Goal: Obtain resource: Download file/media

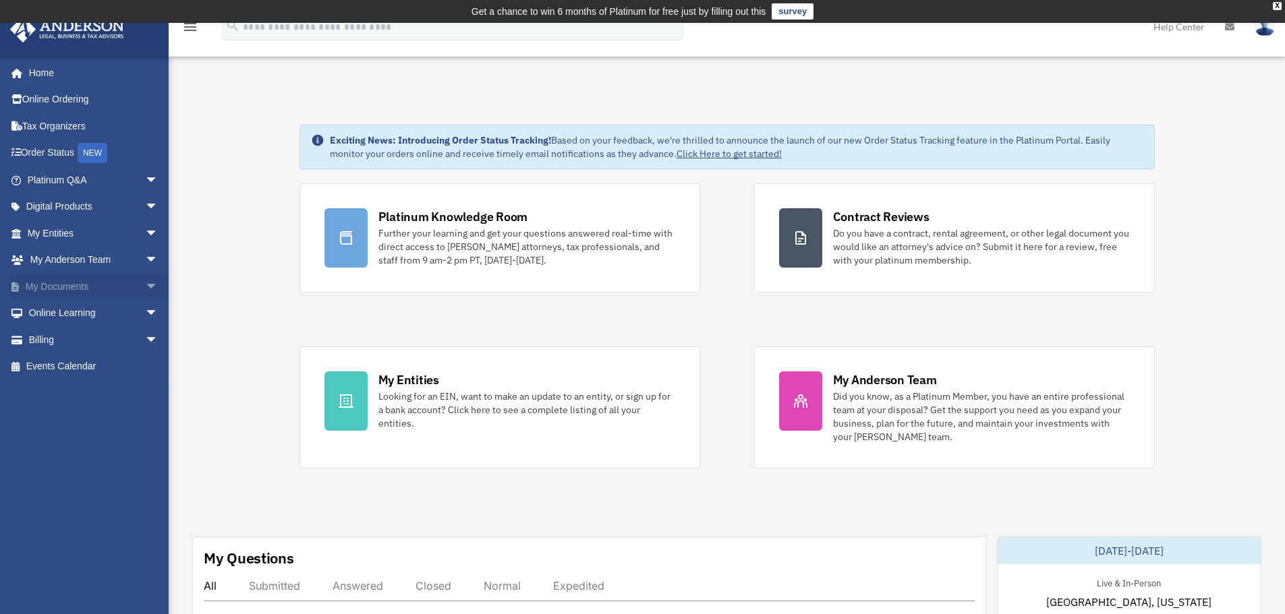
click at [62, 284] on link "My Documents arrow_drop_down" at bounding box center [93, 286] width 169 height 27
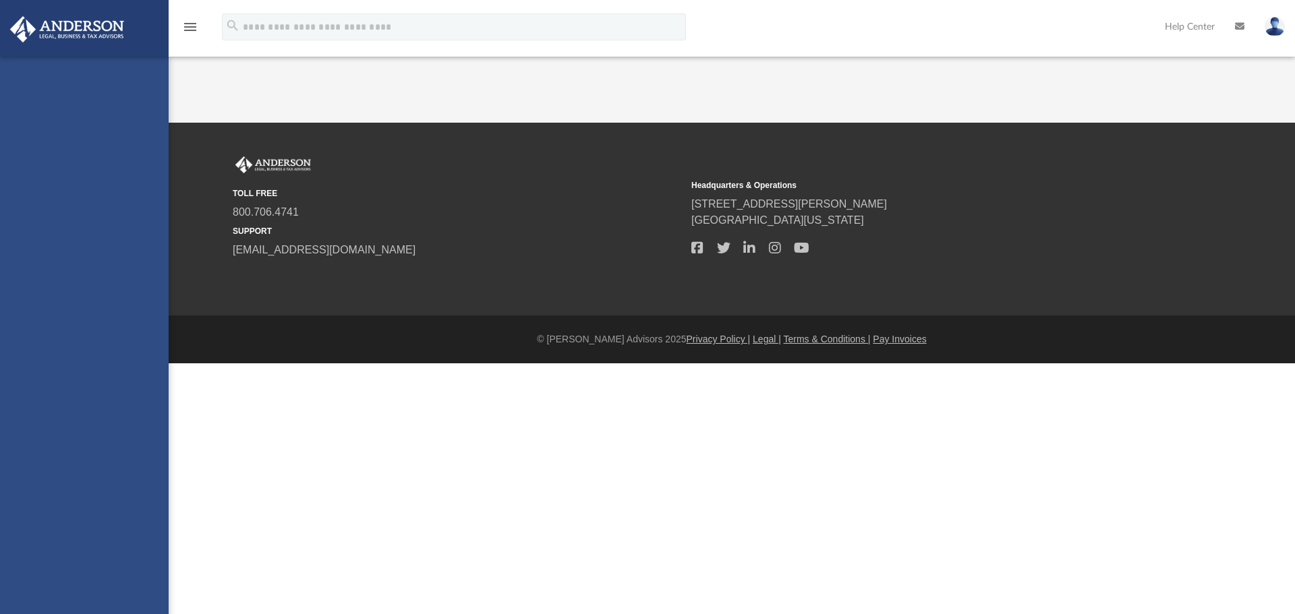
click at [142, 285] on div "[PERSON_NAME][EMAIL_ADDRESS][DOMAIN_NAME] Sign Out [PERSON_NAME][EMAIL_ADDRESS]…" at bounding box center [84, 364] width 169 height 614
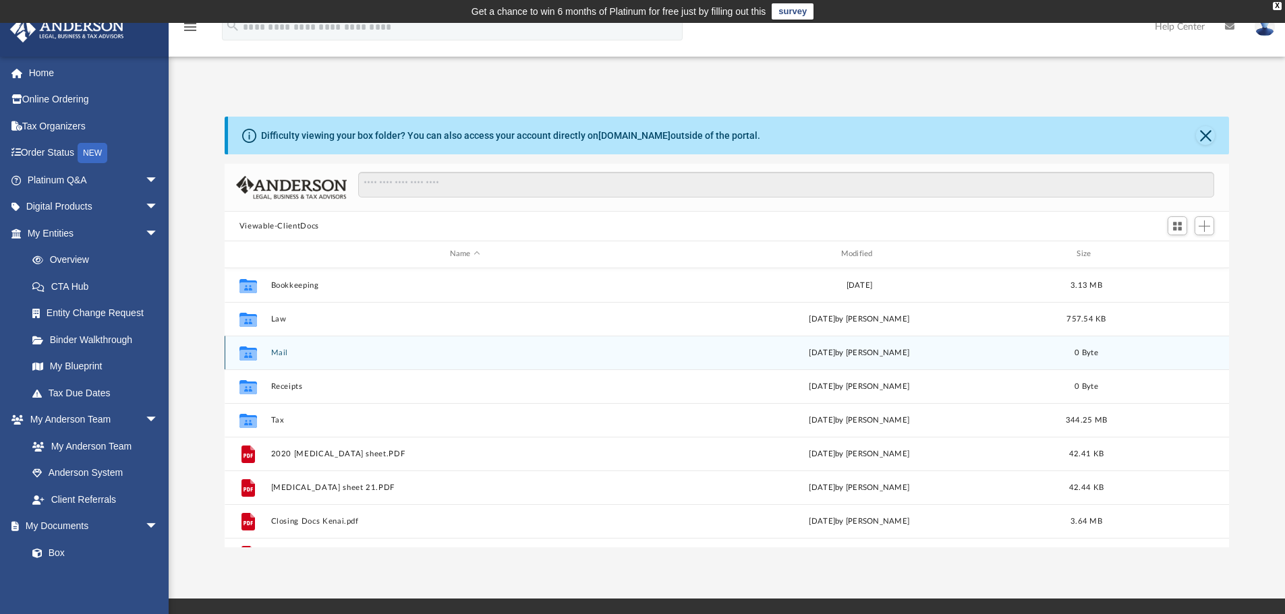
scroll to position [297, 994]
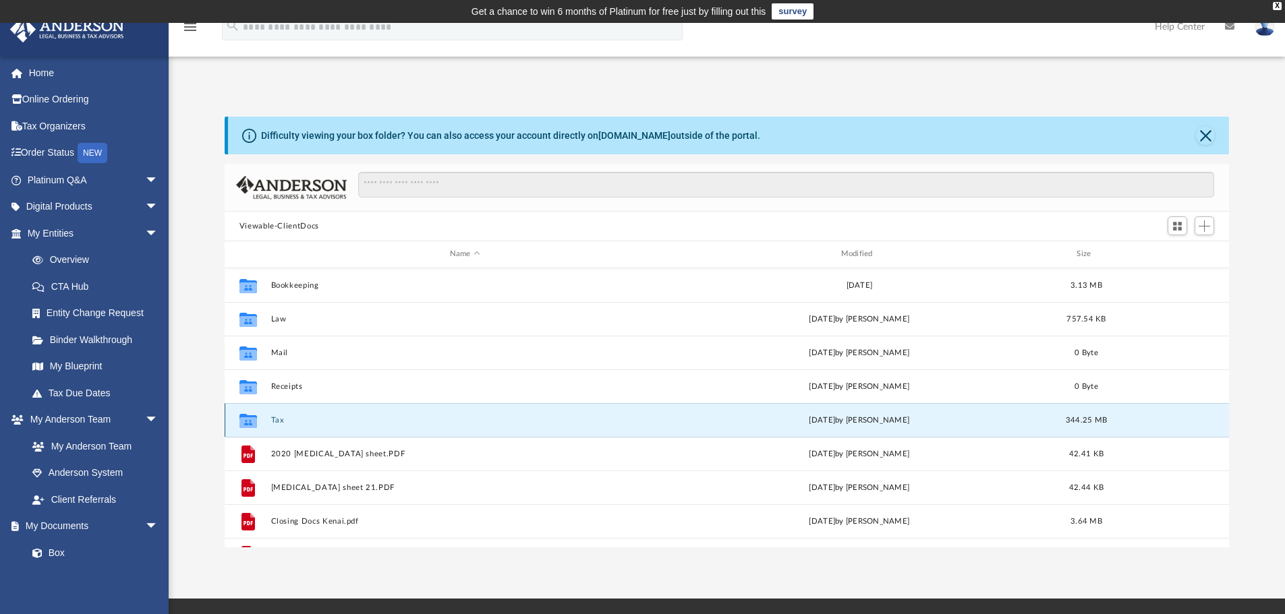
click at [300, 421] on button "Tax" at bounding box center [464, 420] width 389 height 9
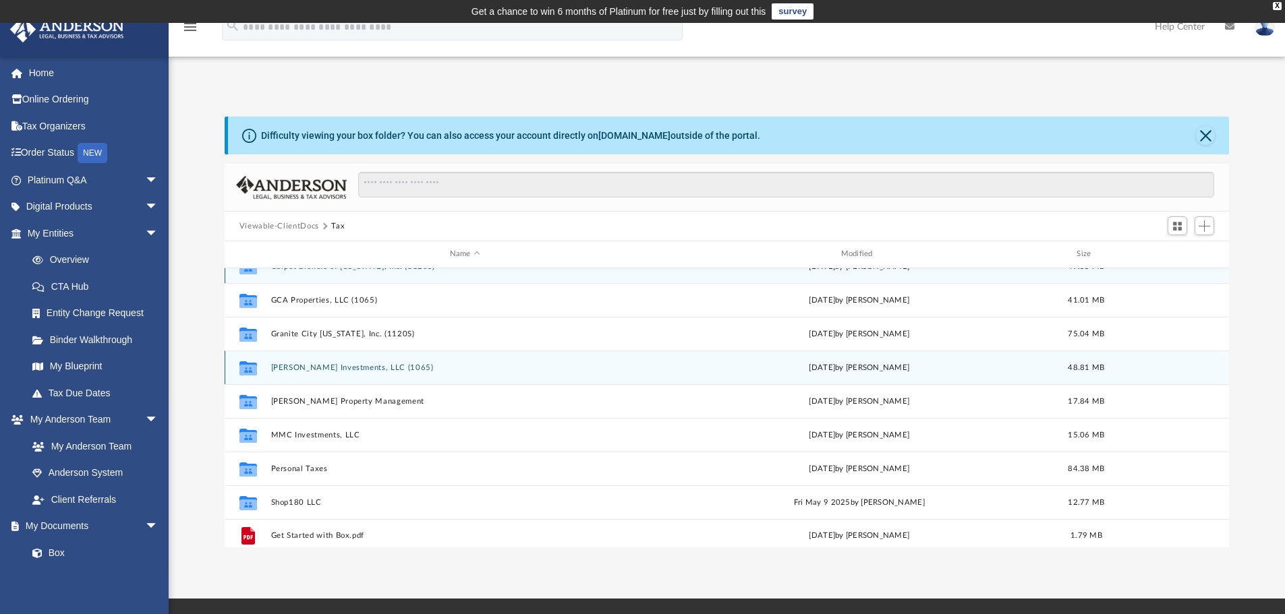
scroll to position [24, 0]
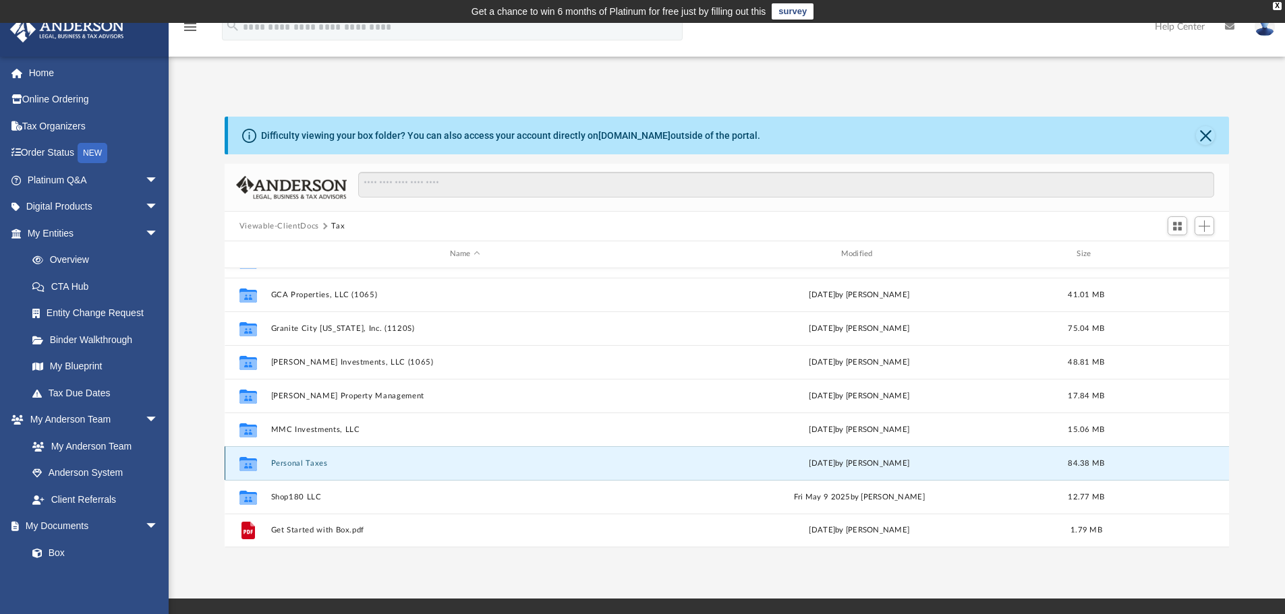
click at [337, 464] on button "Personal Taxes" at bounding box center [464, 463] width 389 height 9
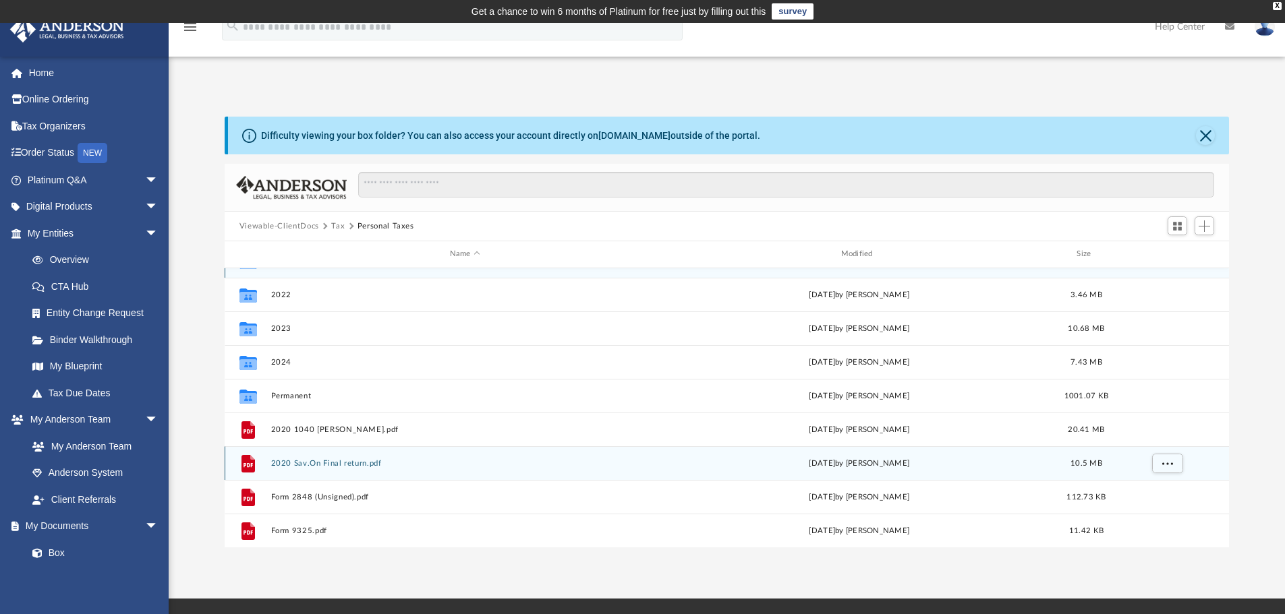
scroll to position [0, 0]
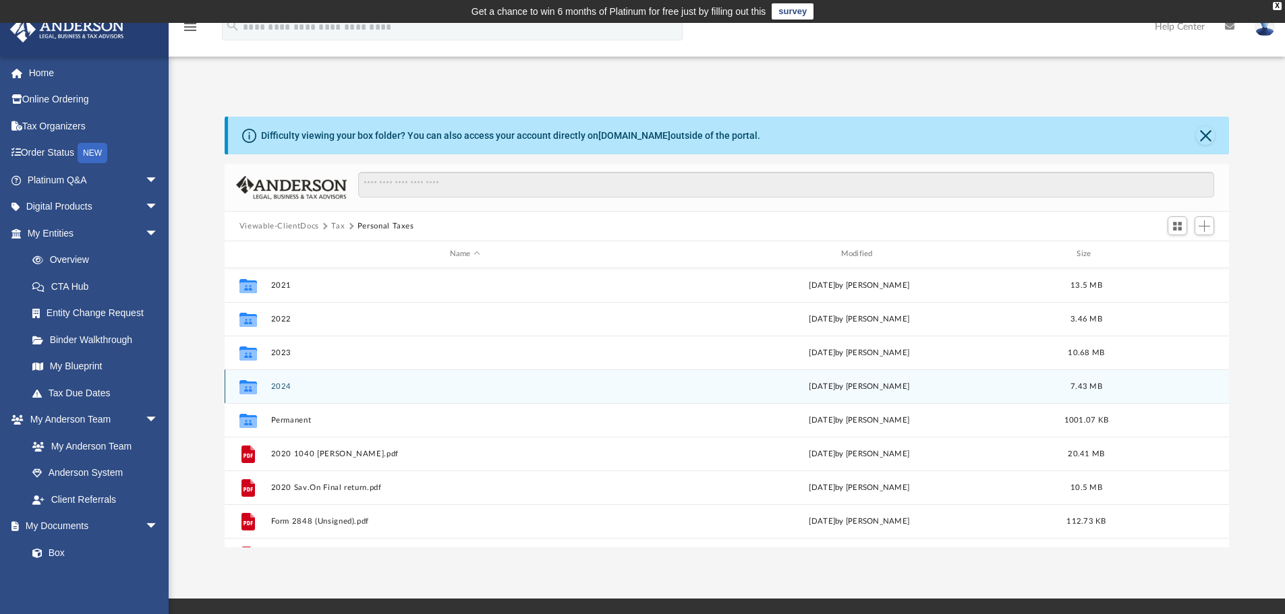
click at [290, 389] on button "2024" at bounding box center [464, 386] width 389 height 9
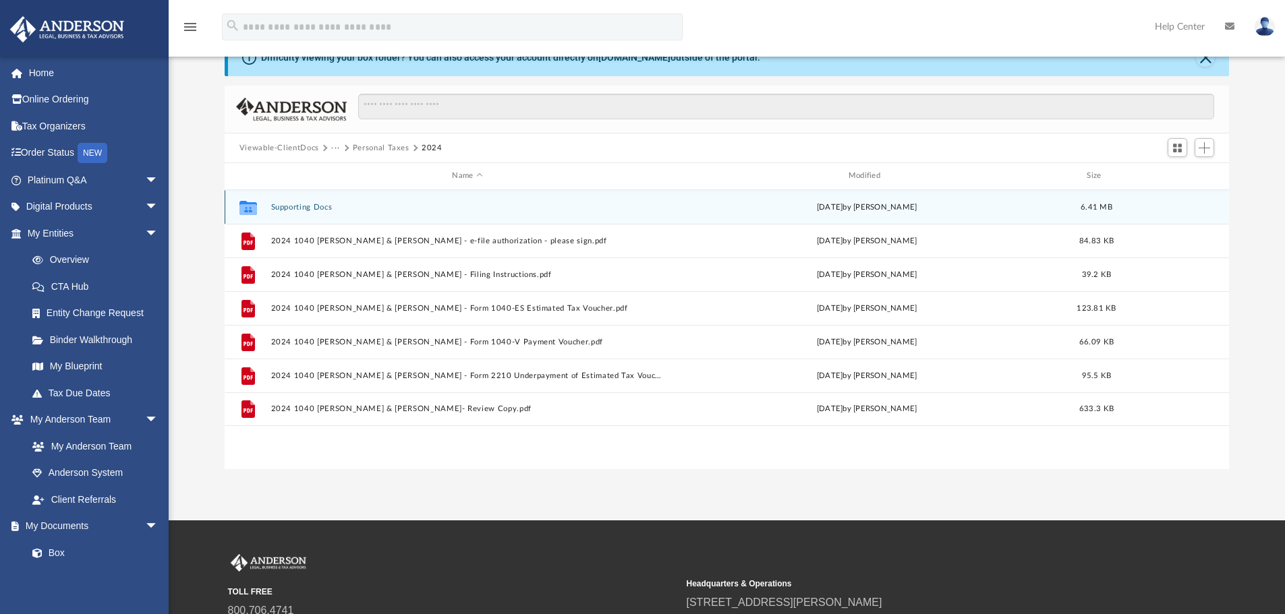
scroll to position [67, 0]
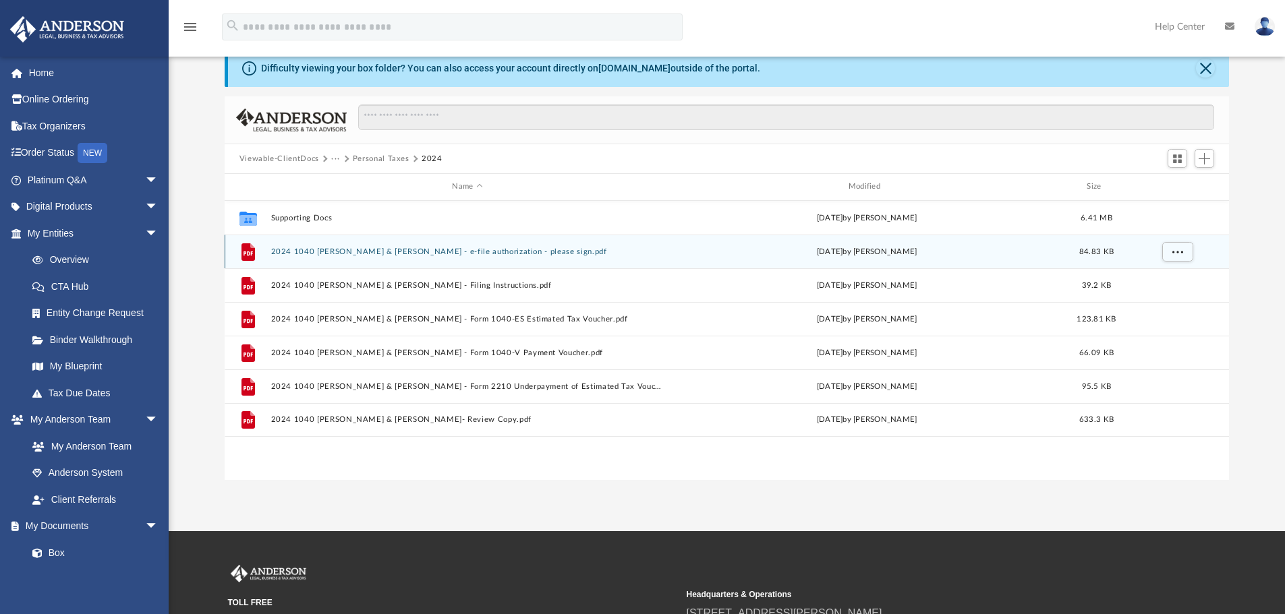
click at [555, 250] on button "2024 1040 [PERSON_NAME] & [PERSON_NAME] - e-file authorization - please sign.pdf" at bounding box center [466, 252] width 393 height 9
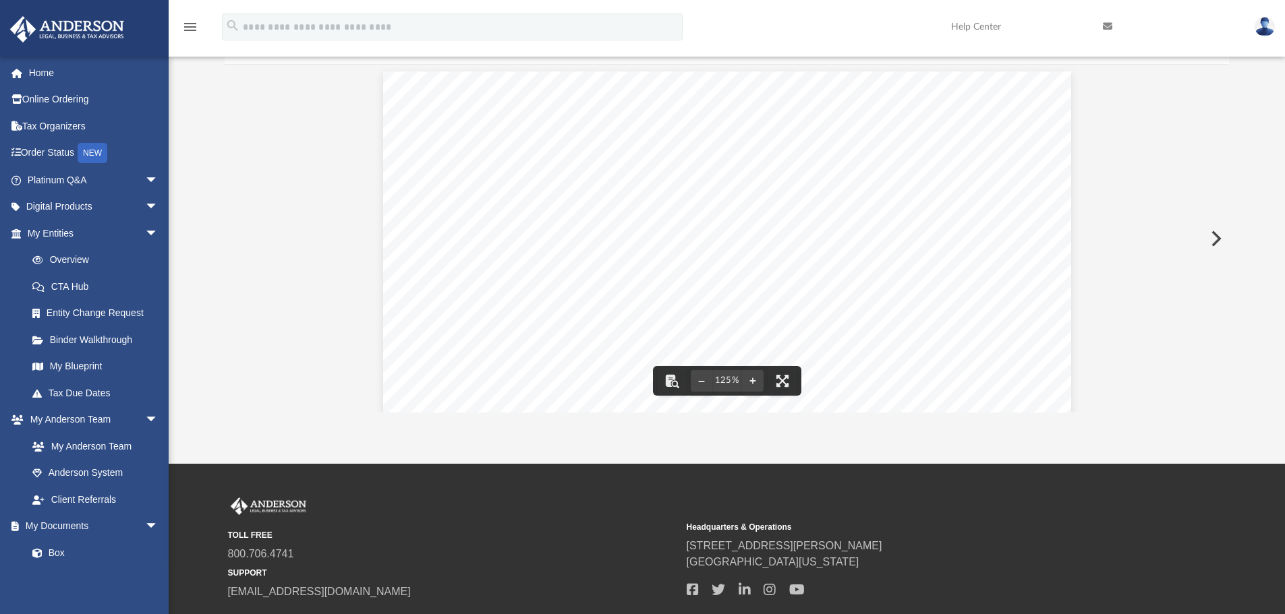
scroll to position [0, 0]
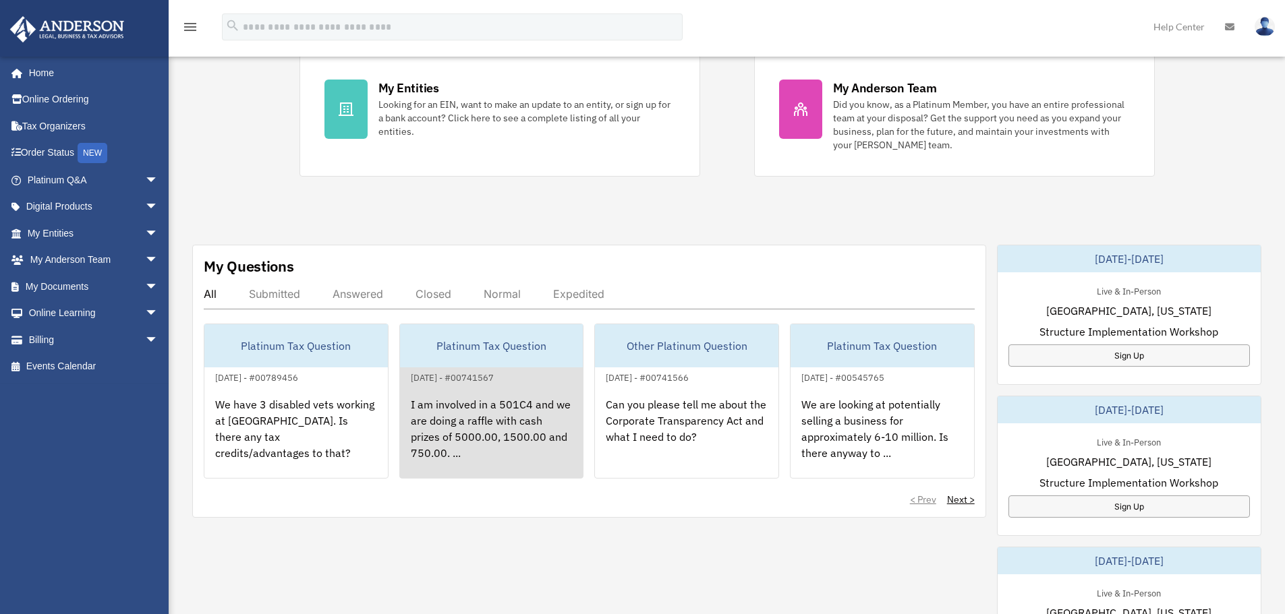
scroll to position [293, 0]
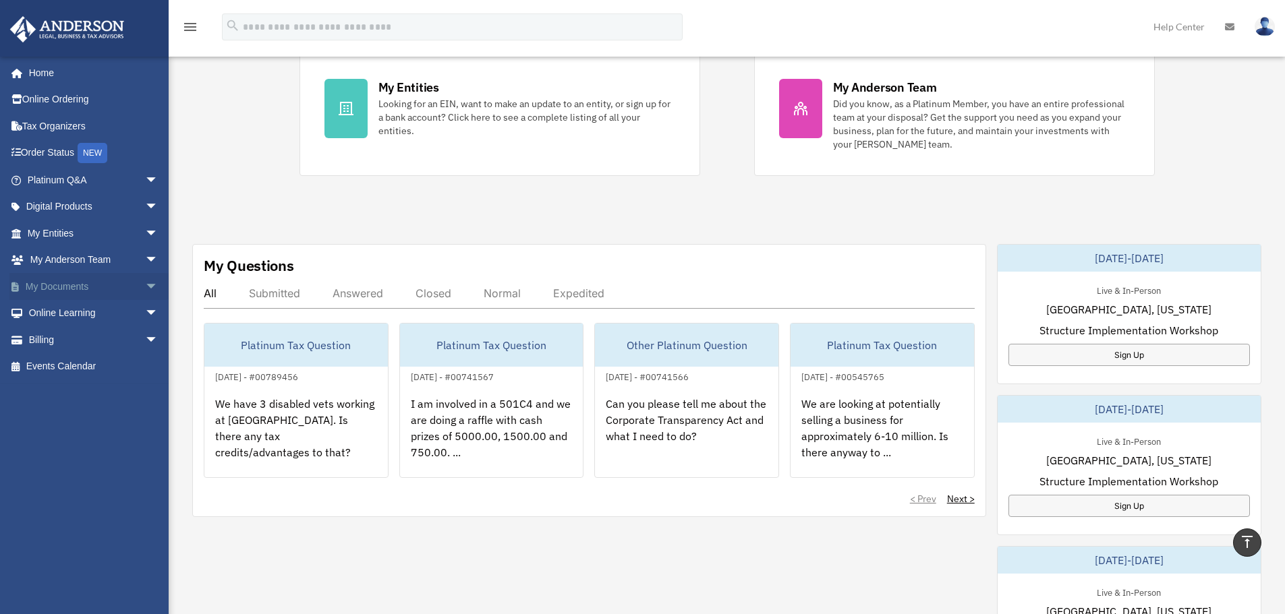
click at [145, 291] on span "arrow_drop_down" at bounding box center [158, 287] width 27 height 28
click at [51, 309] on link "Box" at bounding box center [99, 313] width 160 height 27
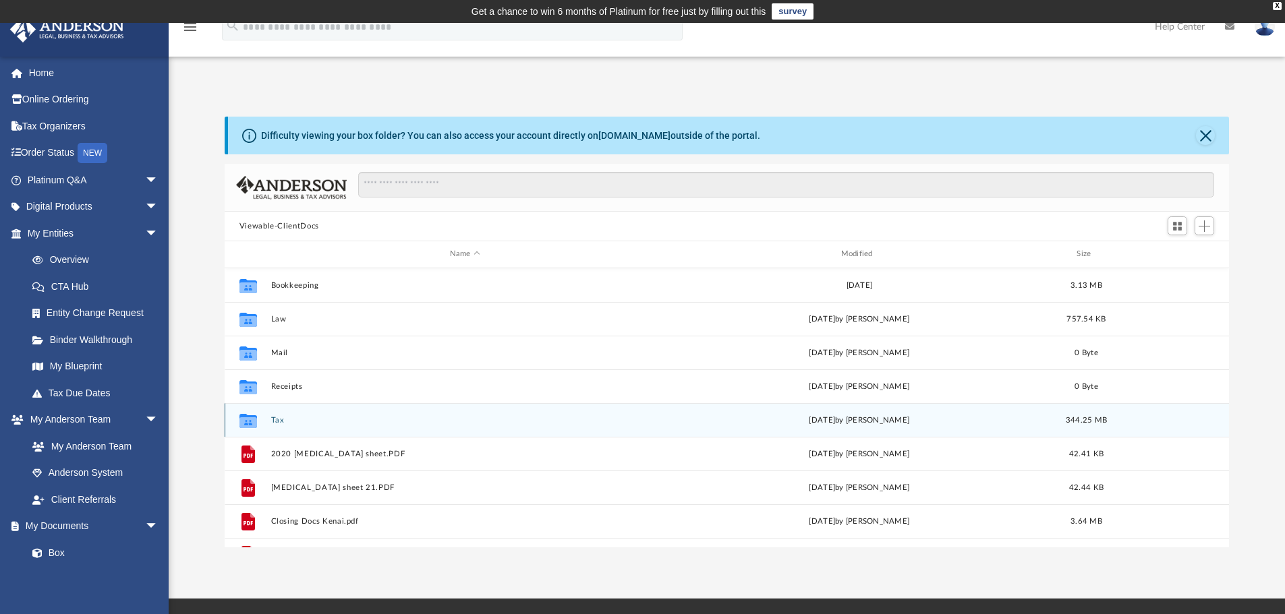
scroll to position [297, 994]
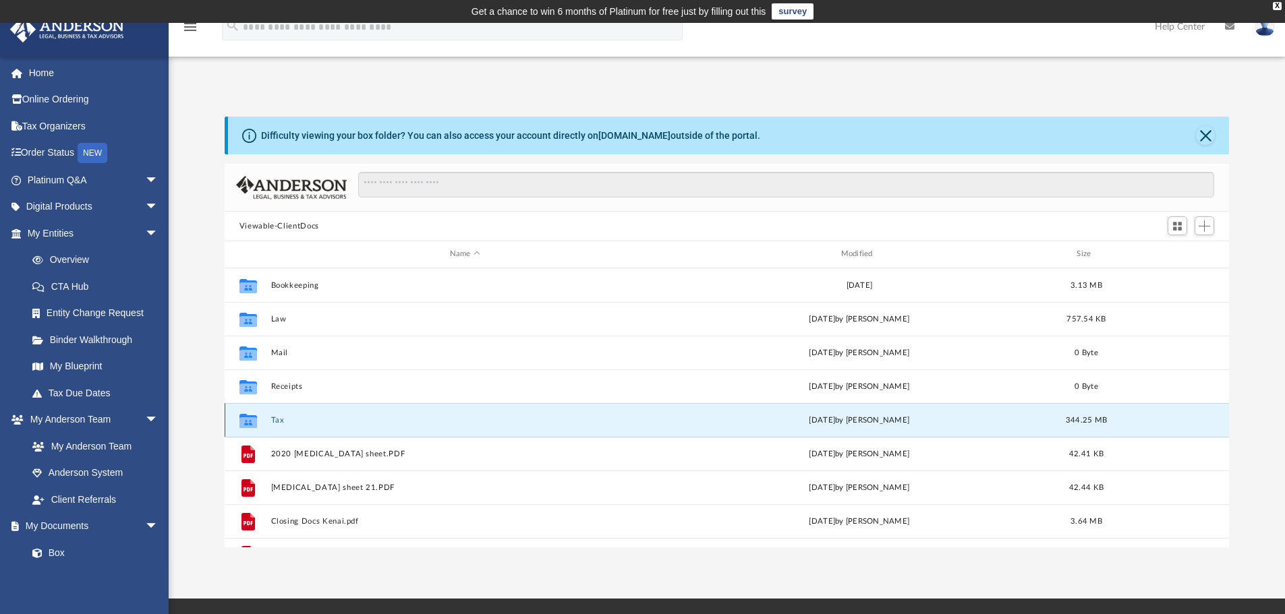
click at [283, 420] on button "Tax" at bounding box center [464, 420] width 389 height 9
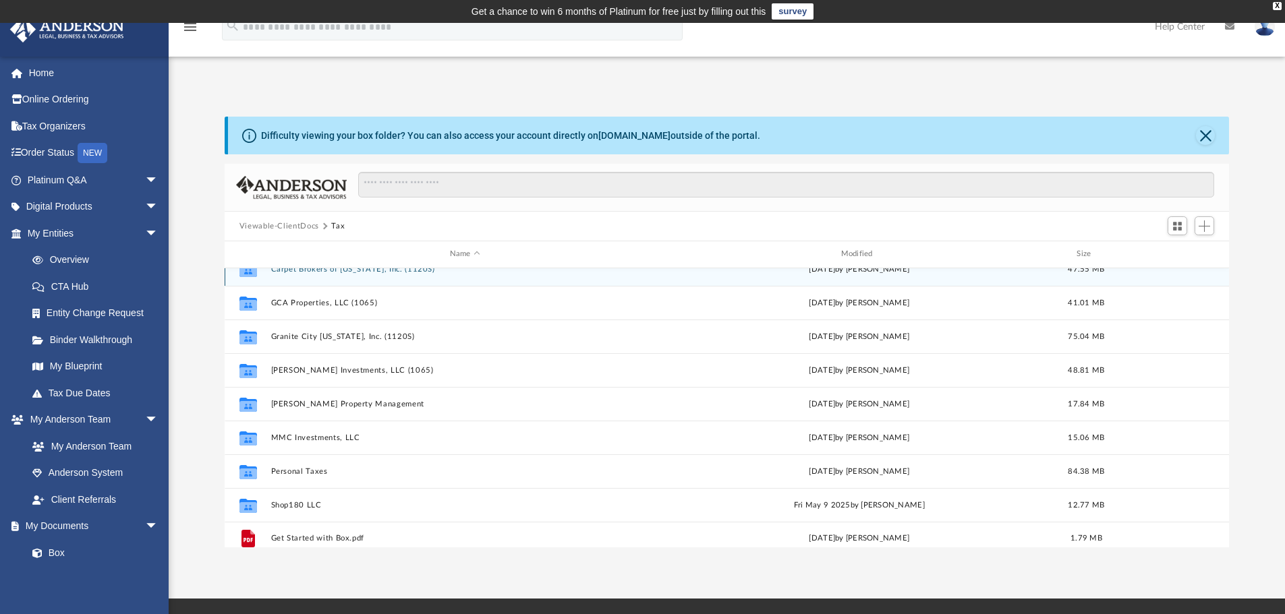
scroll to position [24, 0]
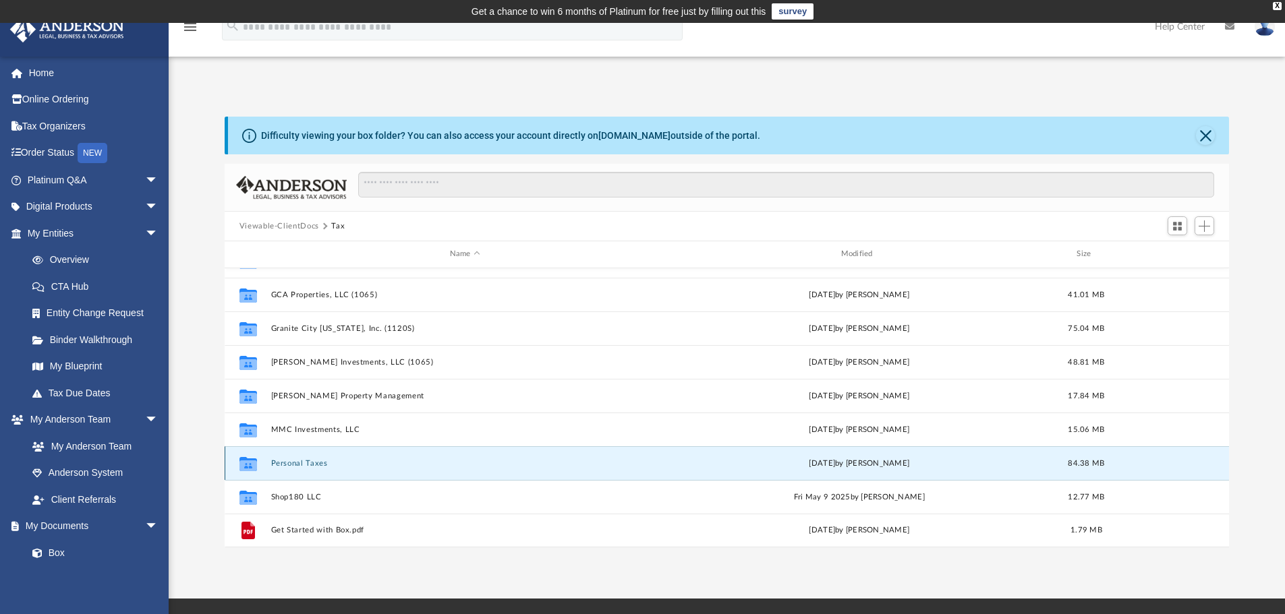
click at [305, 465] on button "Personal Taxes" at bounding box center [464, 463] width 389 height 9
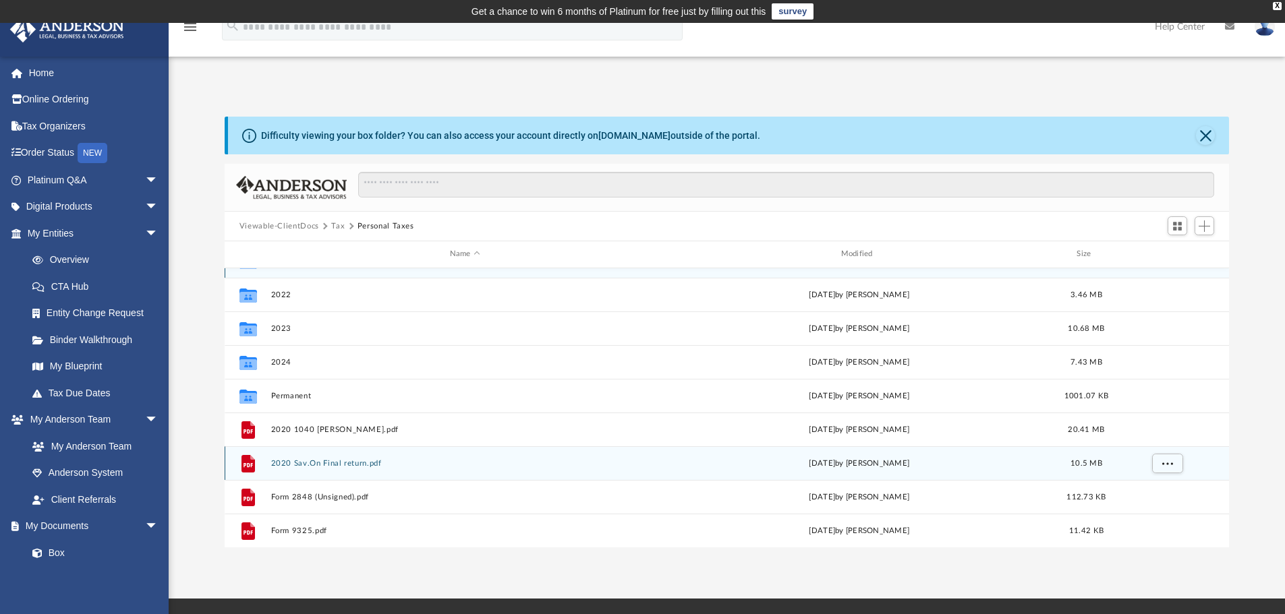
scroll to position [0, 0]
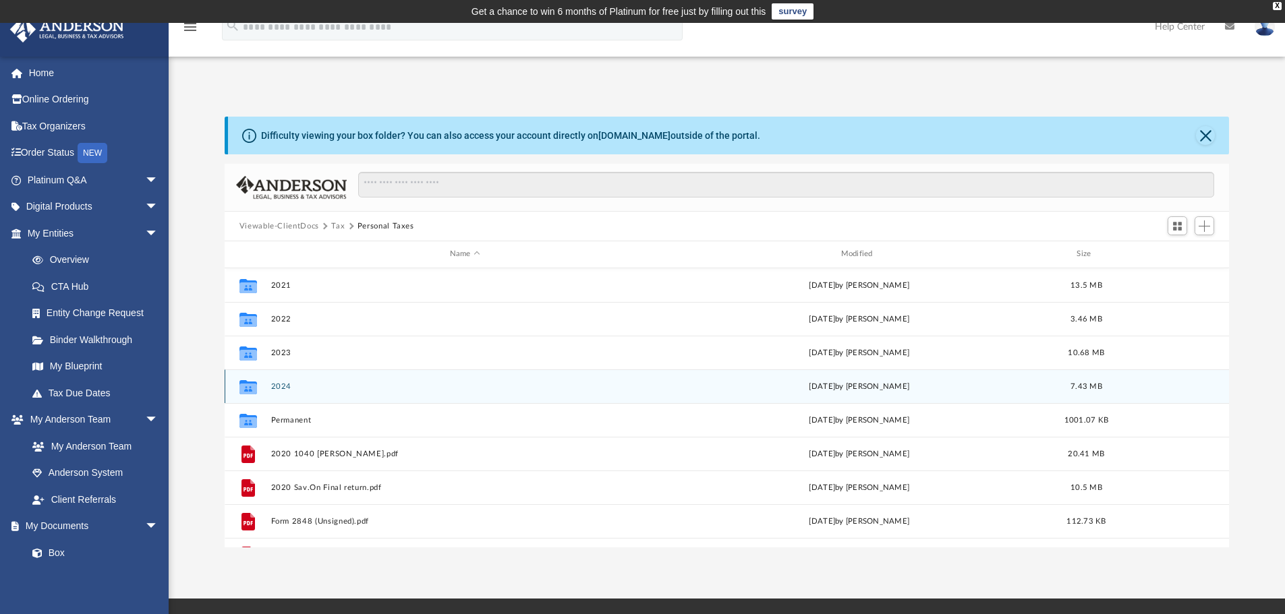
click at [295, 386] on button "2024" at bounding box center [464, 386] width 389 height 9
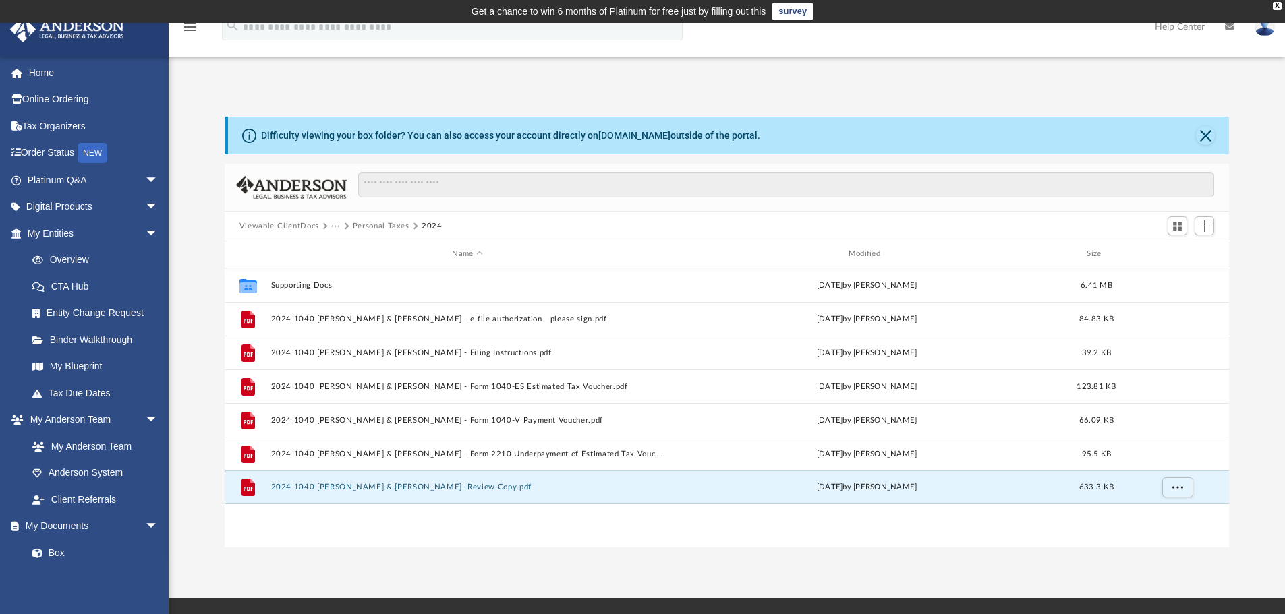
click at [496, 485] on button "2024 1040 Hickey, Melissa & Matt- Review Copy.pdf" at bounding box center [466, 487] width 393 height 9
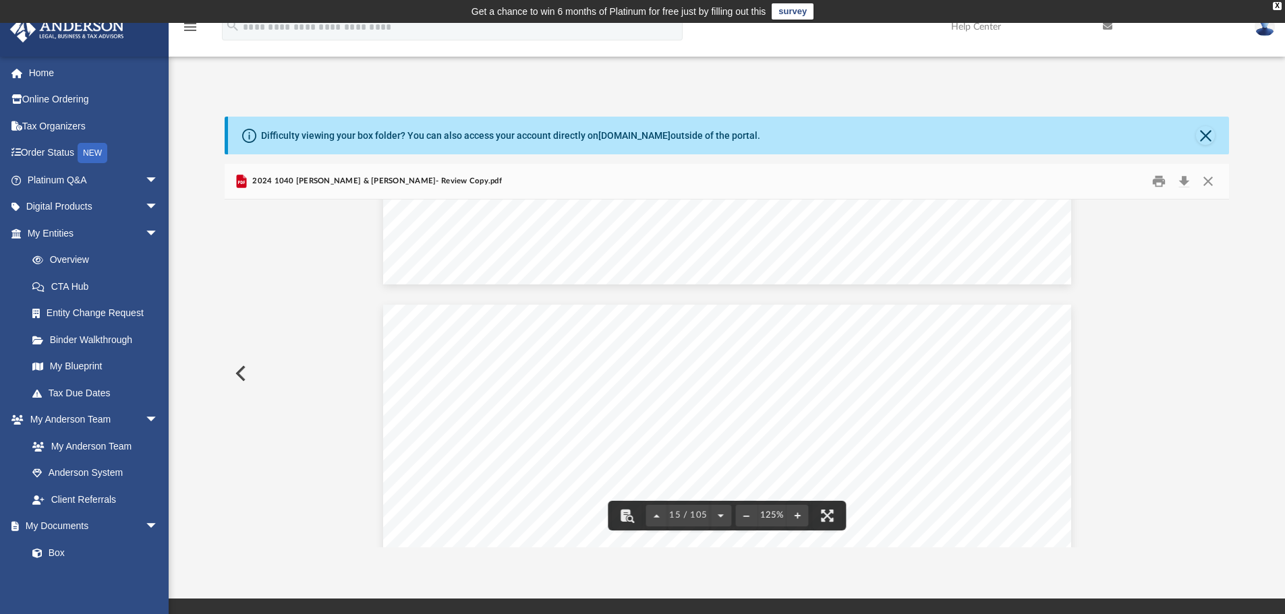
scroll to position [13321, 0]
click at [1204, 180] on button "Close" at bounding box center [1208, 181] width 24 height 21
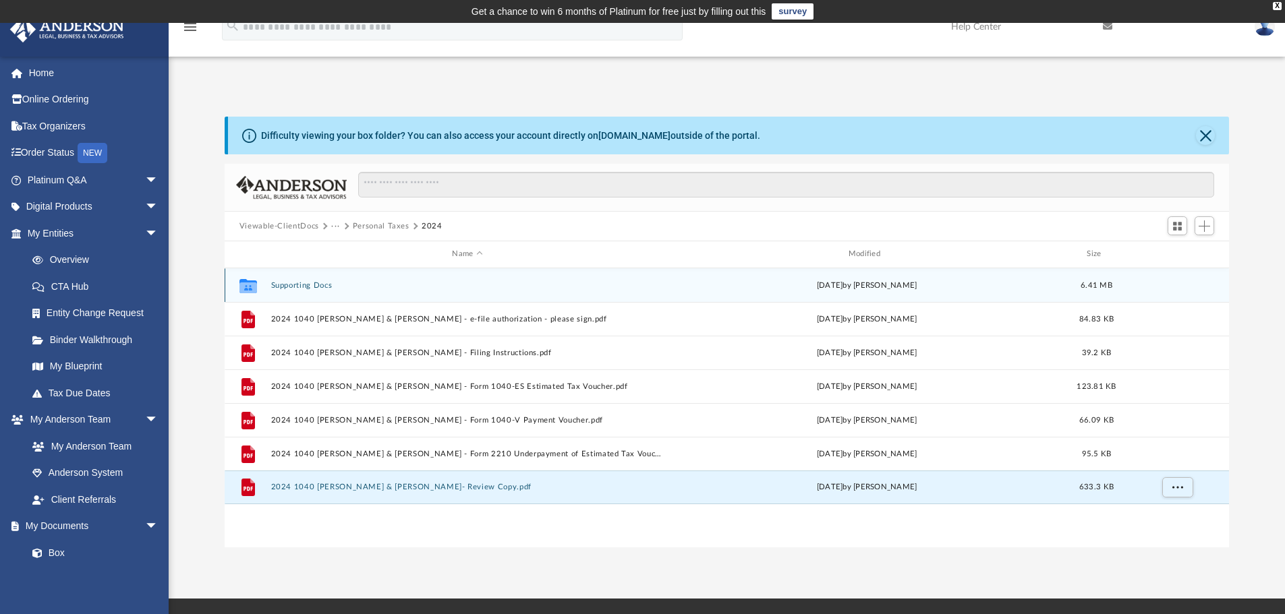
click at [341, 284] on button "Supporting Docs" at bounding box center [466, 285] width 393 height 9
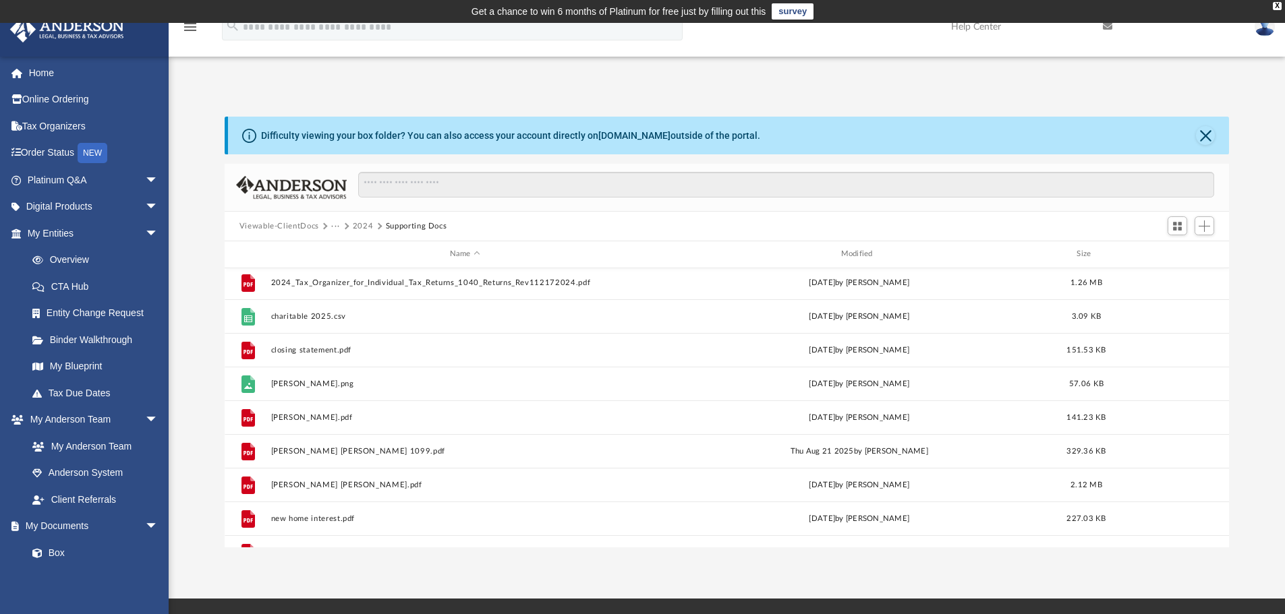
scroll to position [0, 0]
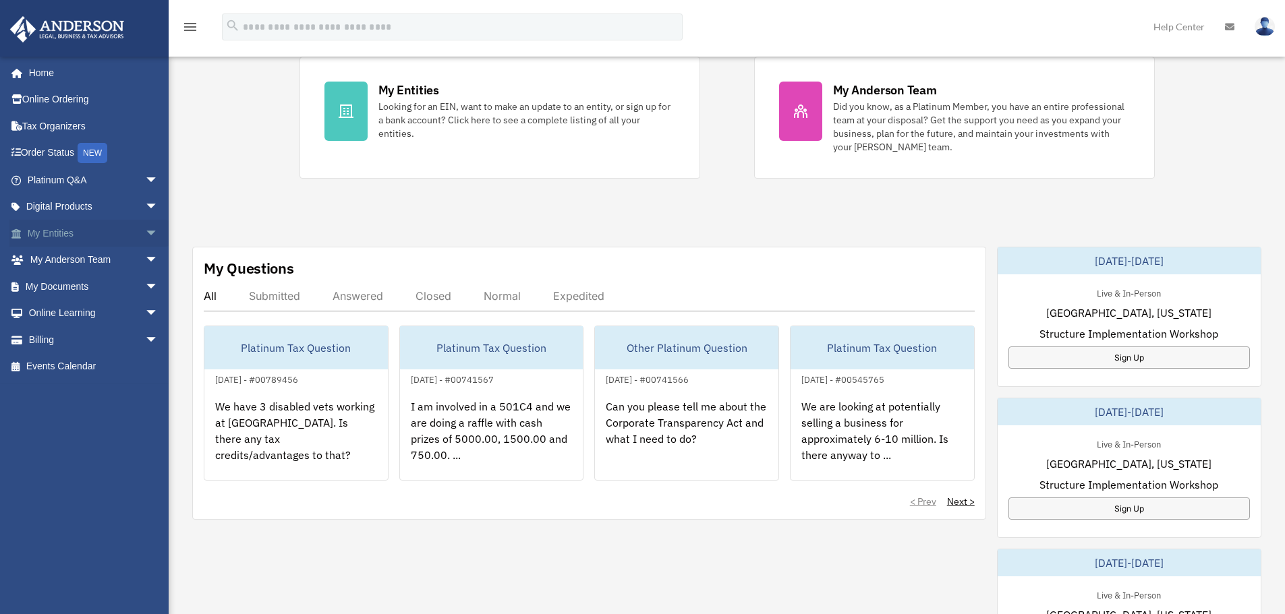
scroll to position [293, 0]
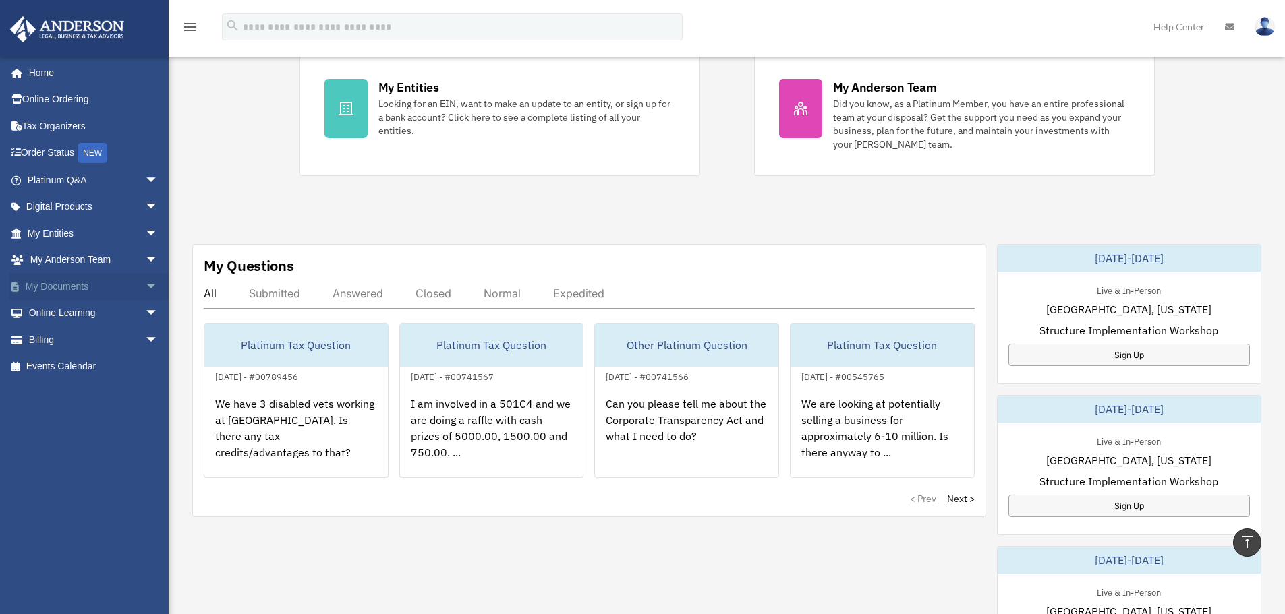
click at [145, 283] on span "arrow_drop_down" at bounding box center [158, 287] width 27 height 28
click at [65, 312] on link "Box" at bounding box center [99, 313] width 160 height 27
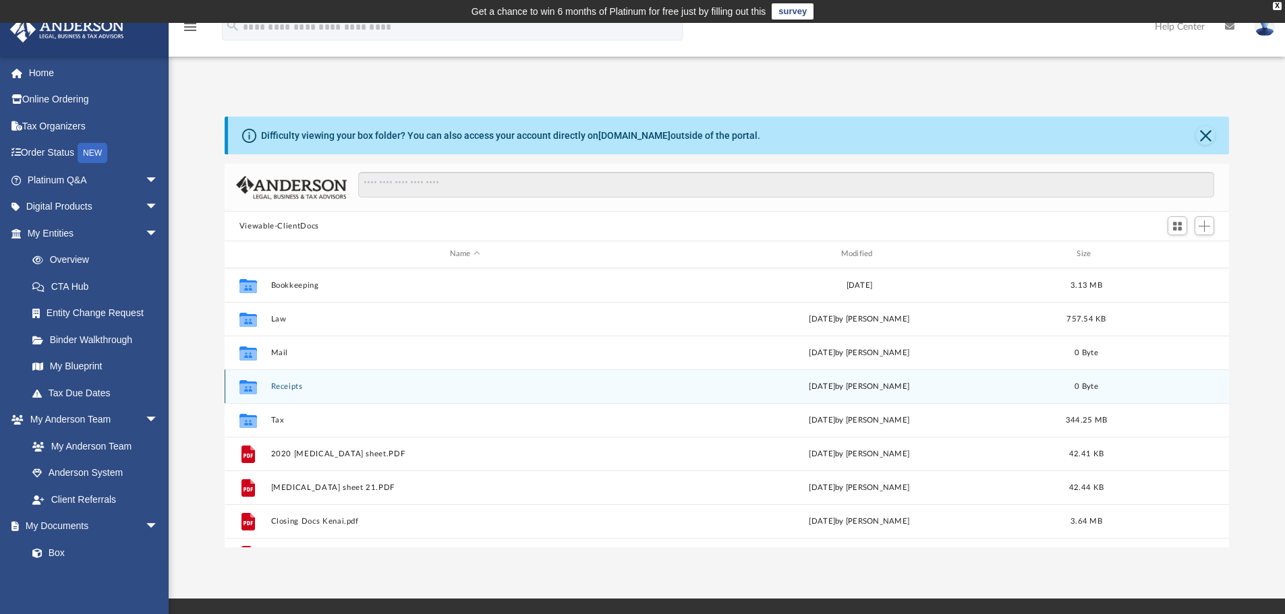
scroll to position [297, 994]
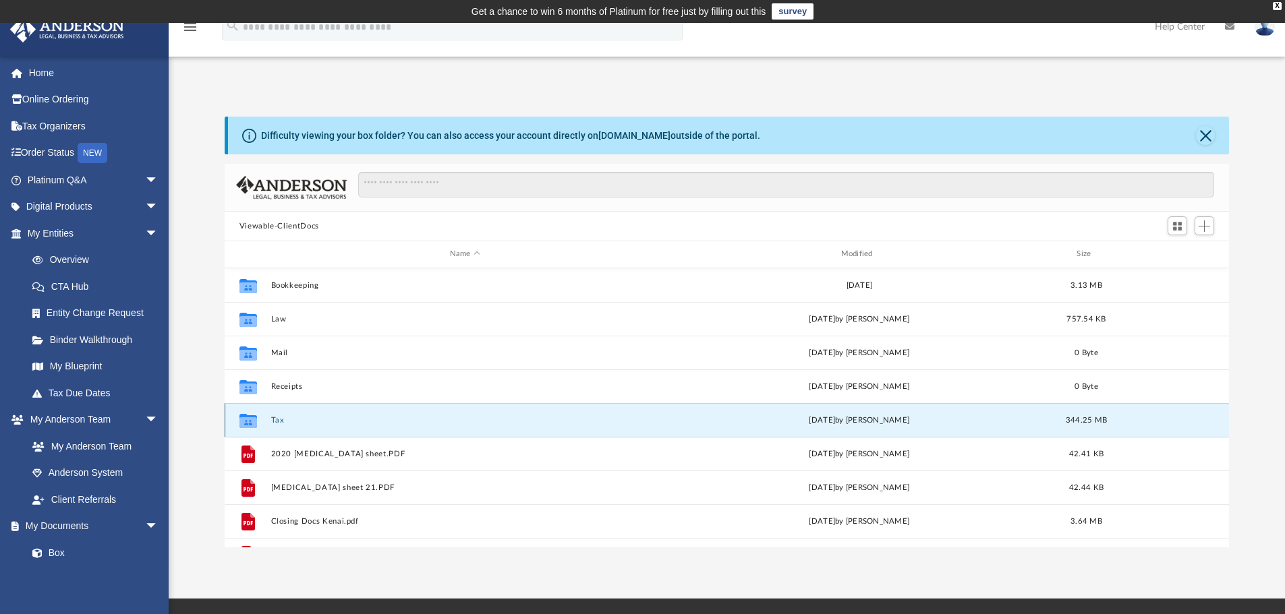
click at [278, 421] on button "Tax" at bounding box center [464, 420] width 389 height 9
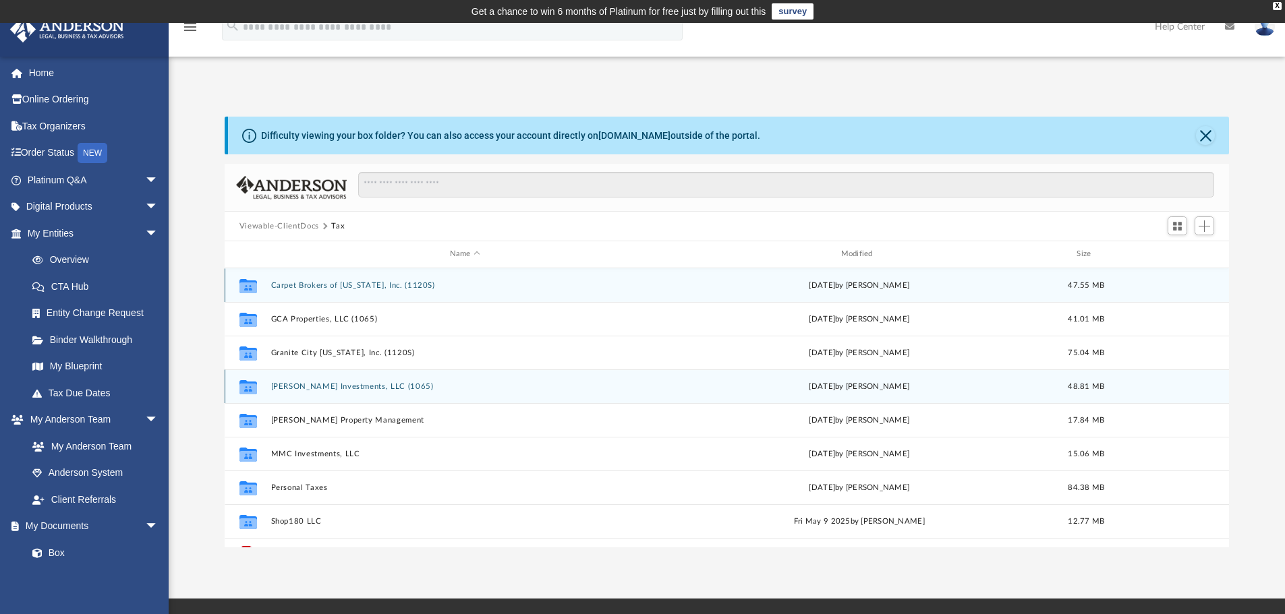
scroll to position [24, 0]
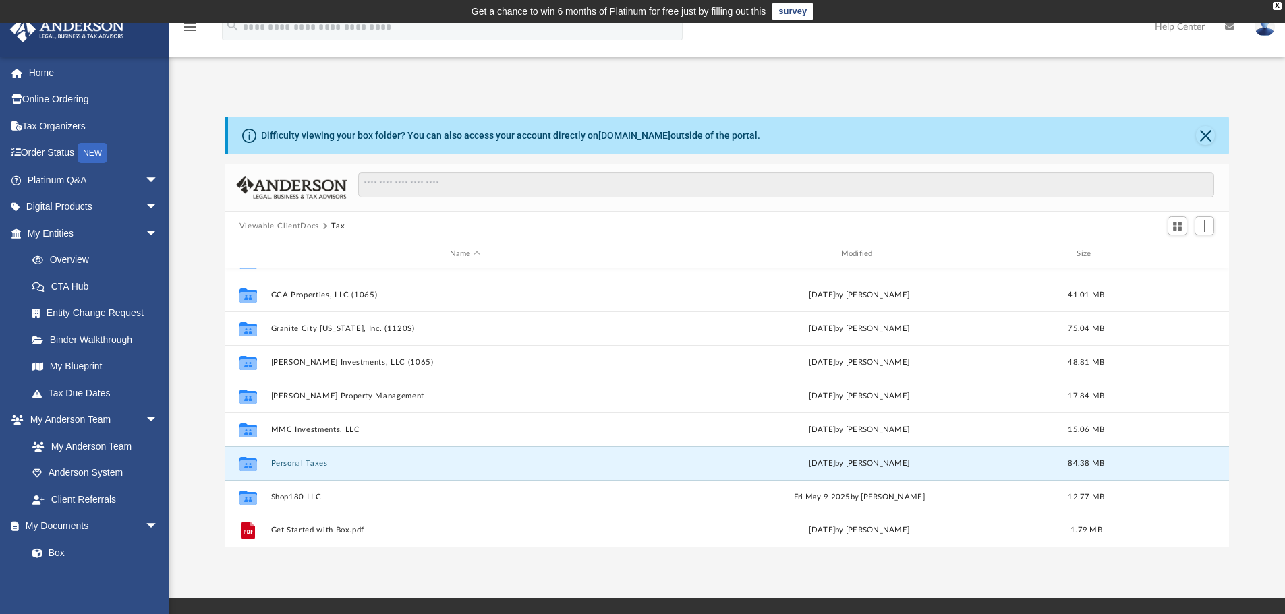
click at [302, 461] on button "Personal Taxes" at bounding box center [464, 463] width 389 height 9
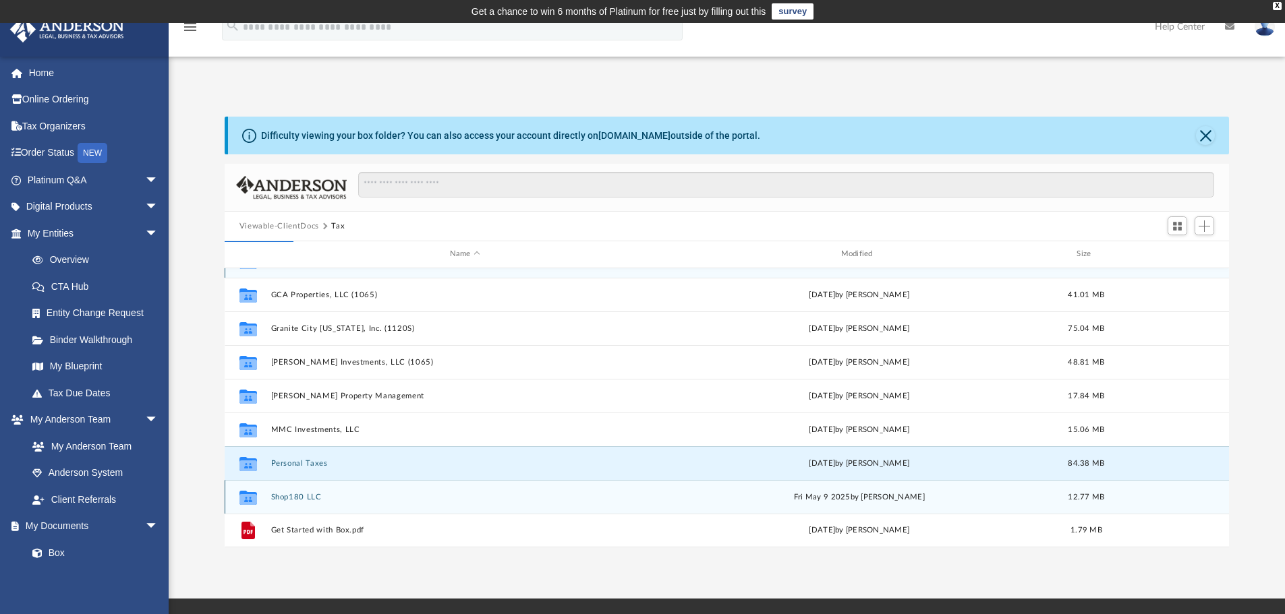
scroll to position [0, 0]
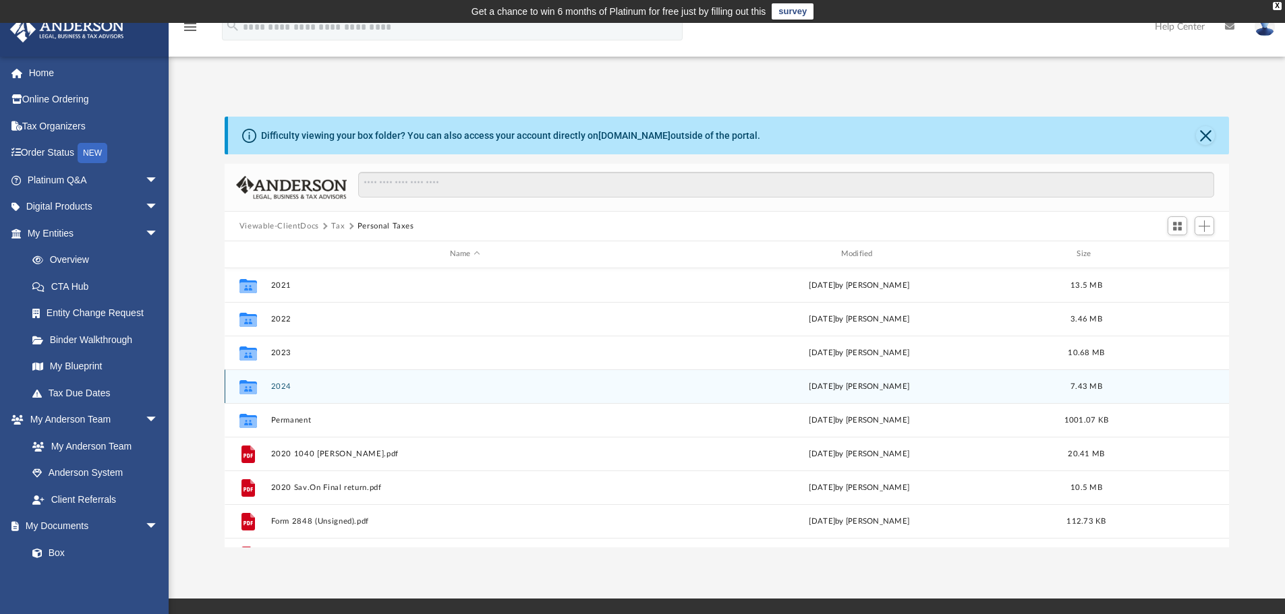
click at [279, 386] on button "2024" at bounding box center [464, 386] width 389 height 9
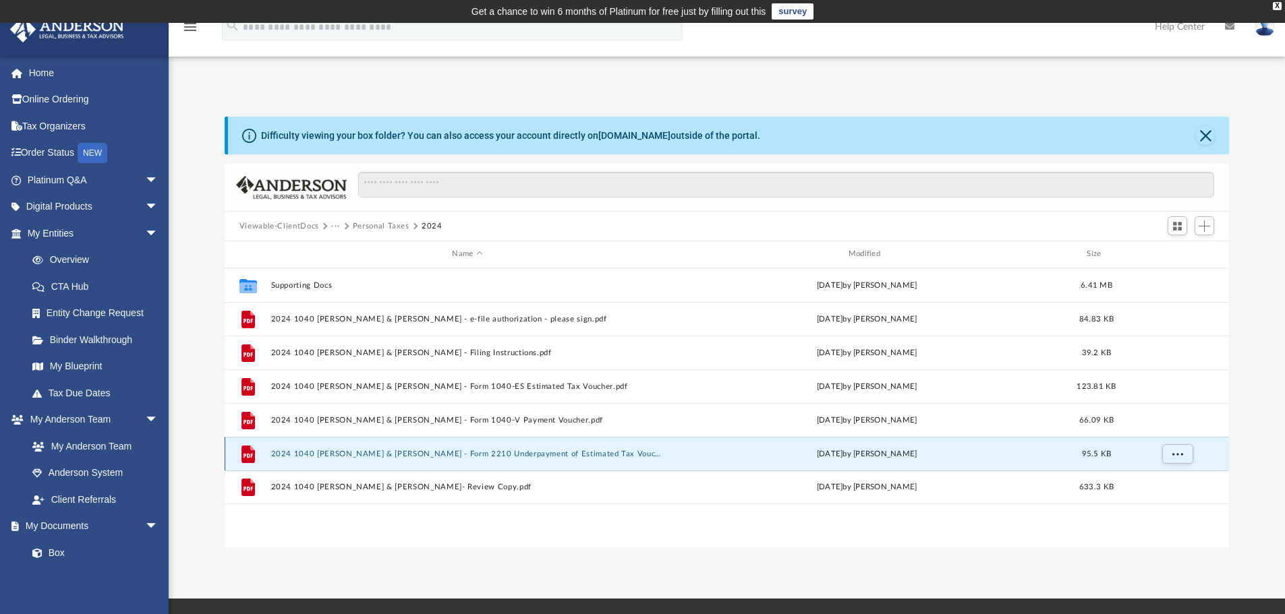
click at [368, 455] on button "2024 1040 [PERSON_NAME] & [PERSON_NAME] - Form 2210 Underpayment of Estimated T…" at bounding box center [466, 454] width 393 height 9
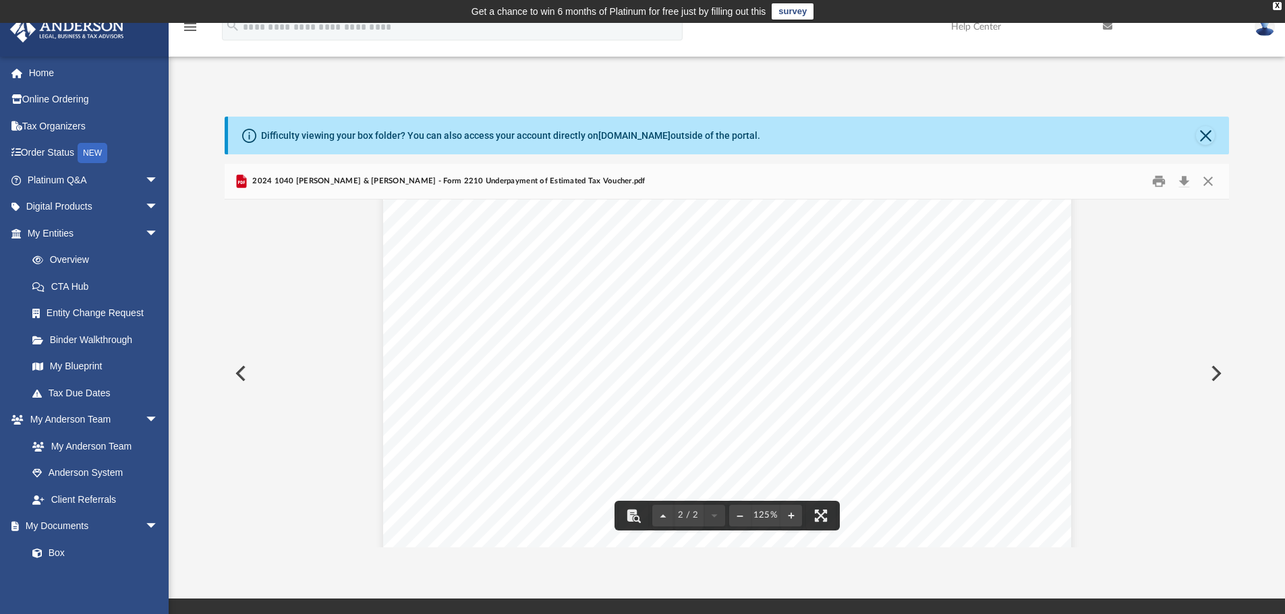
scroll to position [1282, 0]
click at [1206, 183] on button "Close" at bounding box center [1208, 181] width 24 height 21
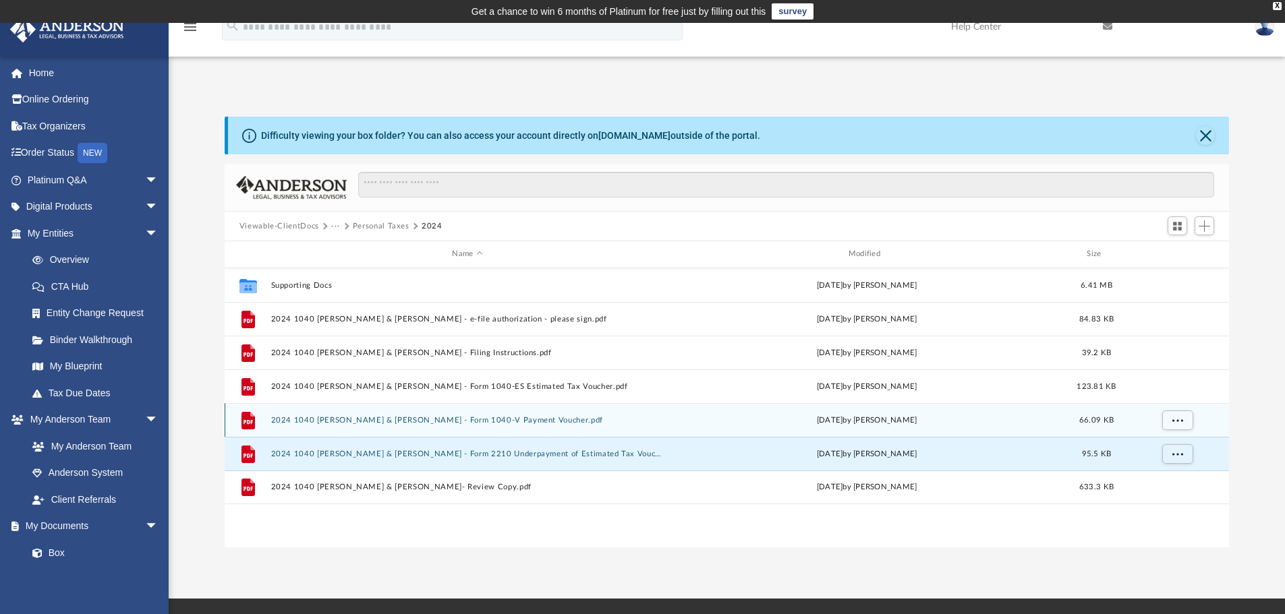
click at [422, 424] on button "2024 1040 Hickey, Melissa & Matt - Form 1040-V Payment Voucher.pdf" at bounding box center [466, 420] width 393 height 9
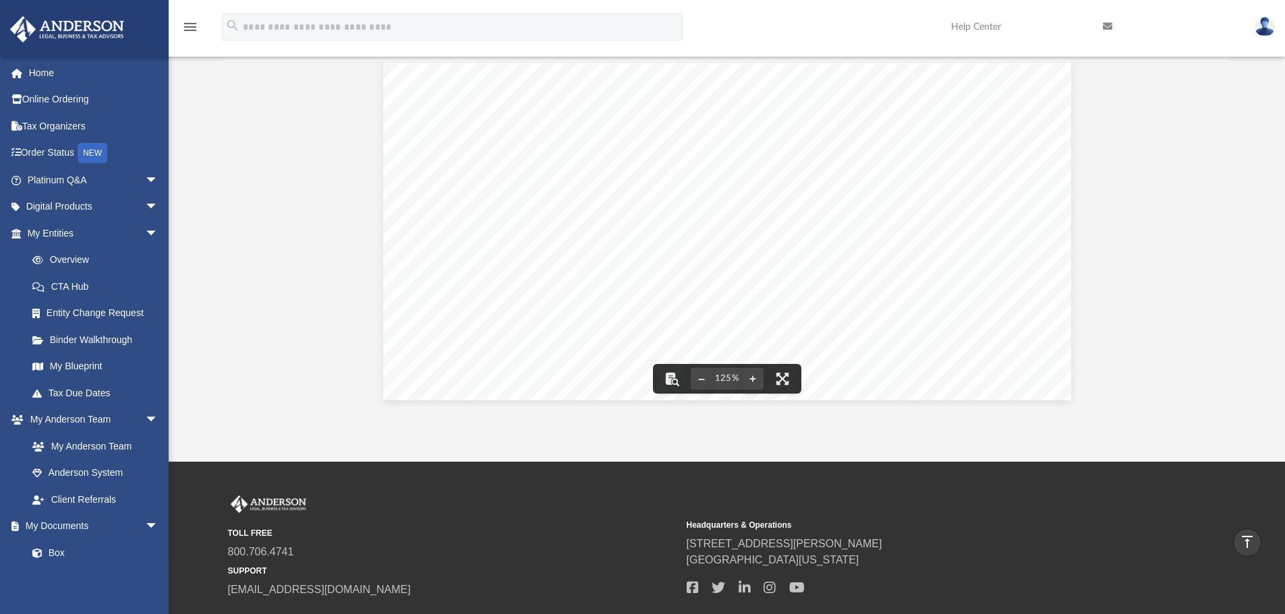
scroll to position [0, 0]
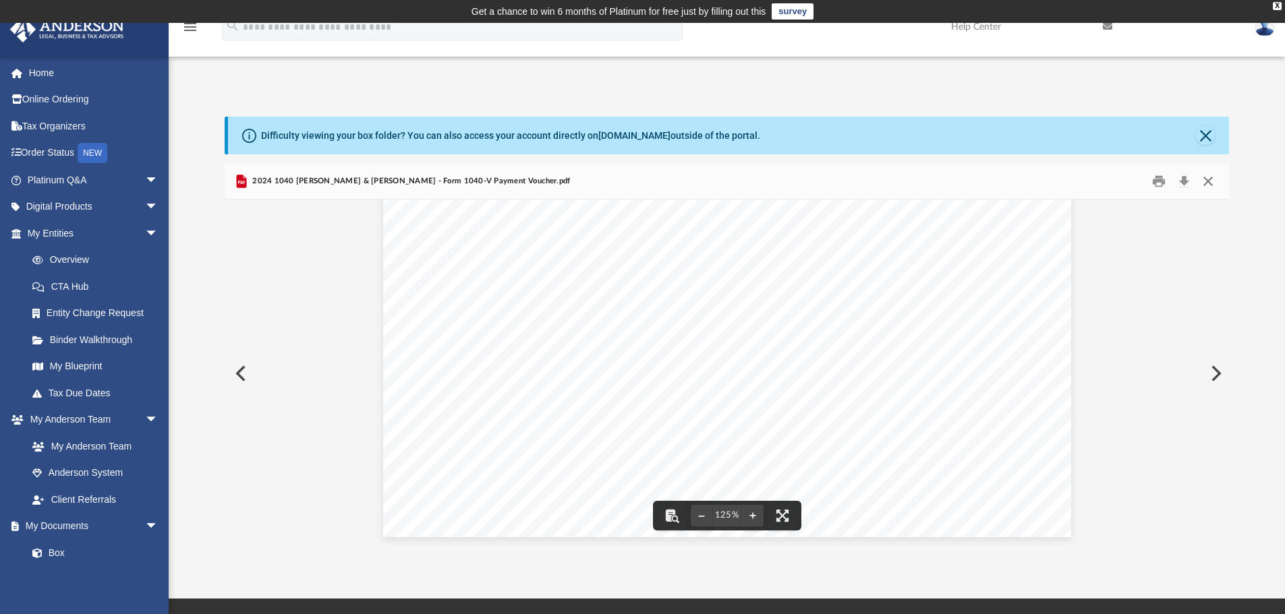
click at [1208, 184] on button "Close" at bounding box center [1208, 181] width 24 height 21
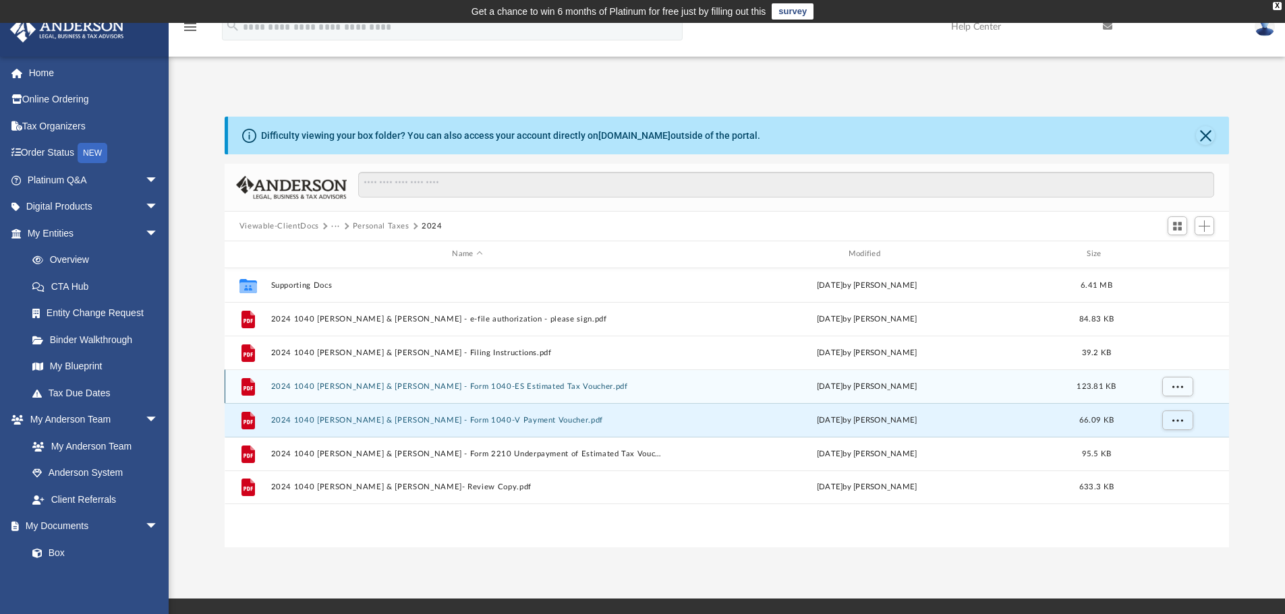
click at [502, 389] on button "2024 1040 Hickey, Melissa & Matt - Form 1040-ES Estimated Tax Voucher.pdf" at bounding box center [466, 386] width 393 height 9
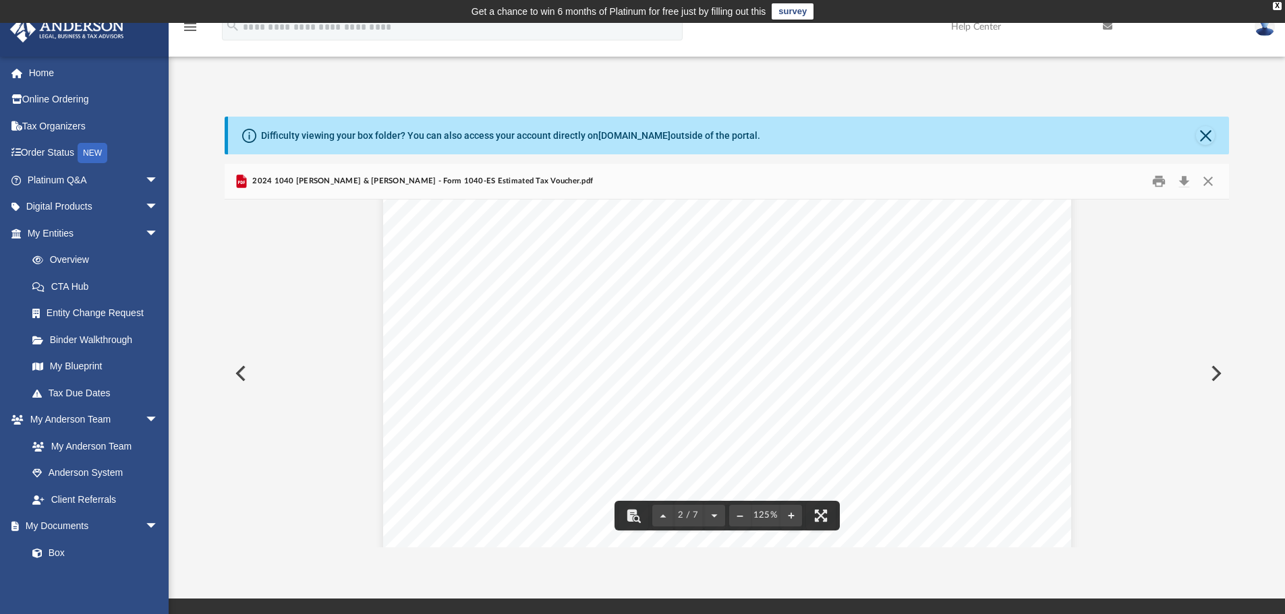
scroll to position [877, 0]
click at [1213, 184] on button "Close" at bounding box center [1208, 181] width 24 height 21
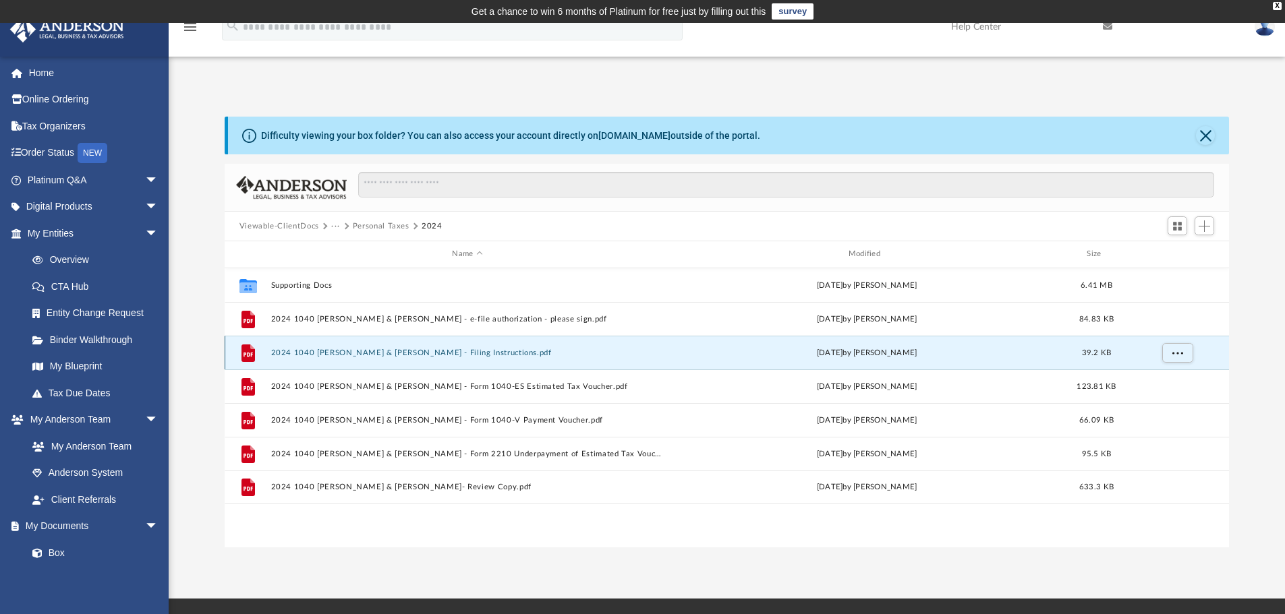
click at [447, 357] on button "2024 1040 Hickey, Melissa & Matt - Filing Instructions.pdf" at bounding box center [466, 353] width 393 height 9
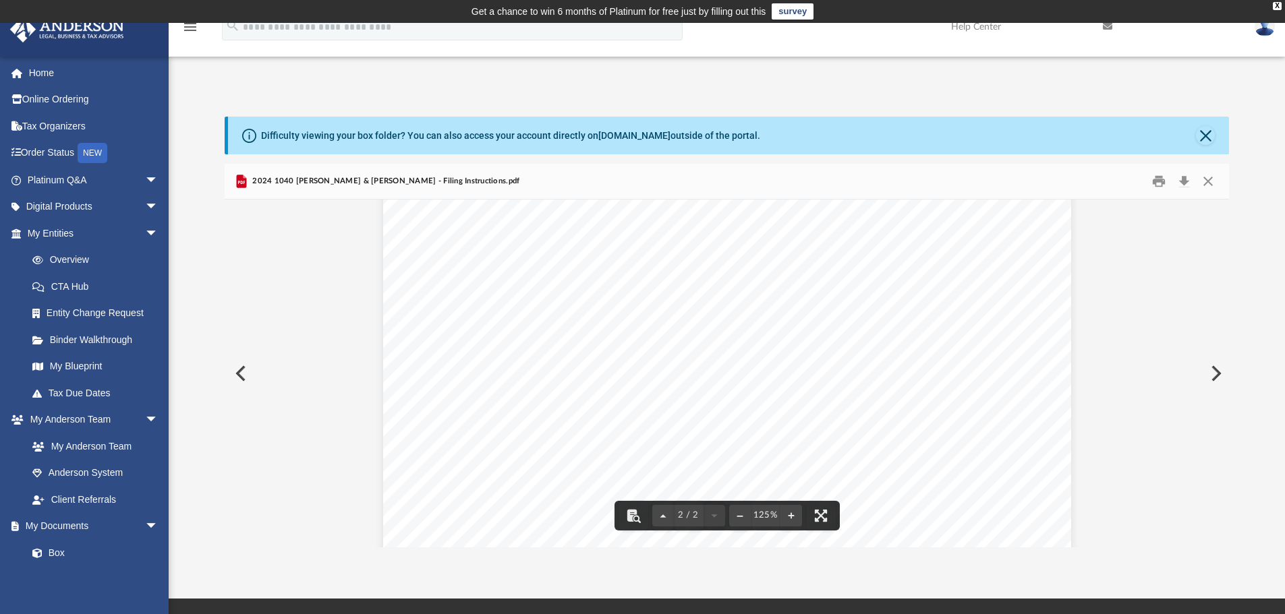
scroll to position [1473, 0]
click at [1209, 175] on button "Close" at bounding box center [1208, 181] width 24 height 21
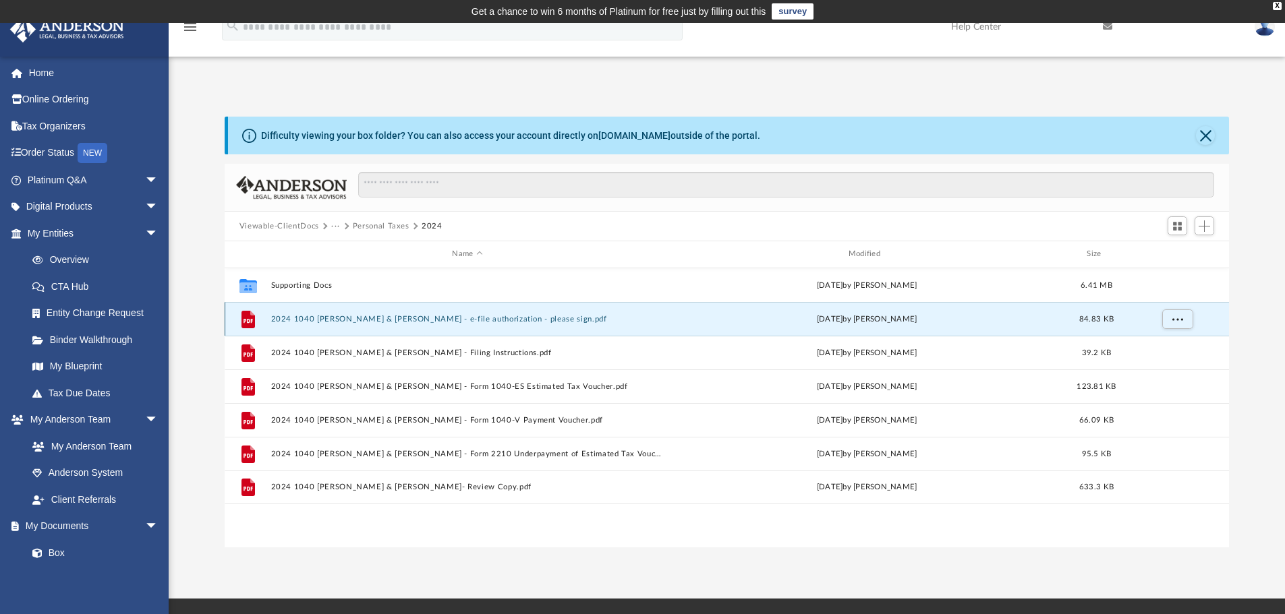
click at [480, 324] on button "2024 1040 Hickey, Melissa & Matt - e-file authorization - please sign.pdf" at bounding box center [466, 319] width 393 height 9
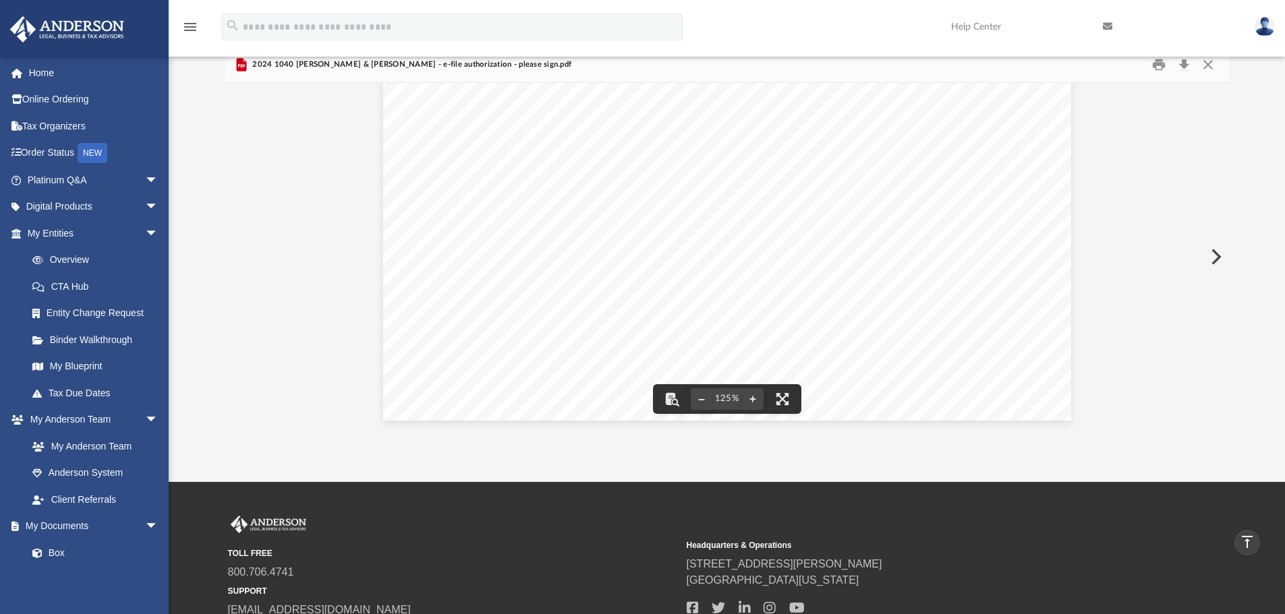
scroll to position [0, 0]
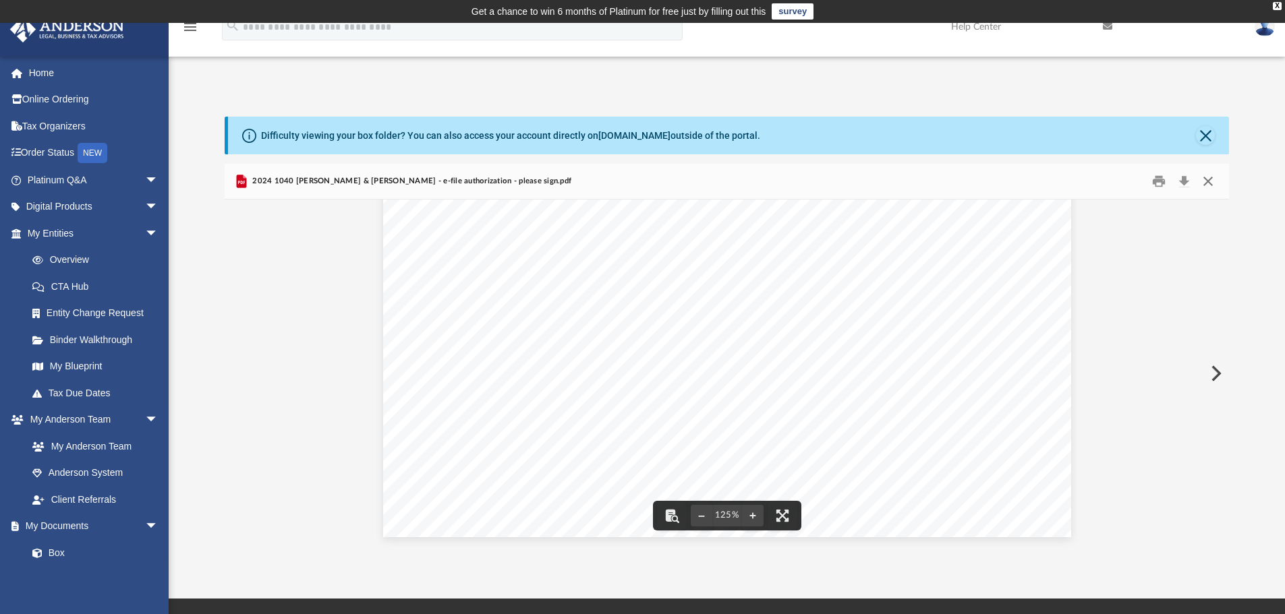
click at [1203, 179] on button "Close" at bounding box center [1208, 181] width 24 height 21
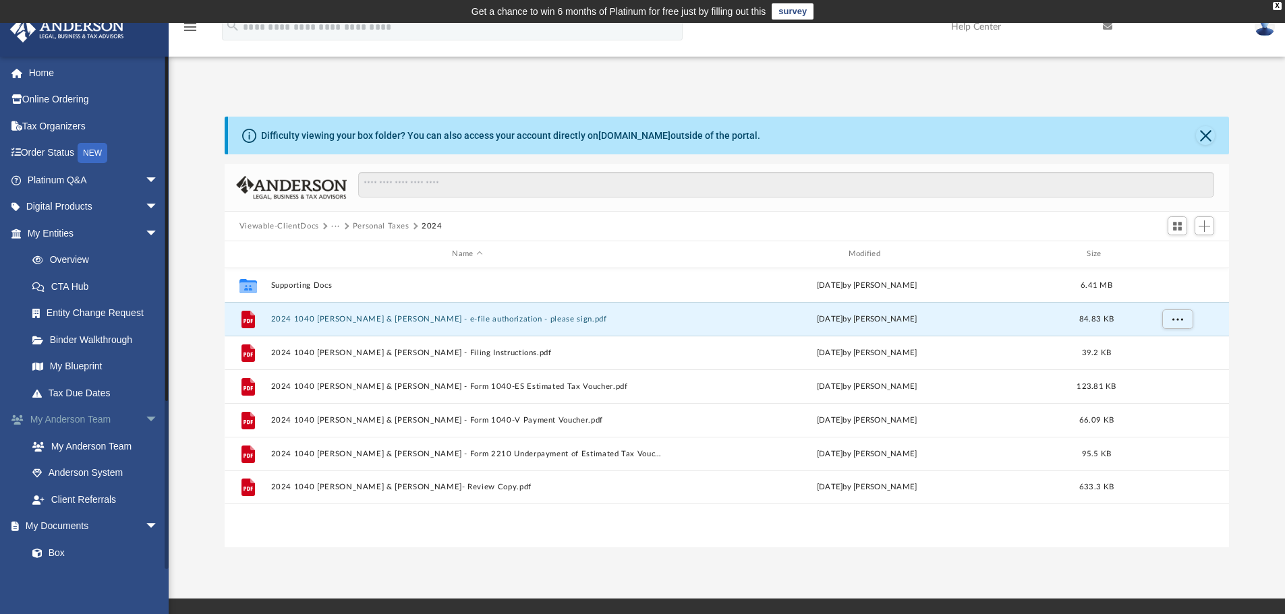
click at [145, 418] on span "arrow_drop_down" at bounding box center [158, 421] width 27 height 28
click at [68, 469] on link "Box" at bounding box center [99, 473] width 160 height 27
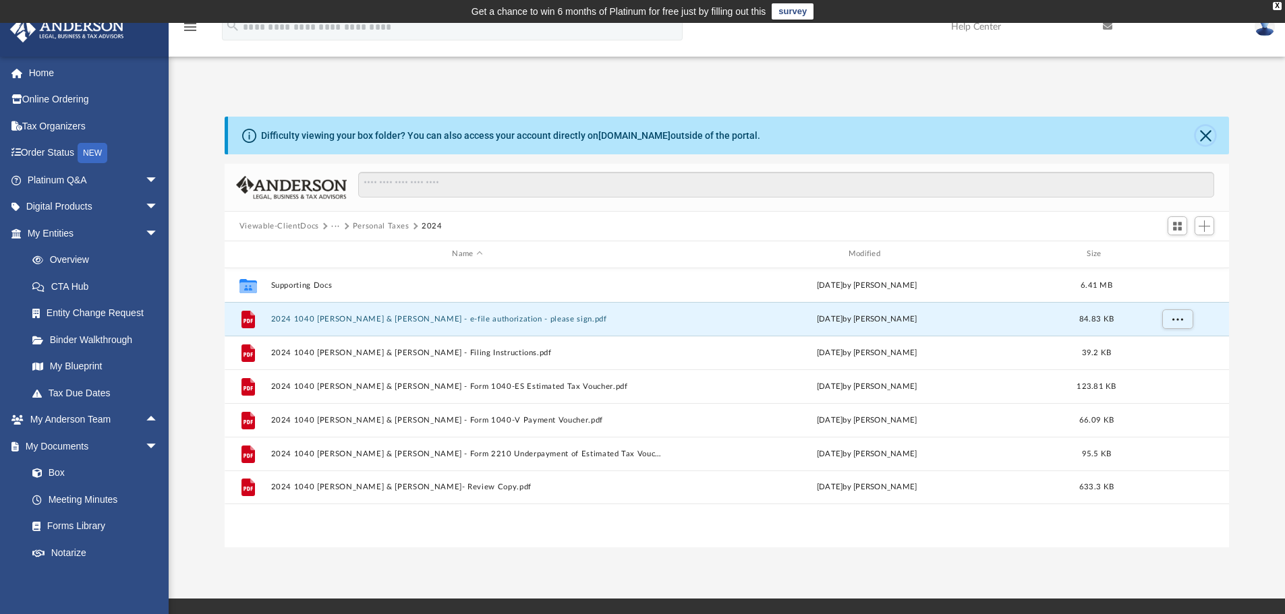
click at [1201, 140] on button "Close" at bounding box center [1205, 135] width 19 height 19
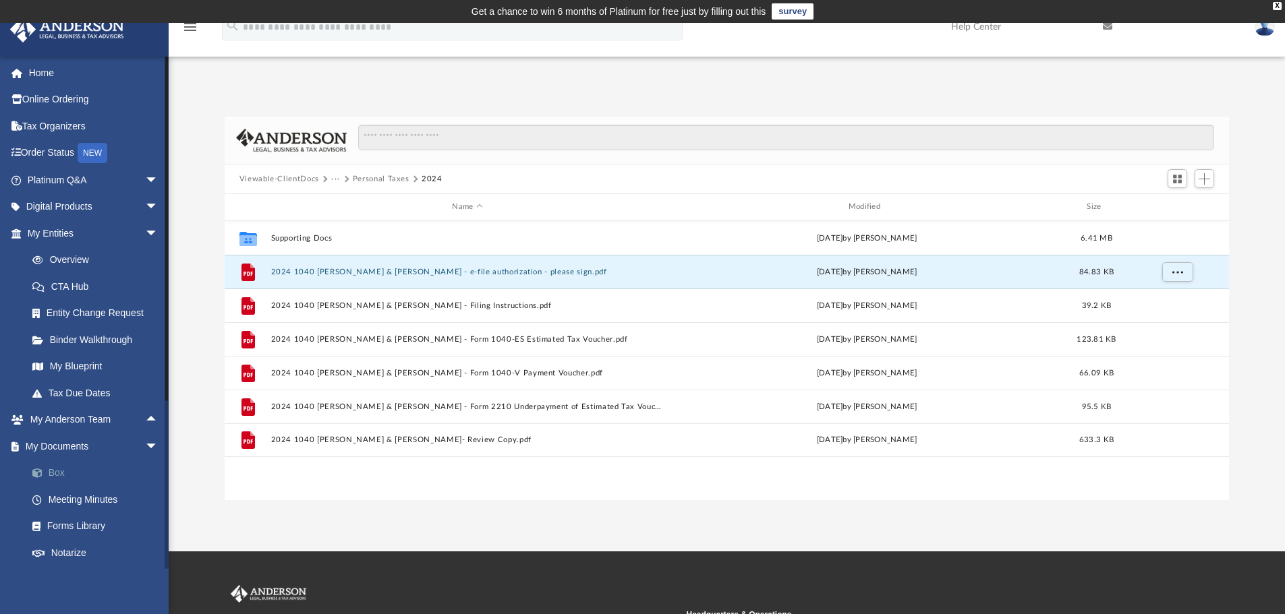
click at [66, 464] on link "Box" at bounding box center [99, 473] width 160 height 27
click at [61, 471] on link "Box" at bounding box center [99, 473] width 160 height 27
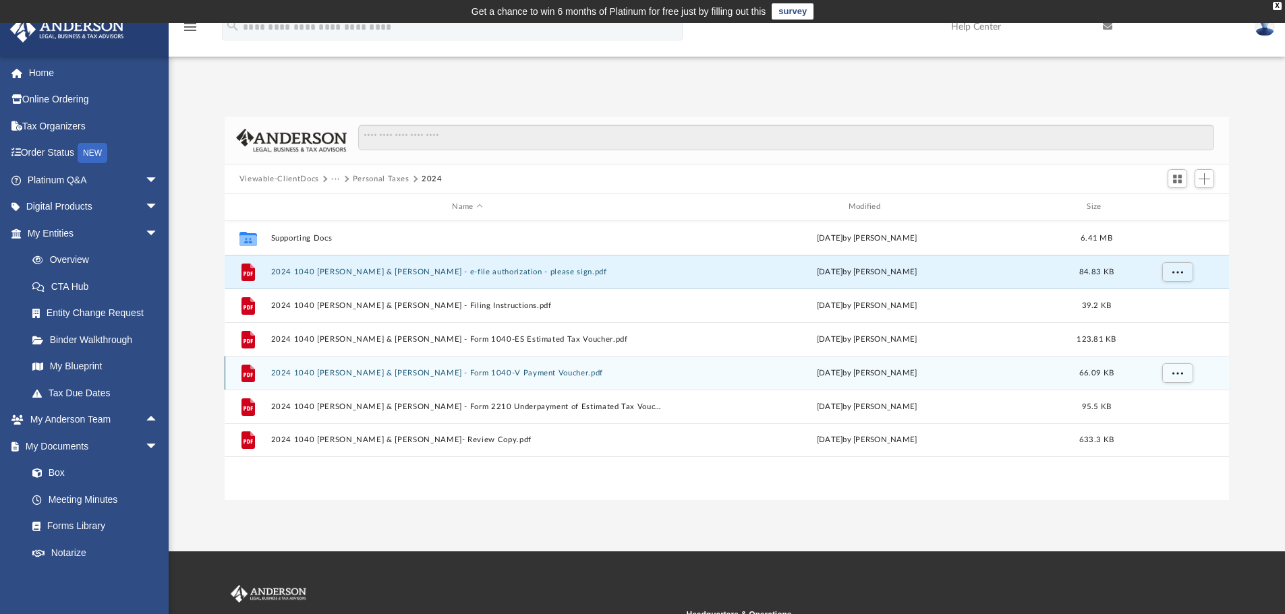
click at [667, 361] on div "File 2024 1040 Hickey, Melissa & Matt - Form 1040-V Payment Voucher.pdf Tue Sep…" at bounding box center [727, 373] width 1005 height 34
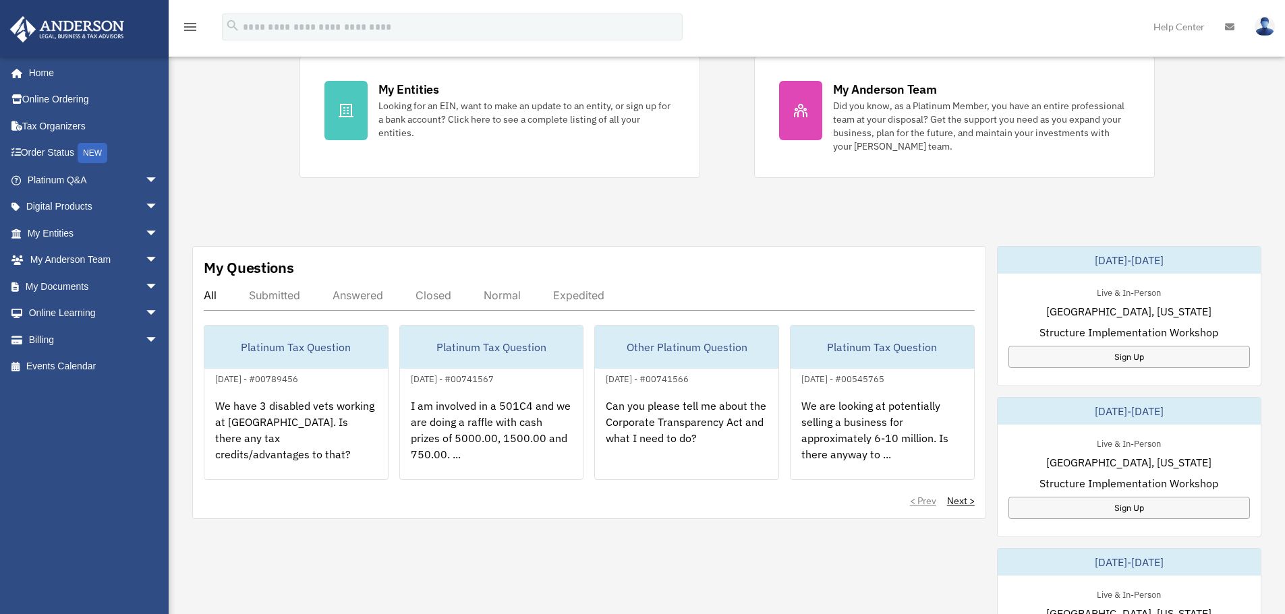
scroll to position [293, 0]
click at [145, 282] on span "arrow_drop_down" at bounding box center [158, 287] width 27 height 28
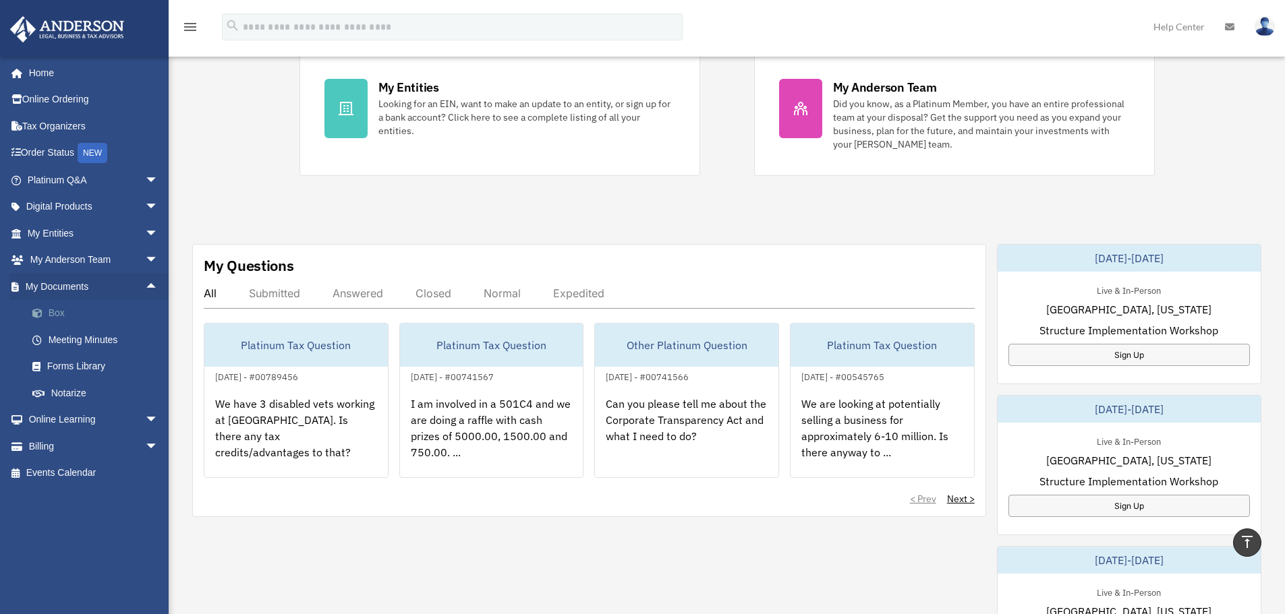
click at [65, 314] on link "Box" at bounding box center [99, 313] width 160 height 27
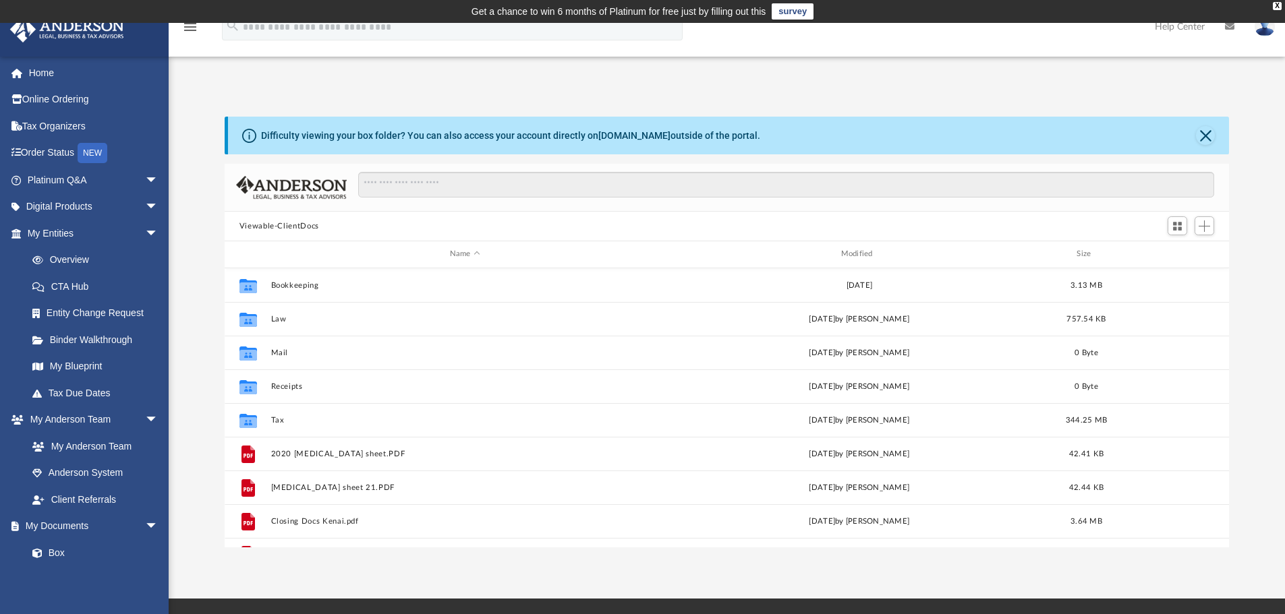
scroll to position [297, 994]
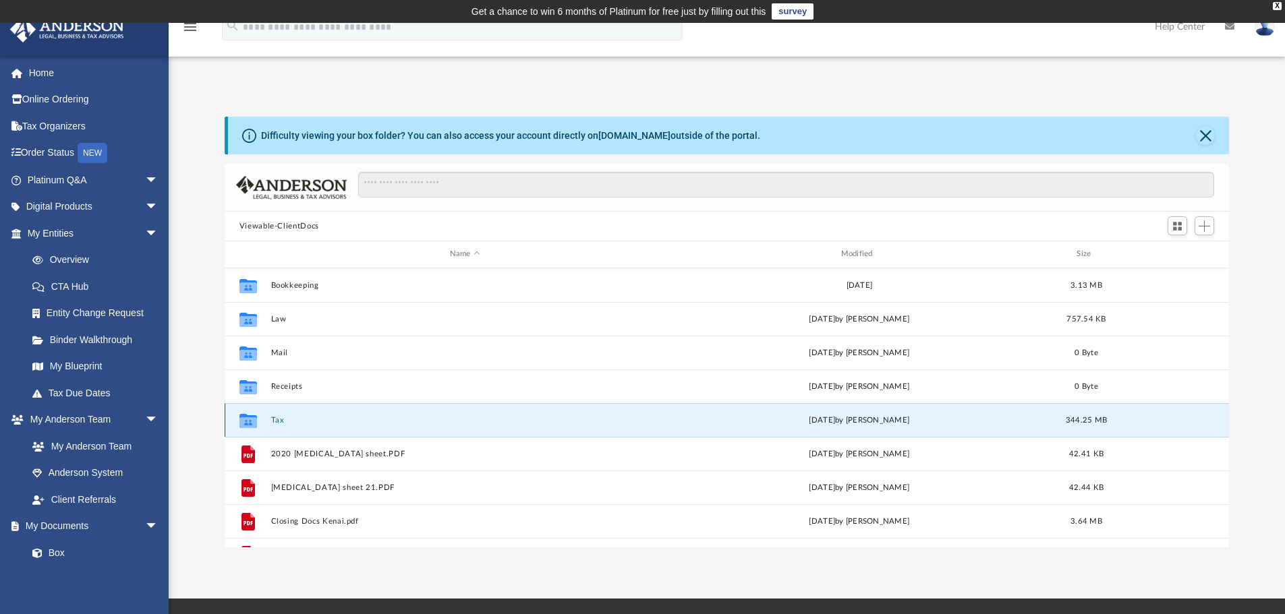
click at [277, 418] on button "Tax" at bounding box center [464, 420] width 389 height 9
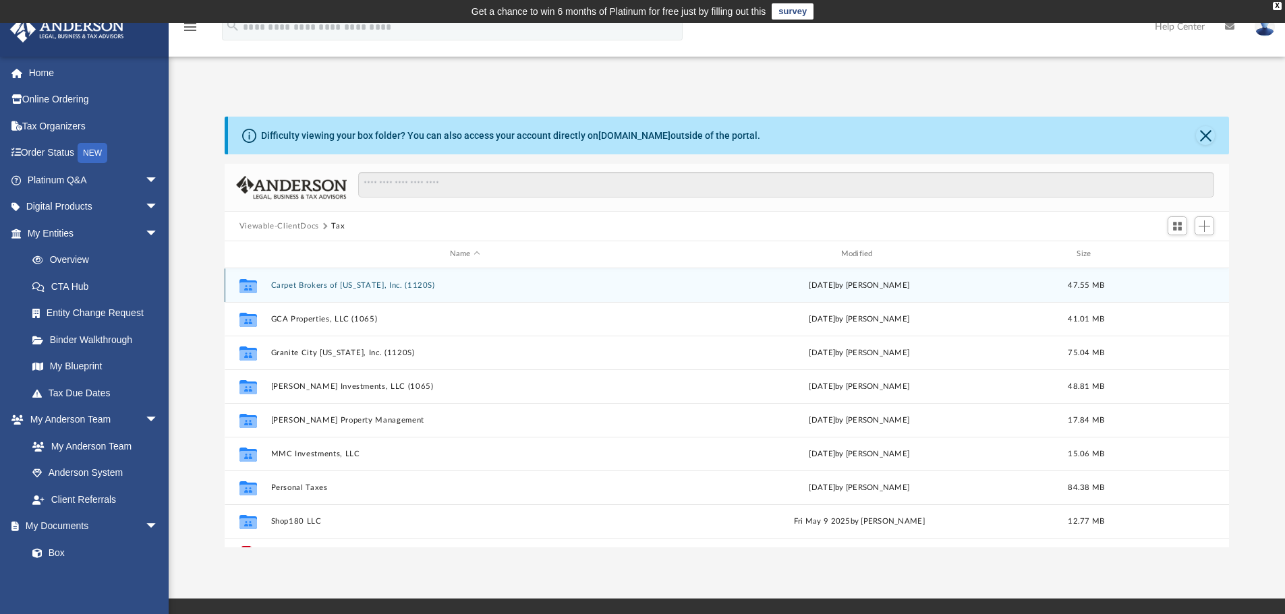
click at [378, 285] on button "Carpet Brokers of Alaska, Inc. (1120S)" at bounding box center [464, 285] width 389 height 9
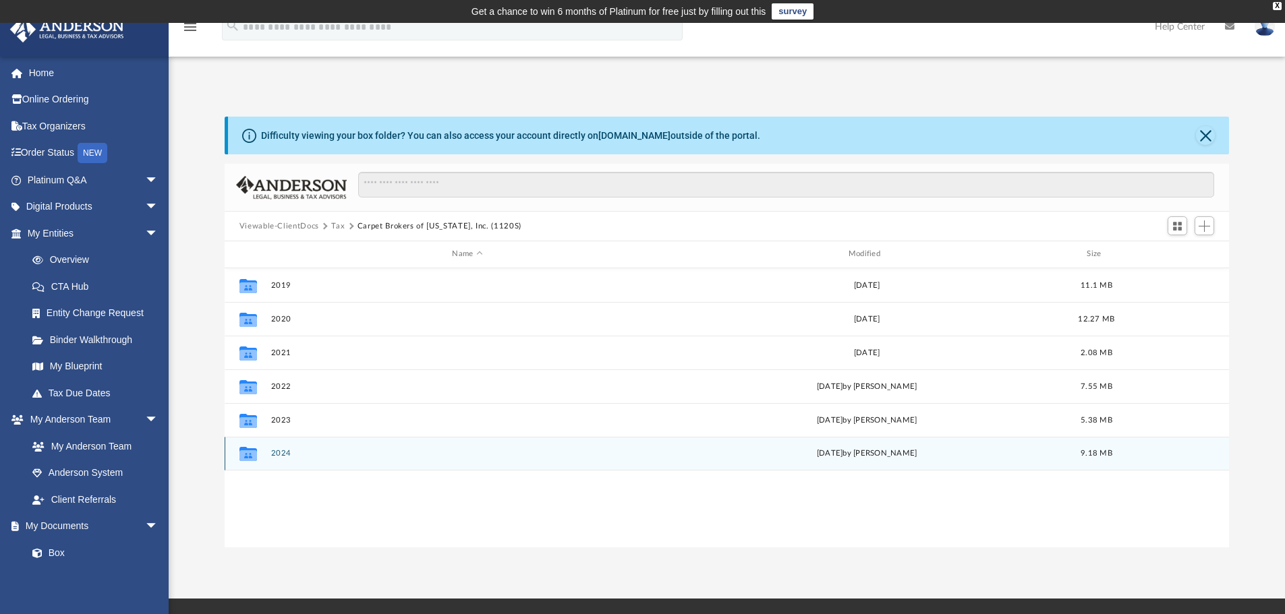
click at [288, 451] on button "2024" at bounding box center [466, 453] width 393 height 9
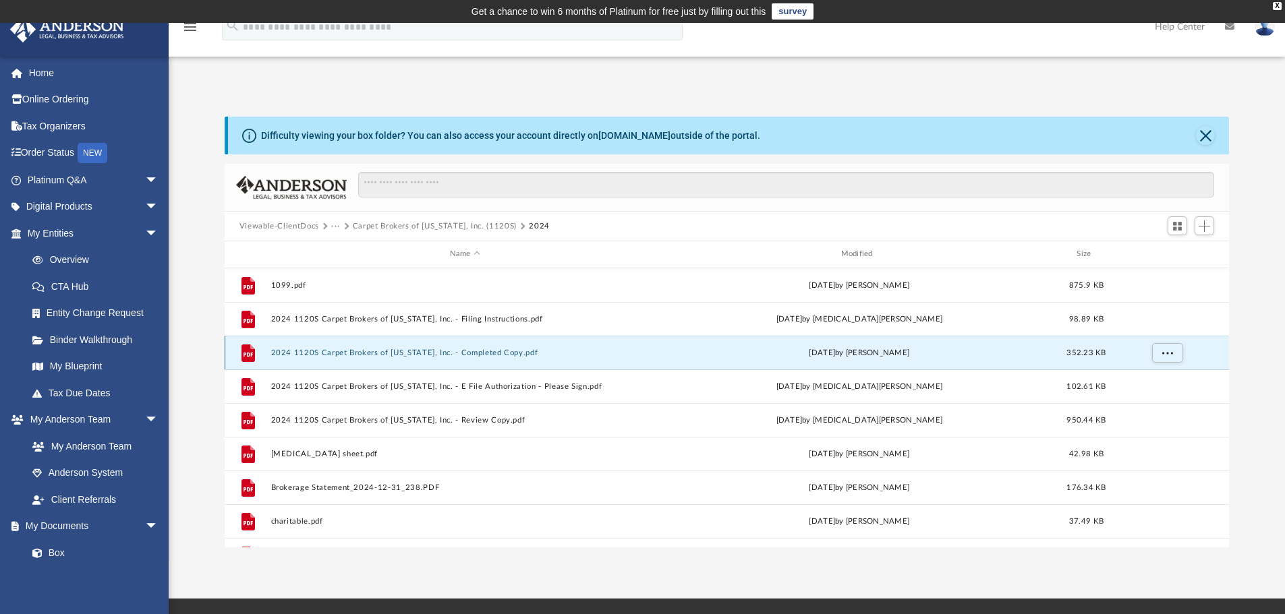
click at [514, 353] on button "2024 1120S Carpet Brokers of Alaska, Inc. - Completed Copy.pdf" at bounding box center [464, 353] width 389 height 9
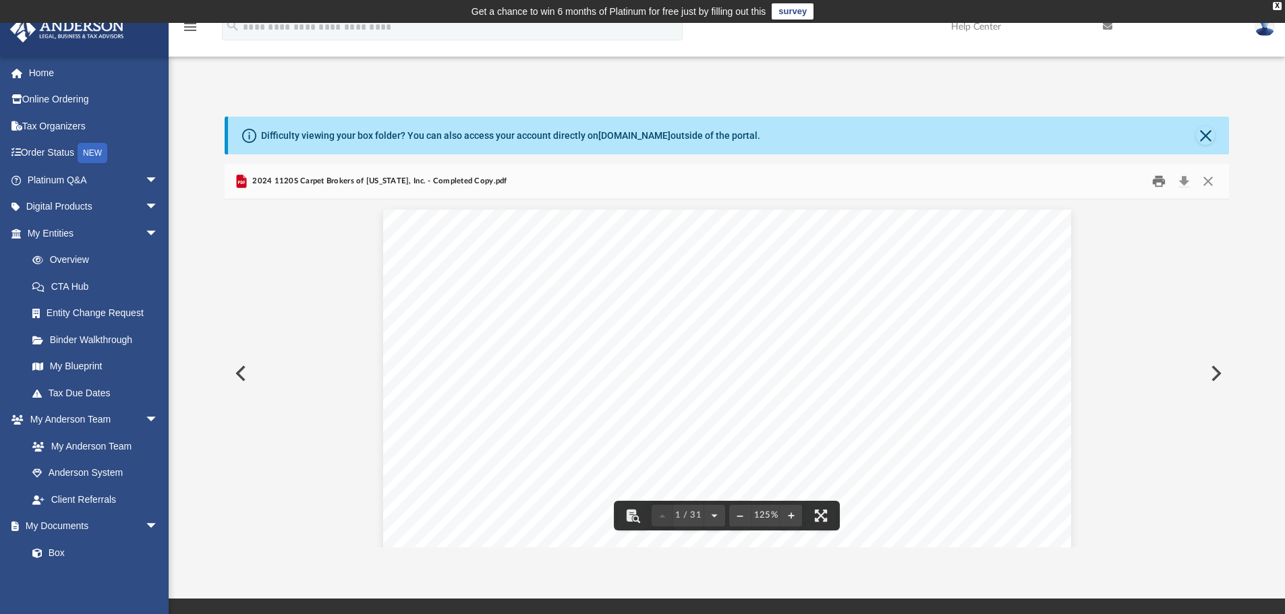
click at [1155, 187] on button "Print" at bounding box center [1158, 181] width 27 height 21
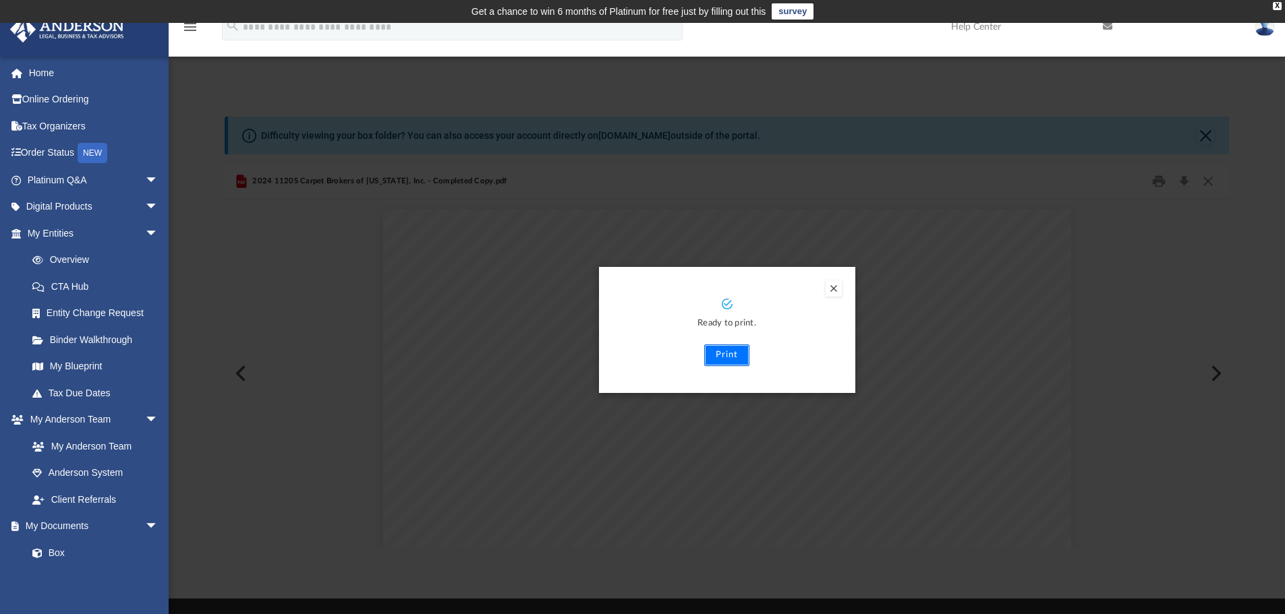
click at [739, 356] on button "Print" at bounding box center [726, 356] width 45 height 22
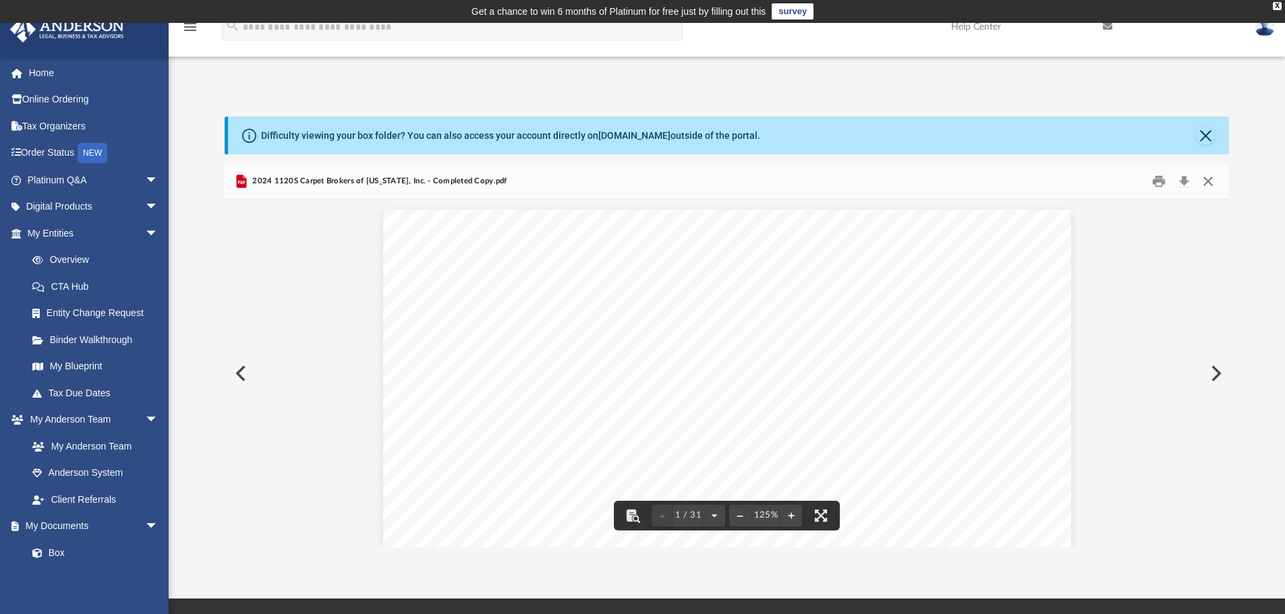
click at [1205, 178] on button "Close" at bounding box center [1208, 181] width 24 height 21
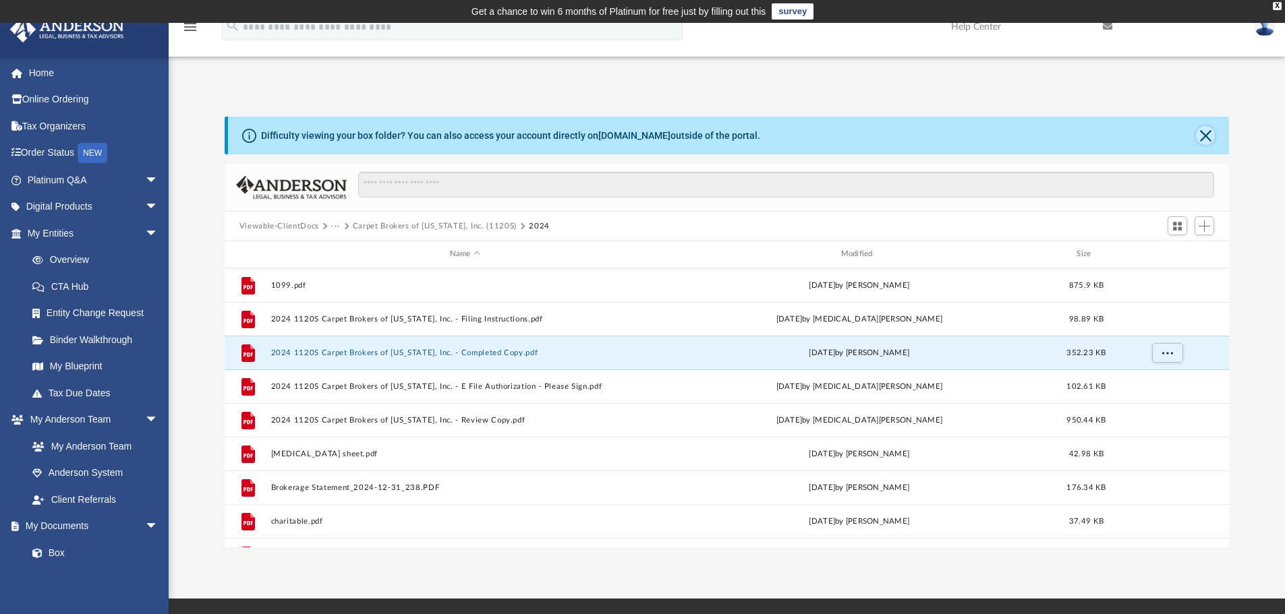
click at [1206, 136] on button "Close" at bounding box center [1205, 135] width 19 height 19
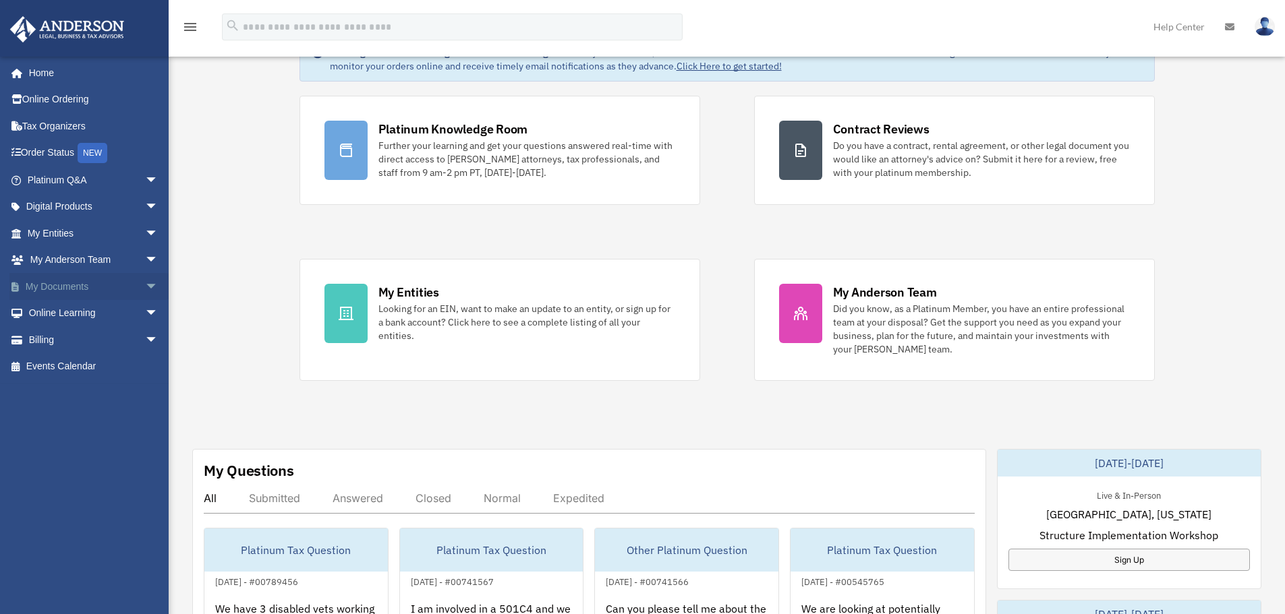
scroll to position [90, 0]
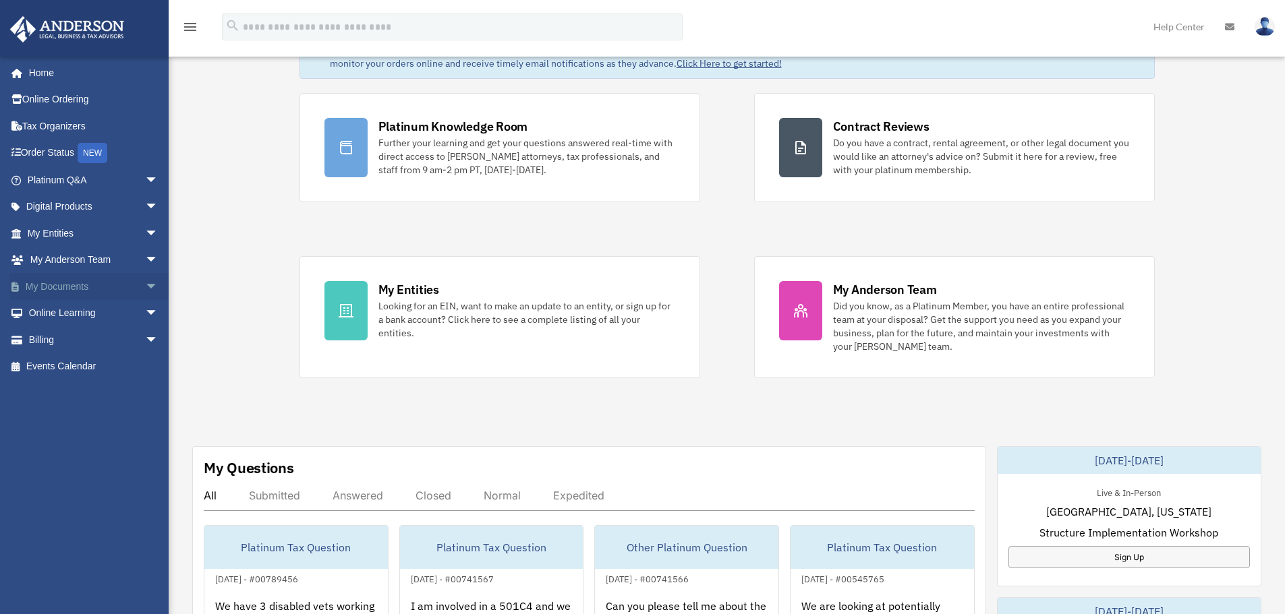
click at [127, 287] on link "My Documents arrow_drop_down" at bounding box center [93, 286] width 169 height 27
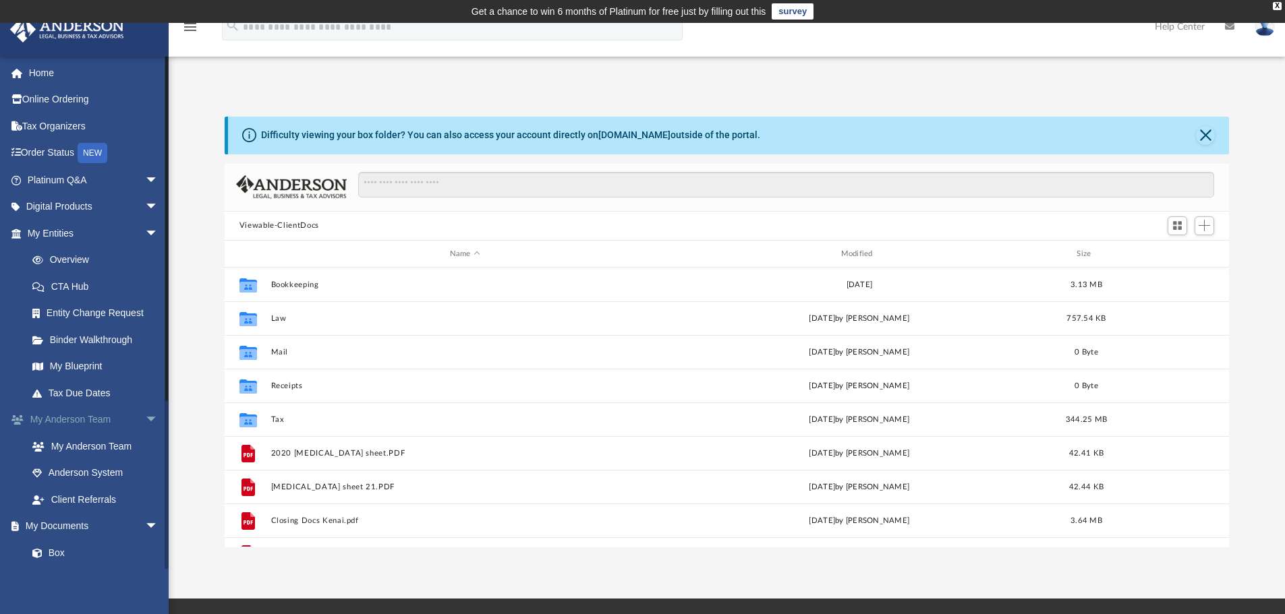
scroll to position [297, 994]
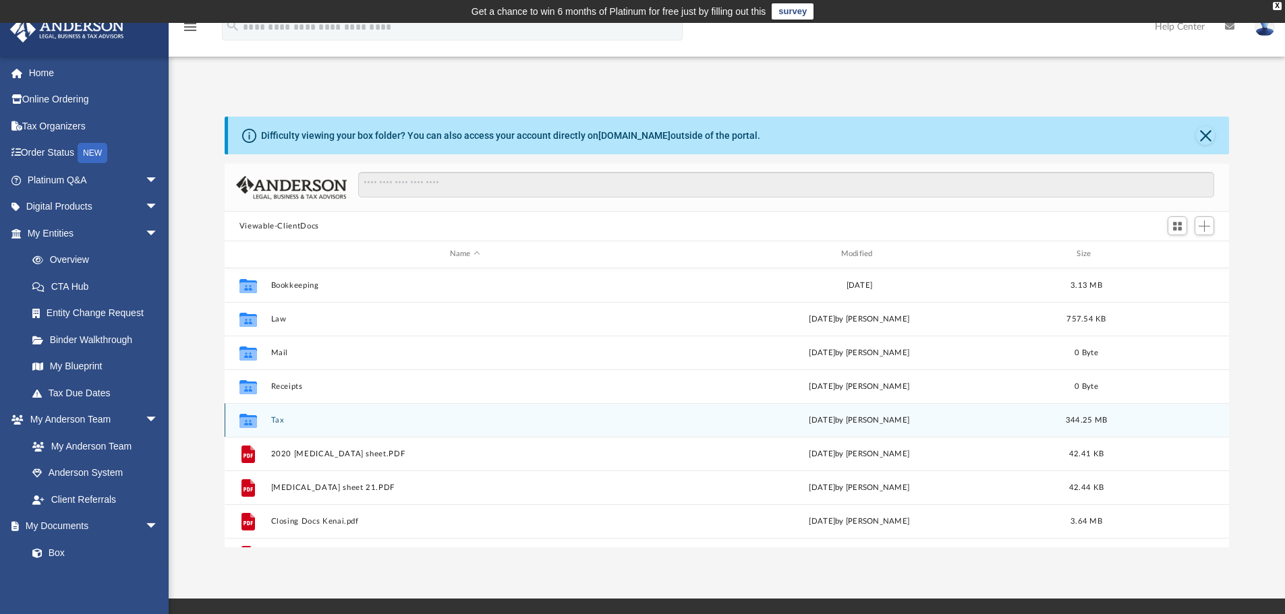
click at [281, 422] on button "Tax" at bounding box center [464, 420] width 389 height 9
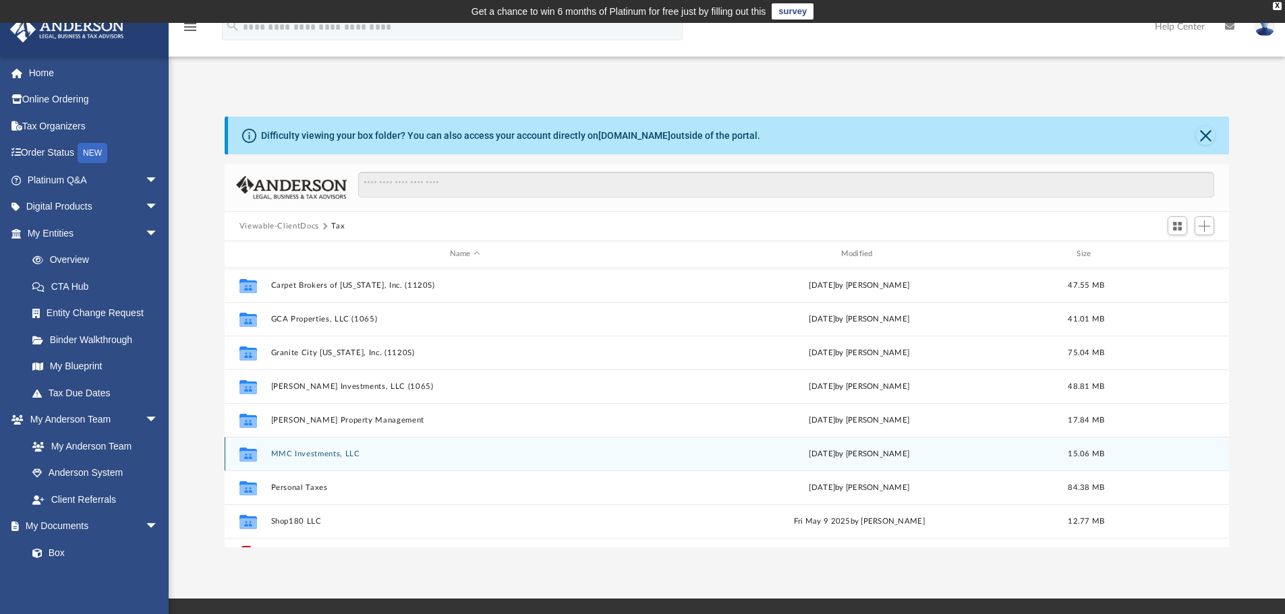
click at [341, 455] on button "MMC Investments, LLC" at bounding box center [464, 454] width 389 height 9
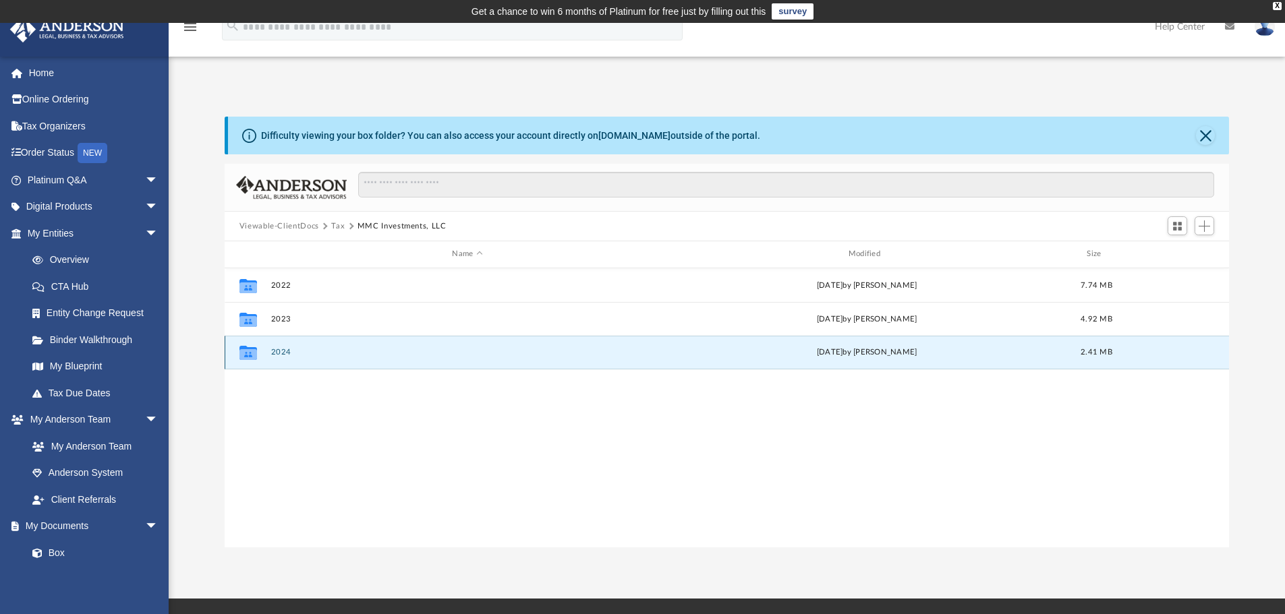
click at [293, 351] on button "2024" at bounding box center [466, 352] width 393 height 9
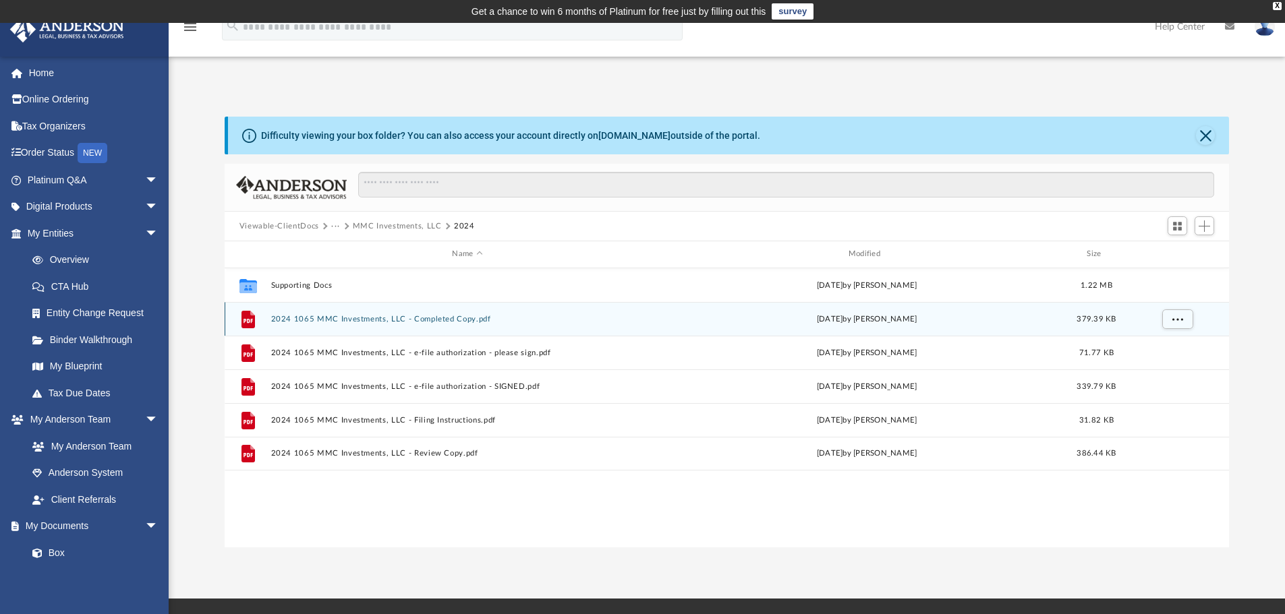
click at [474, 316] on button "2024 1065 MMC Investments, LLC - Completed Copy.pdf" at bounding box center [466, 319] width 393 height 9
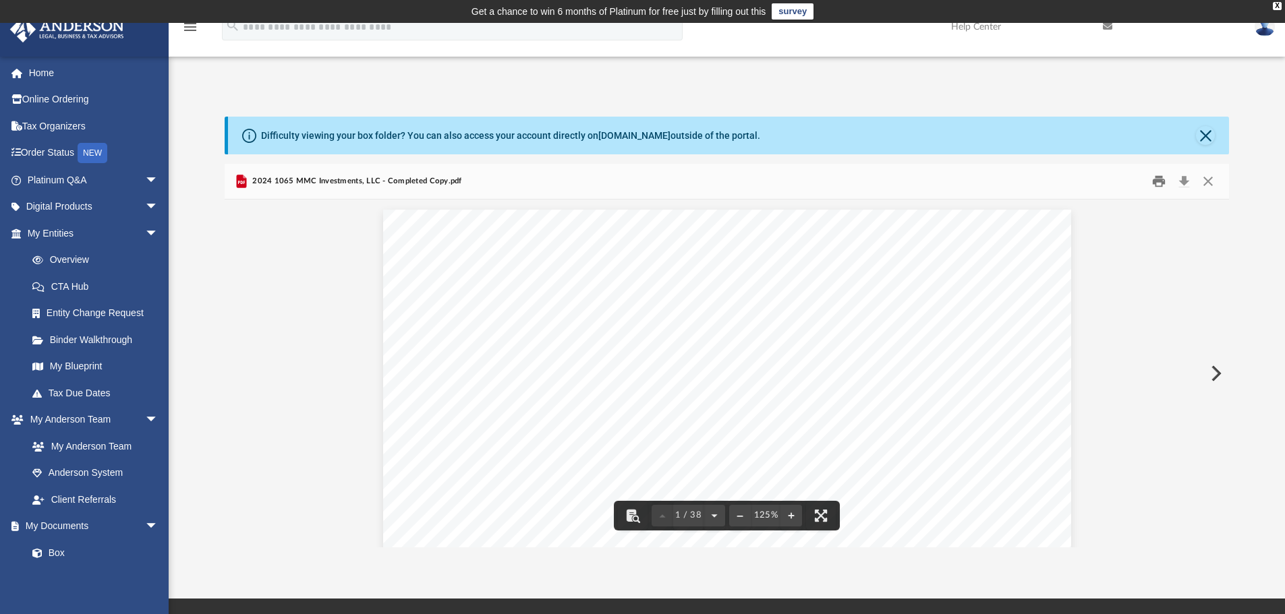
click at [1159, 185] on button "Print" at bounding box center [1158, 181] width 27 height 21
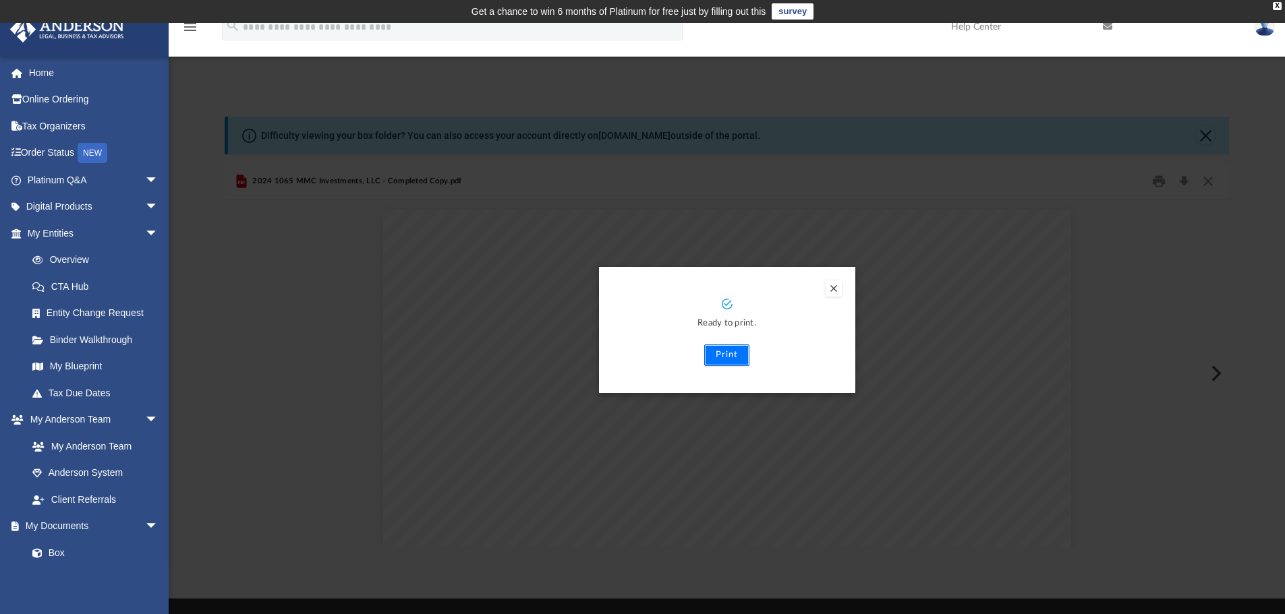
click at [732, 359] on button "Print" at bounding box center [726, 356] width 45 height 22
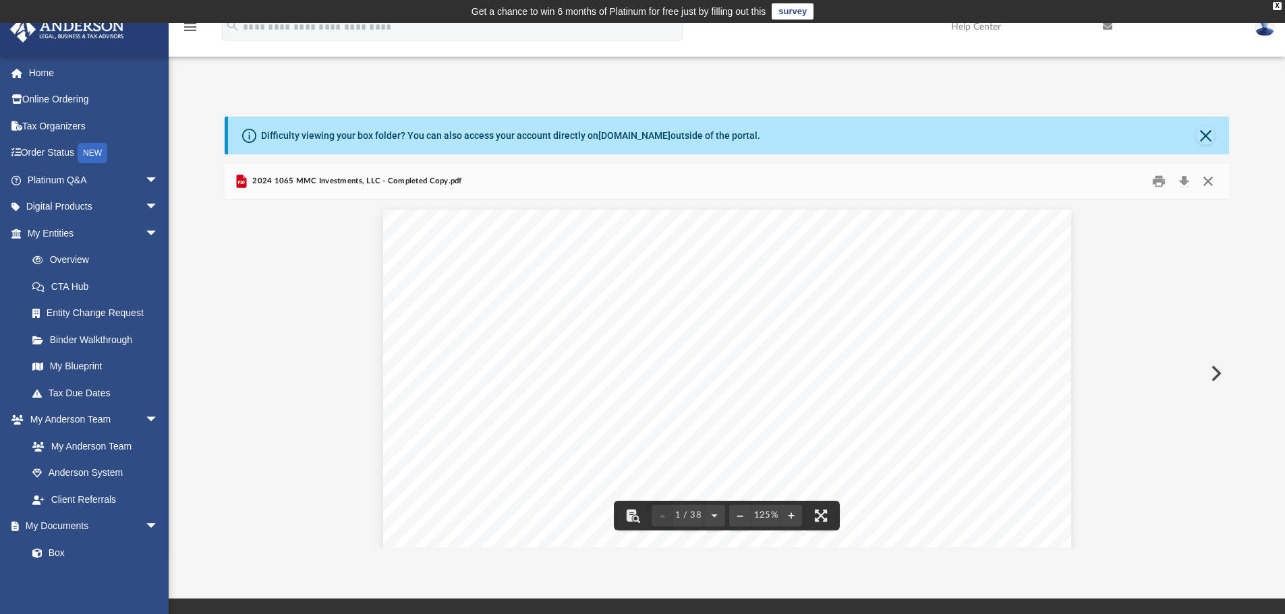
click at [1203, 179] on button "Close" at bounding box center [1208, 181] width 24 height 21
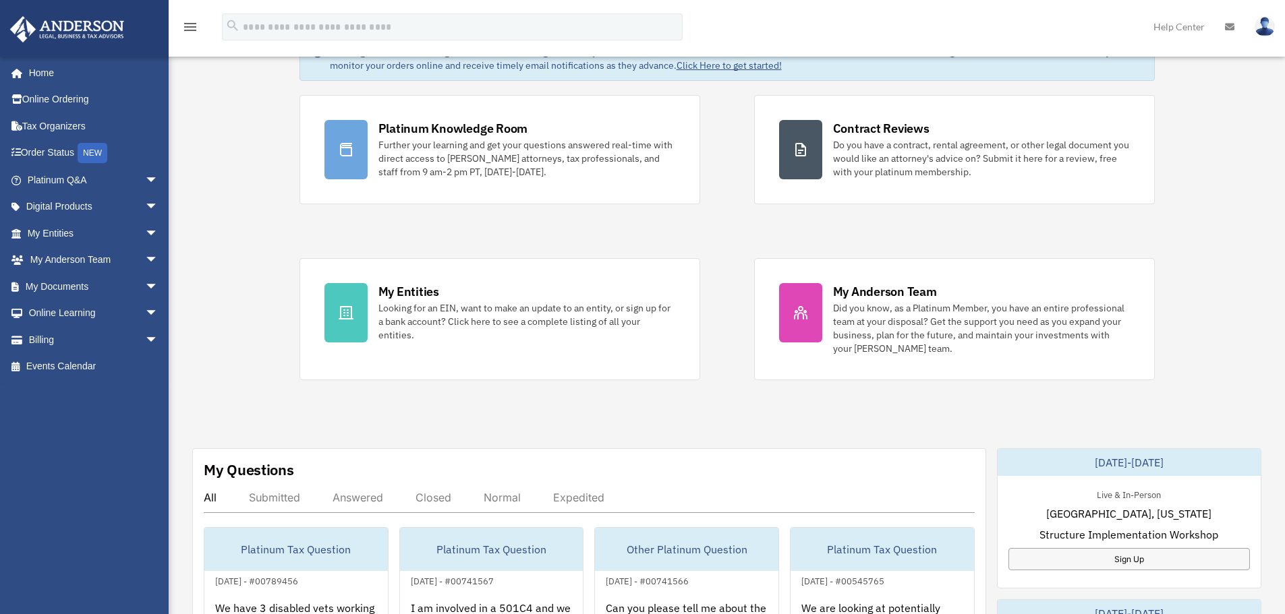
scroll to position [90, 0]
click at [145, 287] on span "arrow_drop_down" at bounding box center [158, 287] width 27 height 28
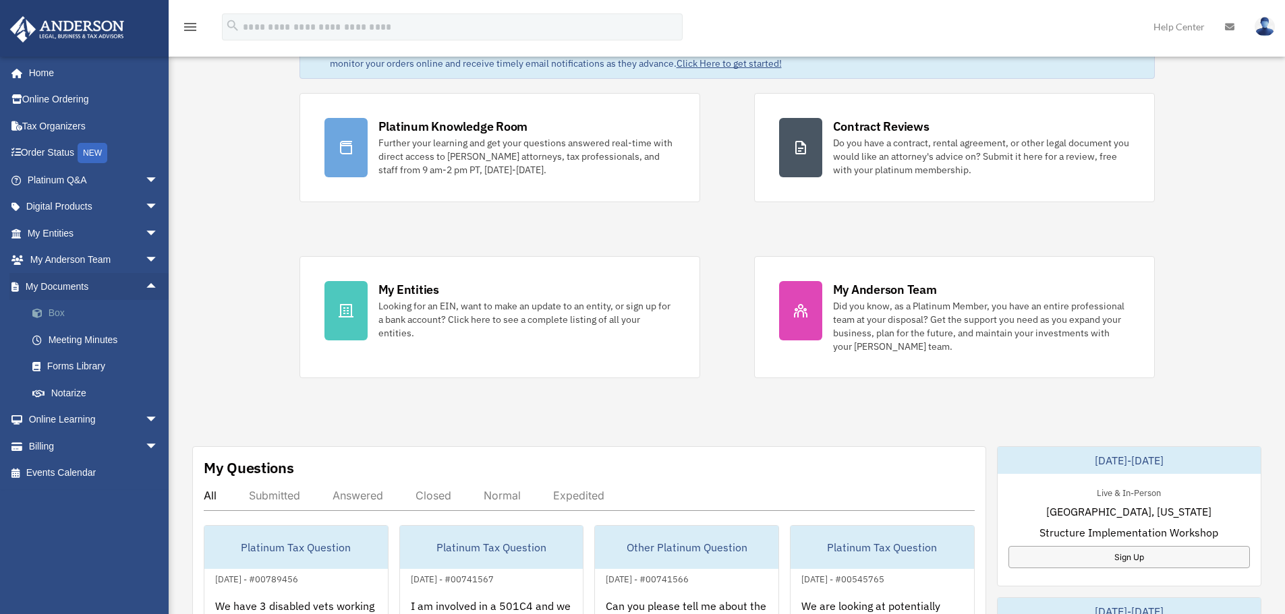
click at [60, 311] on link "Box" at bounding box center [99, 313] width 160 height 27
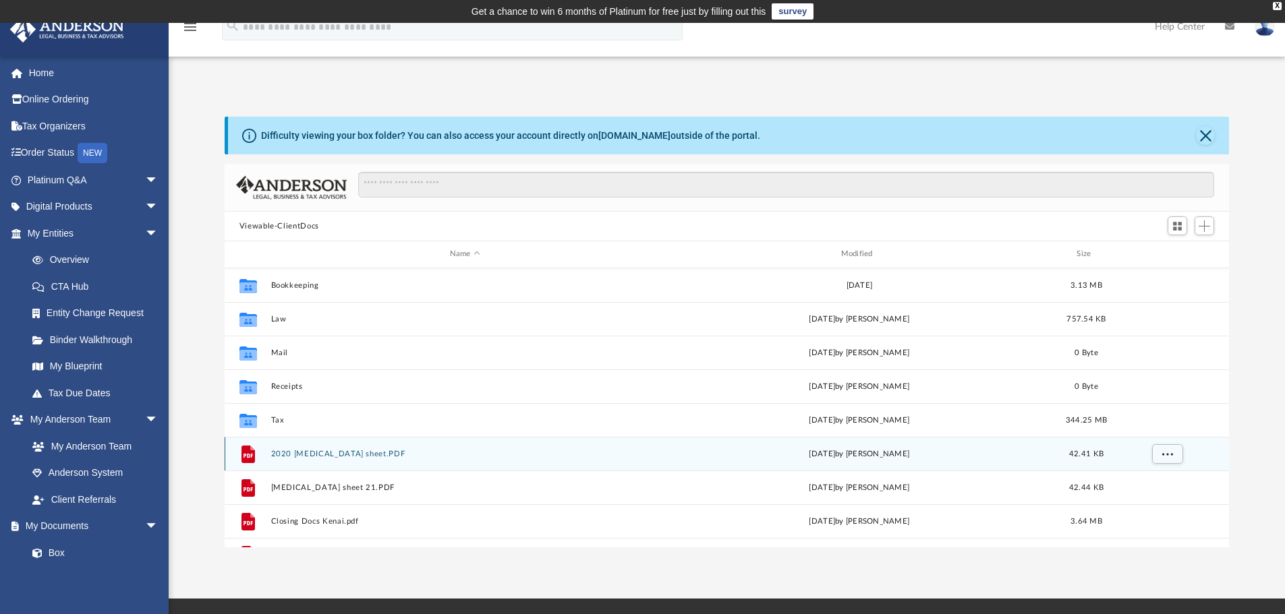
scroll to position [297, 994]
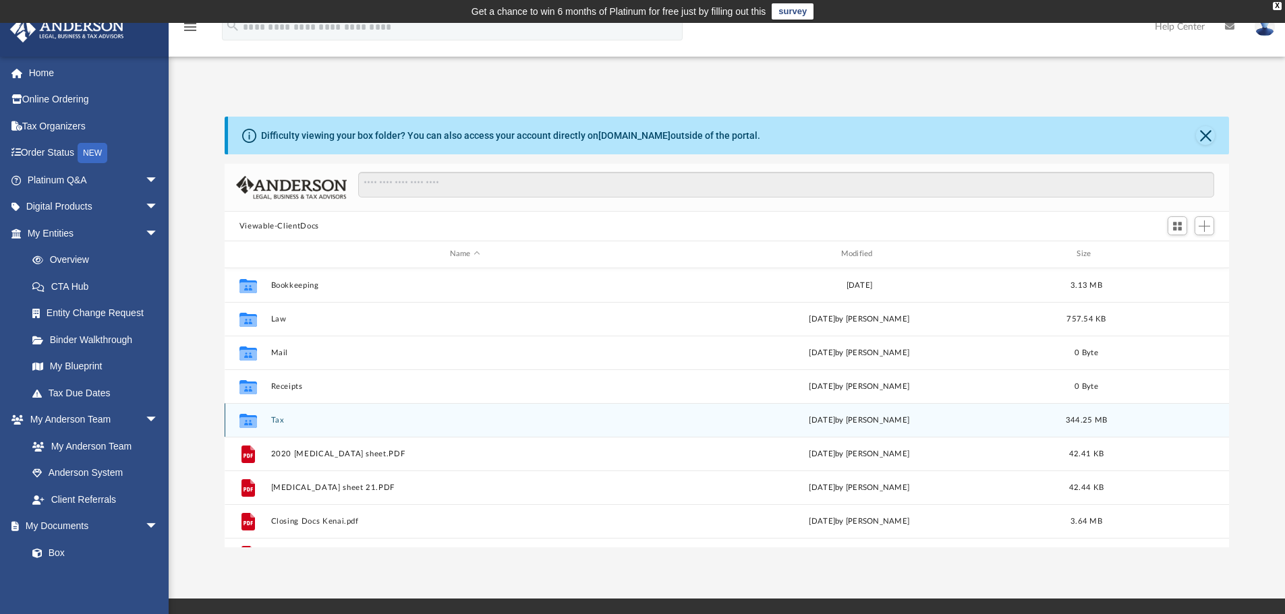
click at [268, 421] on div "Collaborated Folder Tax [DATE] by [PERSON_NAME] 344.25 MB" at bounding box center [727, 420] width 1005 height 34
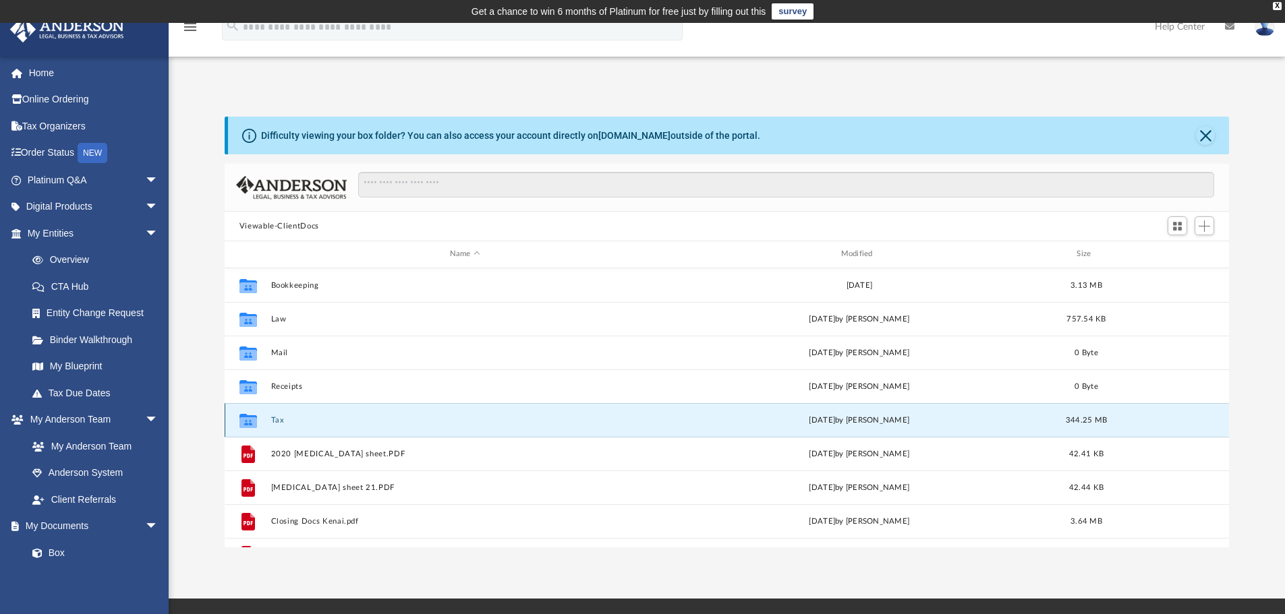
click at [280, 417] on button "Tax" at bounding box center [464, 420] width 389 height 9
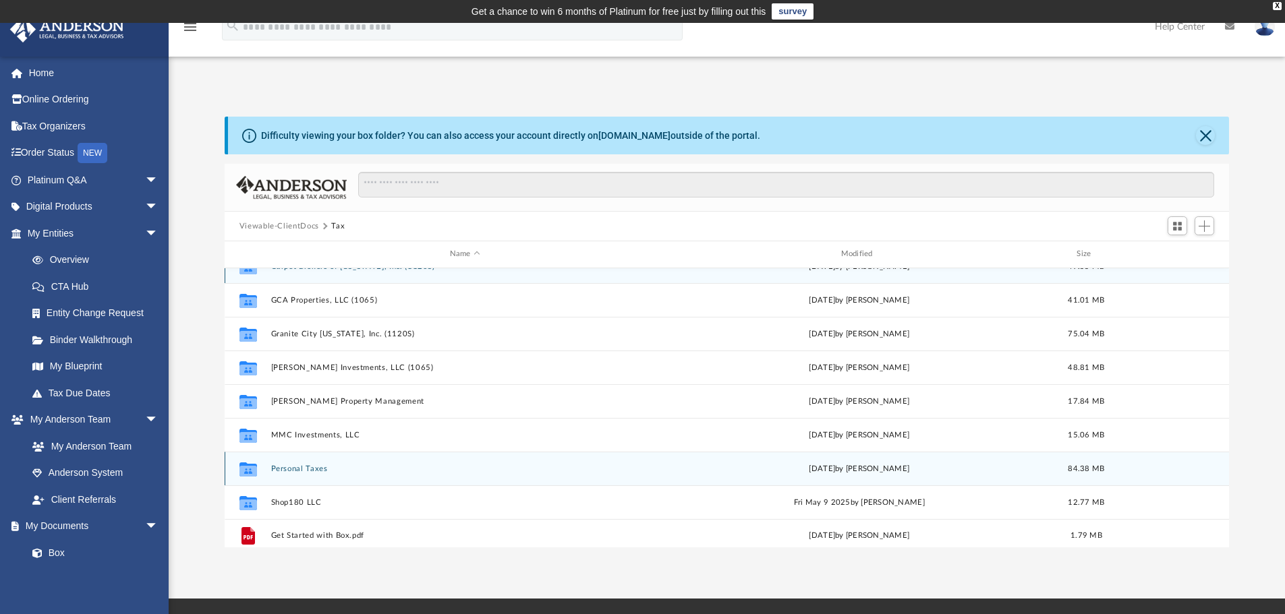
scroll to position [24, 0]
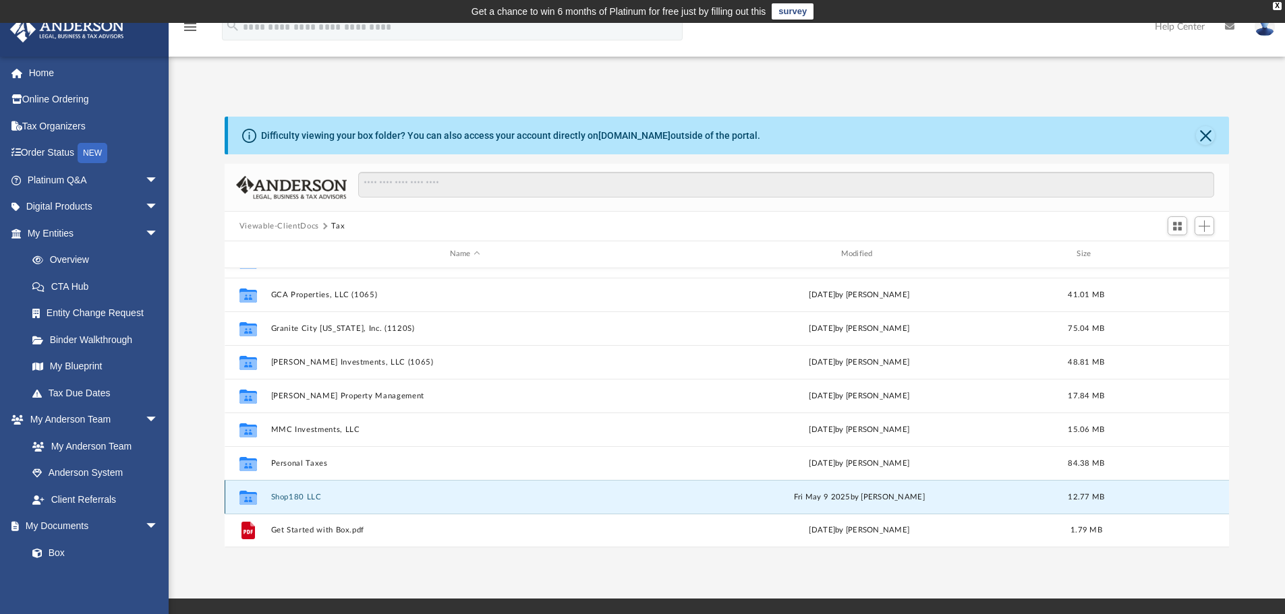
click at [310, 498] on button "Shop180 LLC" at bounding box center [464, 497] width 389 height 9
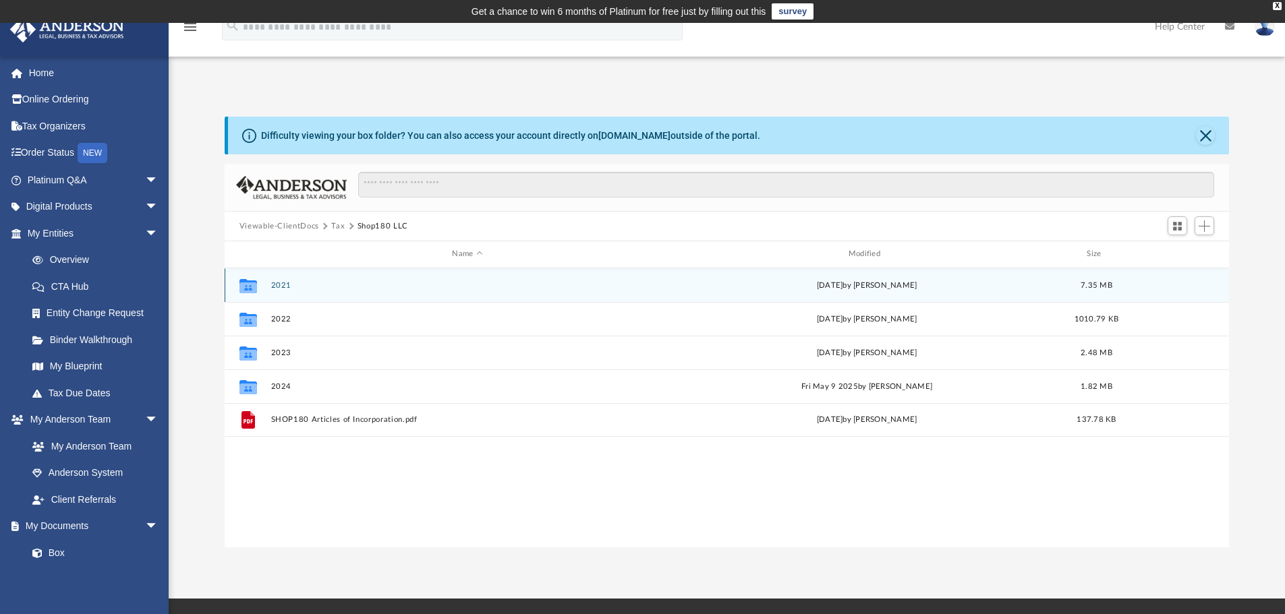
scroll to position [0, 0]
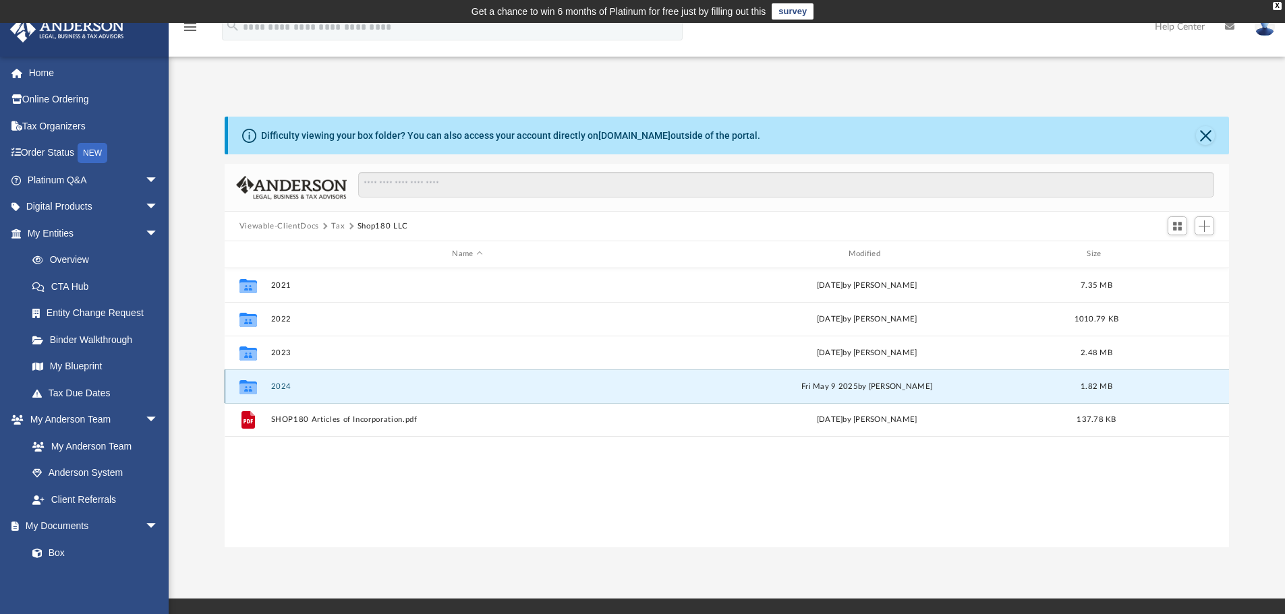
click at [291, 388] on button "2024" at bounding box center [466, 386] width 393 height 9
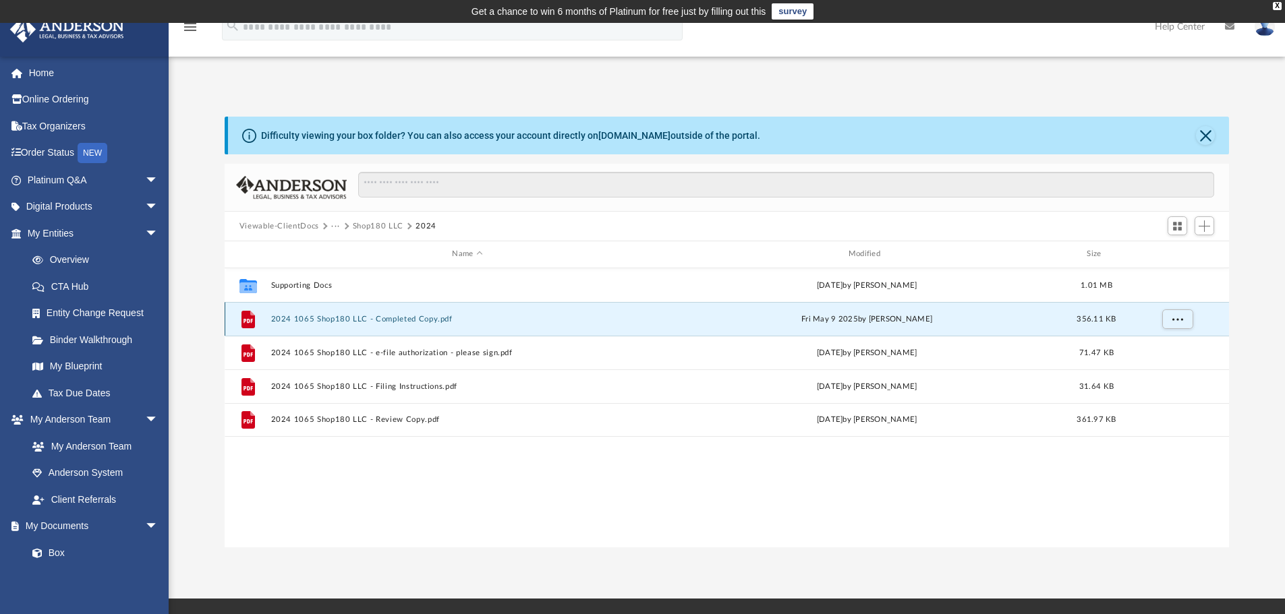
click at [445, 322] on button "2024 1065 Shop180 LLC - Completed Copy.pdf" at bounding box center [466, 319] width 393 height 9
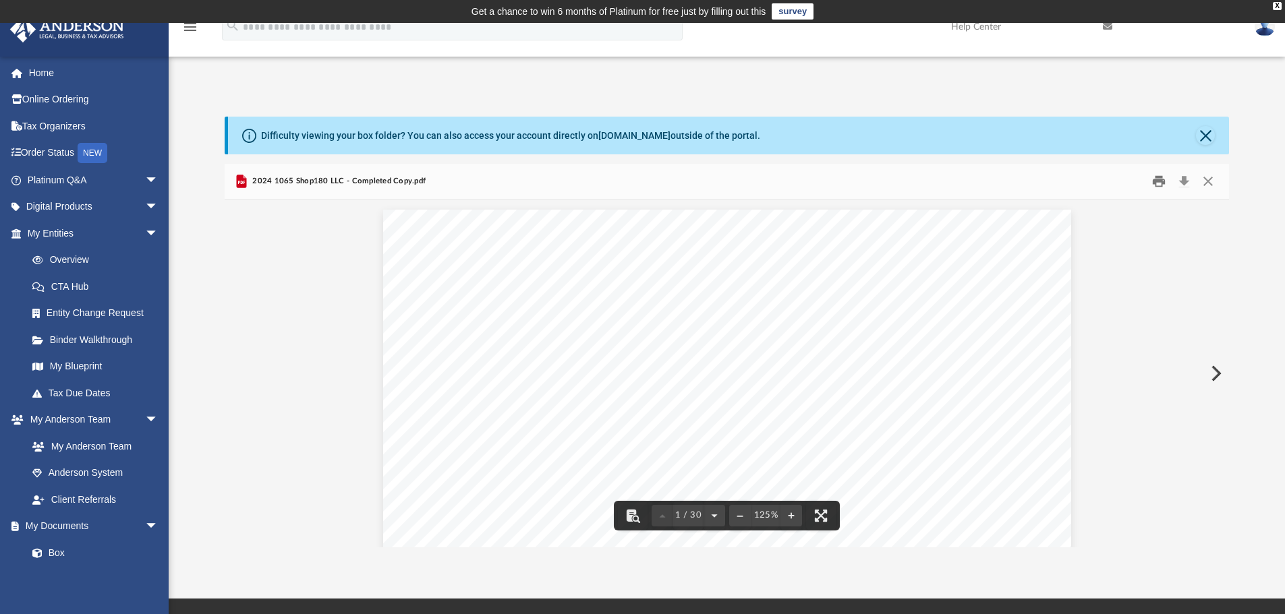
click at [1159, 181] on button "Print" at bounding box center [1158, 181] width 27 height 21
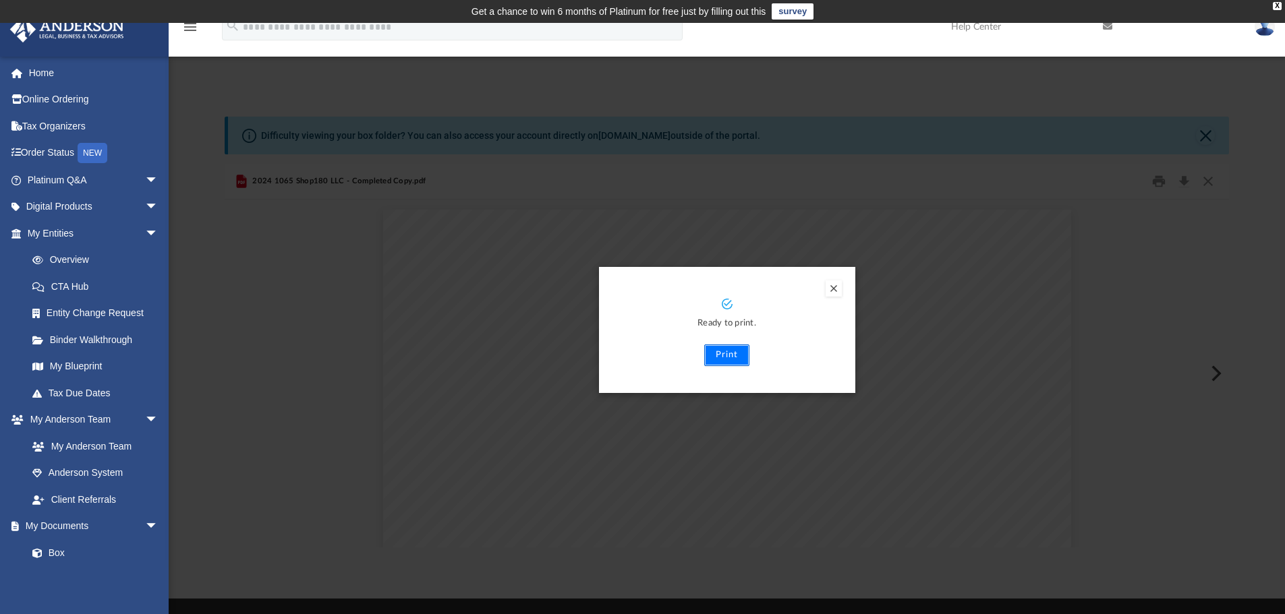
click at [730, 354] on button "Print" at bounding box center [726, 356] width 45 height 22
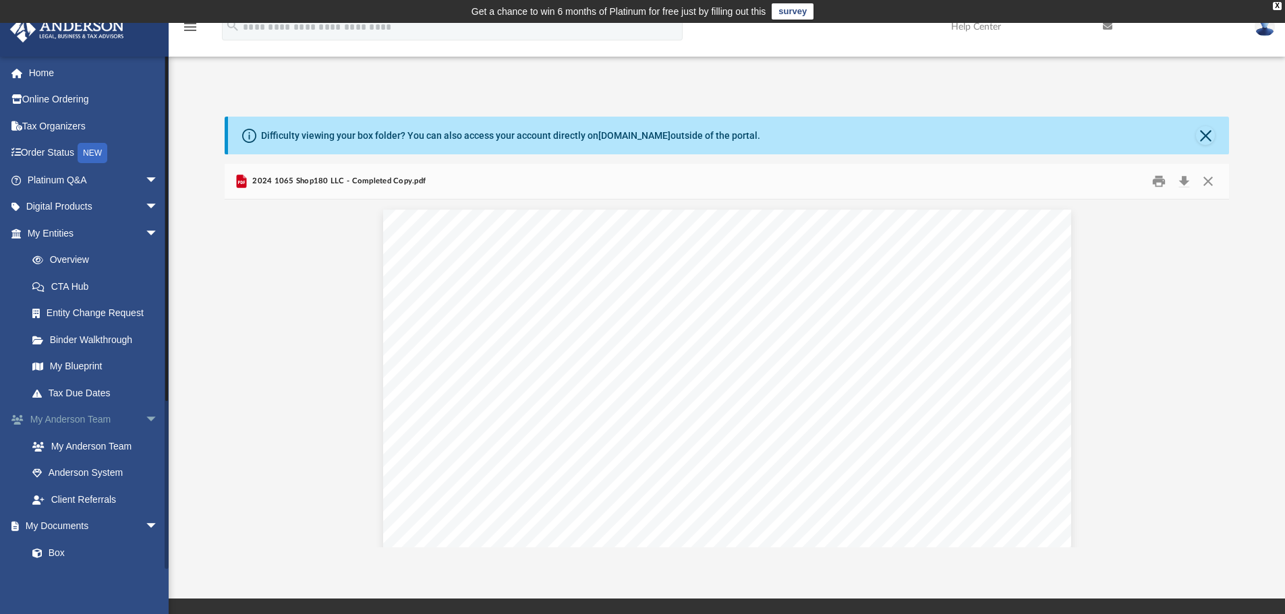
click at [145, 413] on span "arrow_drop_down" at bounding box center [158, 421] width 27 height 28
click at [61, 469] on link "Box" at bounding box center [99, 473] width 160 height 27
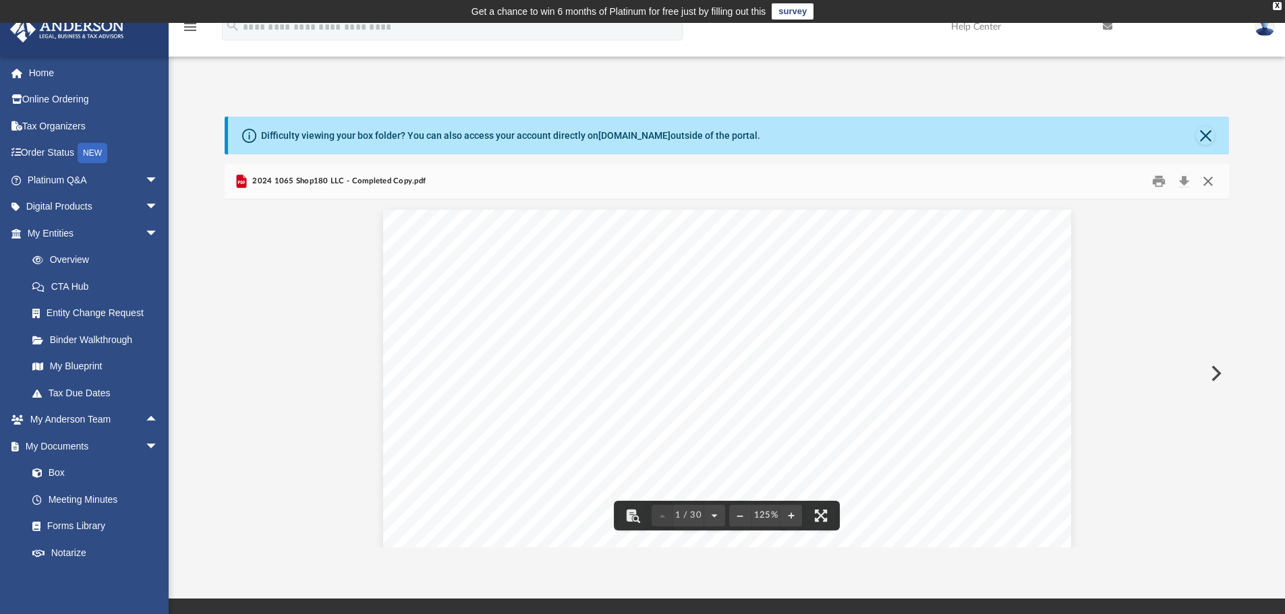
click at [1207, 181] on button "Close" at bounding box center [1208, 181] width 24 height 21
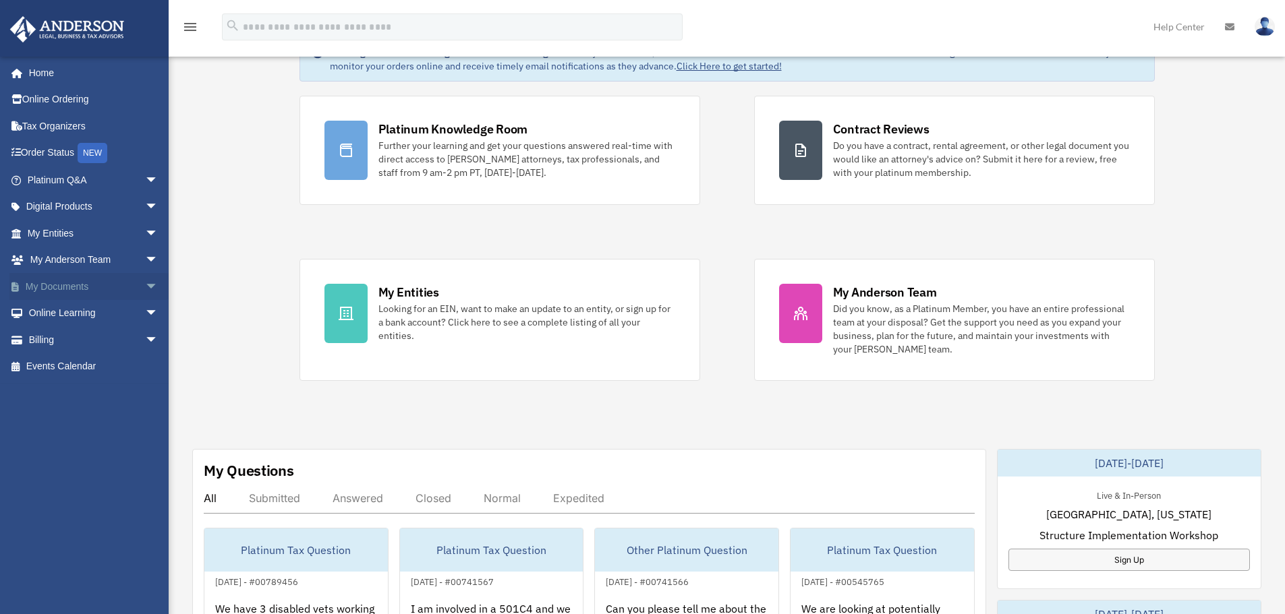
scroll to position [90, 0]
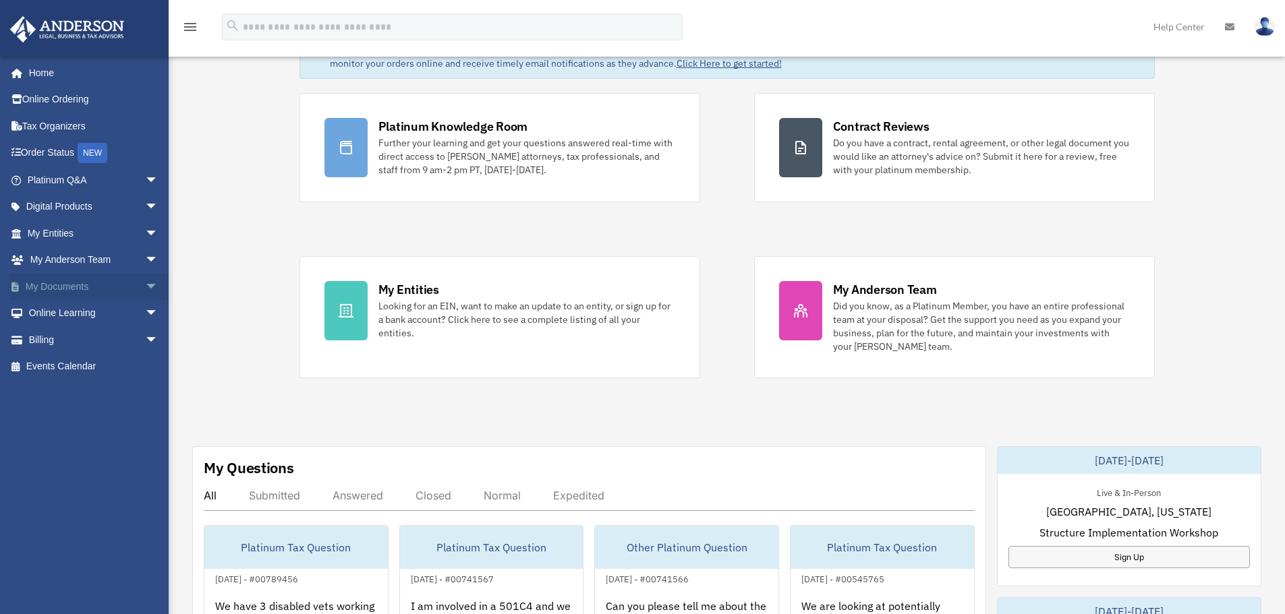
click at [117, 283] on link "My Documents arrow_drop_down" at bounding box center [93, 286] width 169 height 27
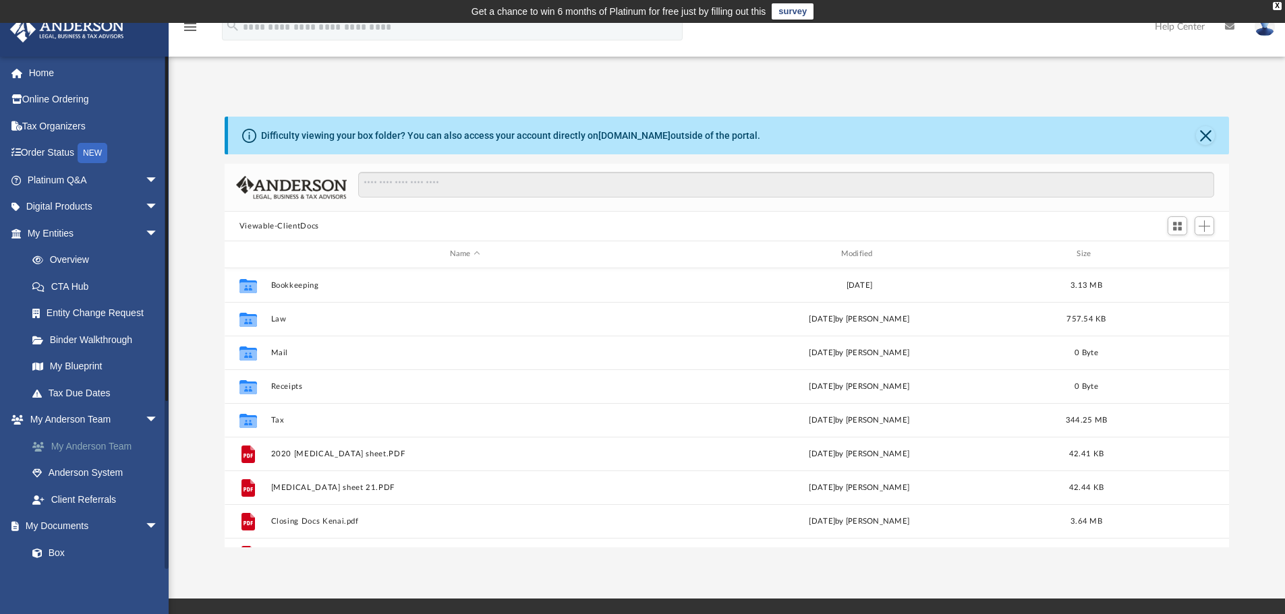
scroll to position [297, 994]
click at [145, 420] on span "arrow_drop_down" at bounding box center [158, 421] width 27 height 28
click at [60, 469] on link "Box" at bounding box center [99, 473] width 160 height 27
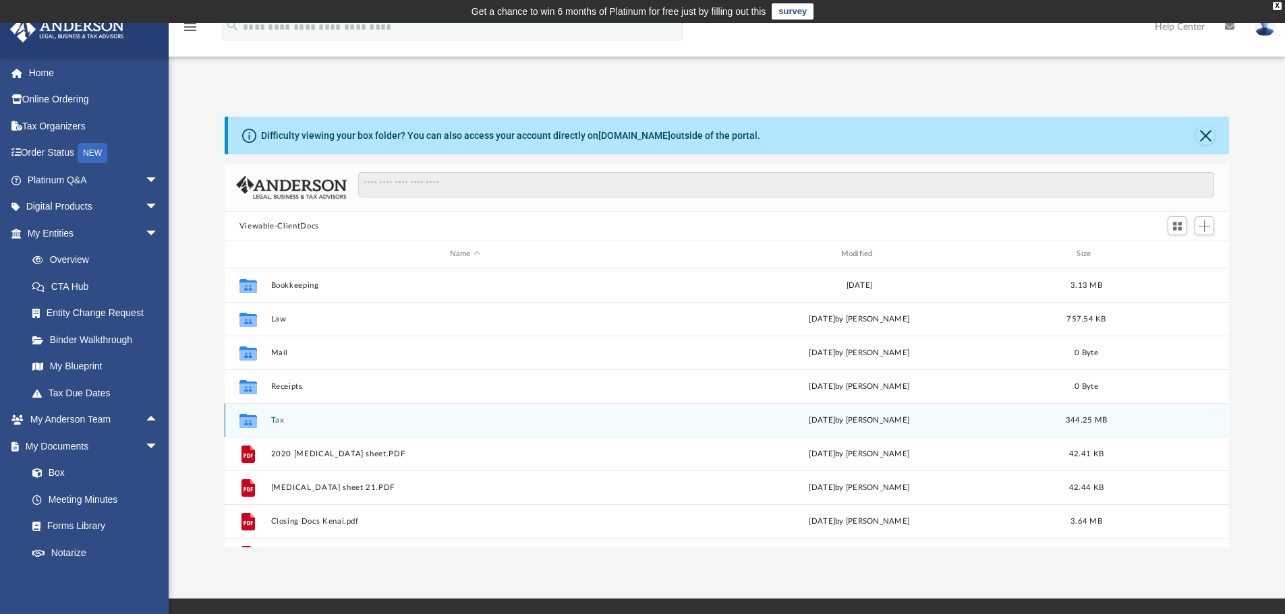
click at [274, 421] on button "Tax" at bounding box center [464, 420] width 389 height 9
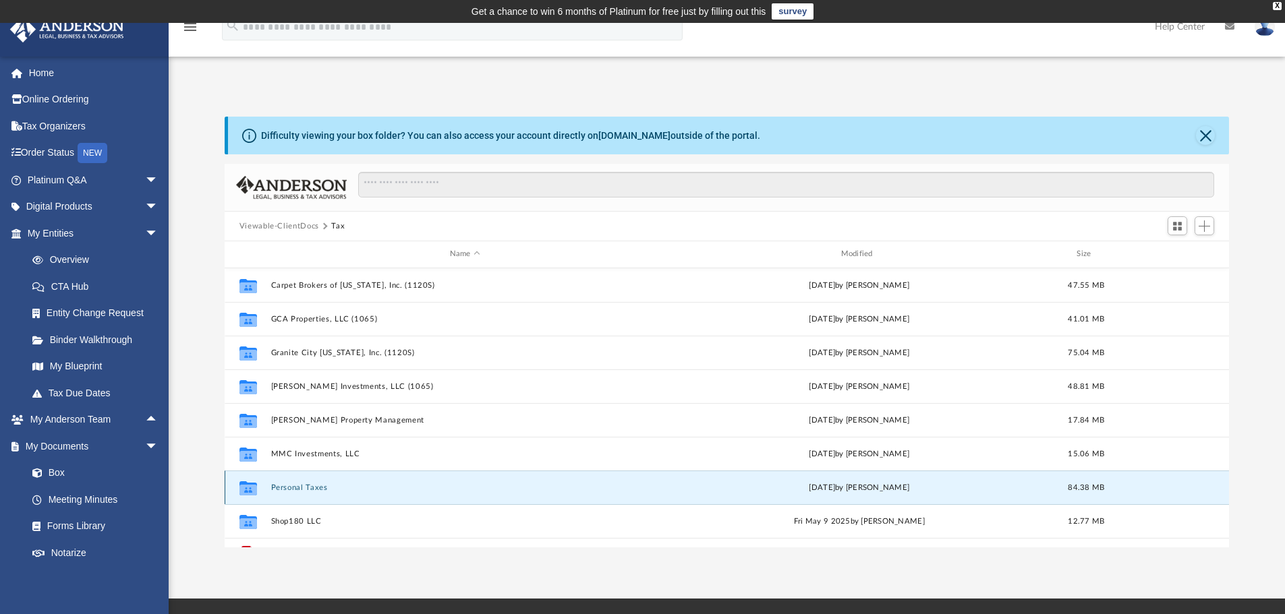
click at [298, 490] on button "Personal Taxes" at bounding box center [464, 488] width 389 height 9
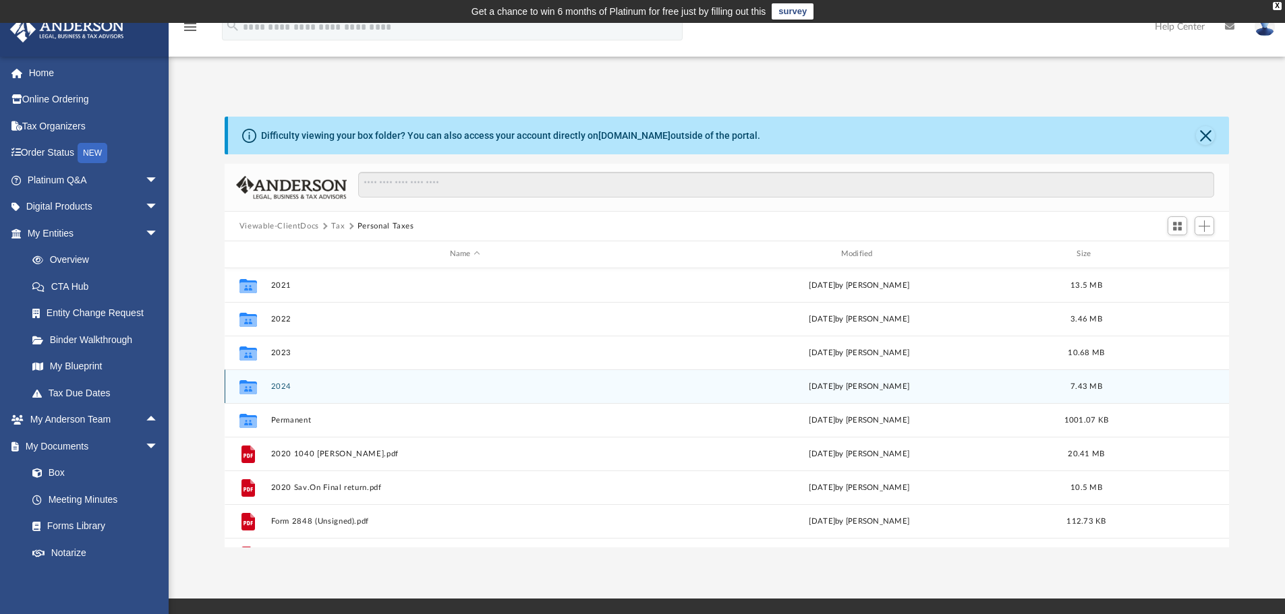
click at [279, 389] on button "2024" at bounding box center [464, 386] width 389 height 9
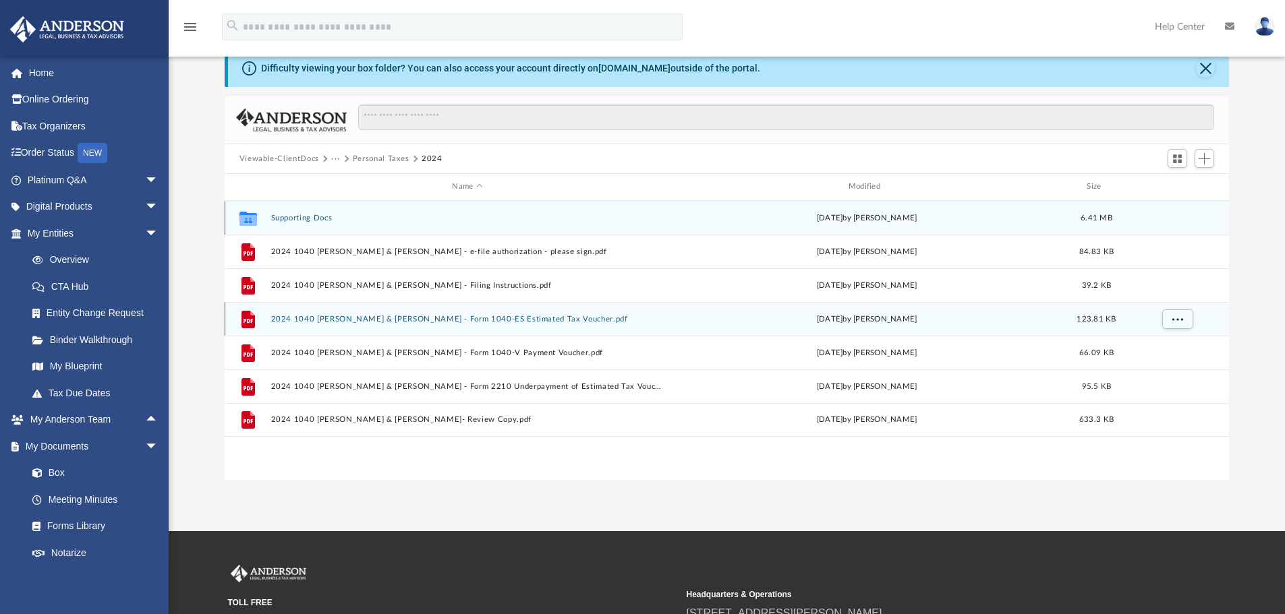
scroll to position [0, 0]
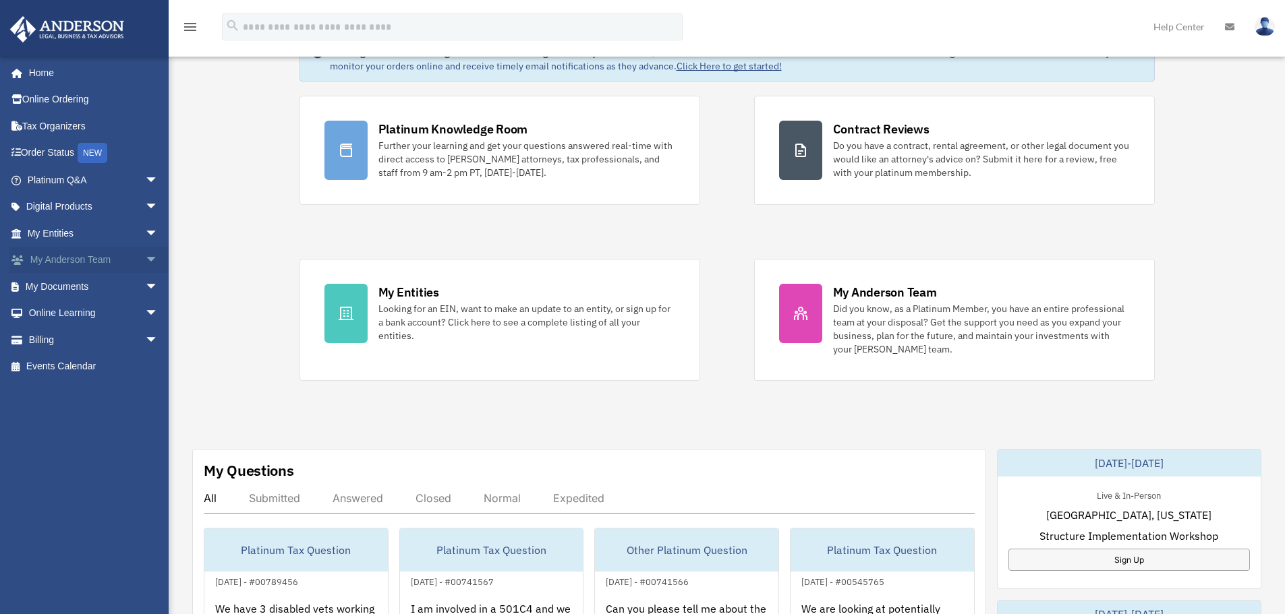
scroll to position [90, 0]
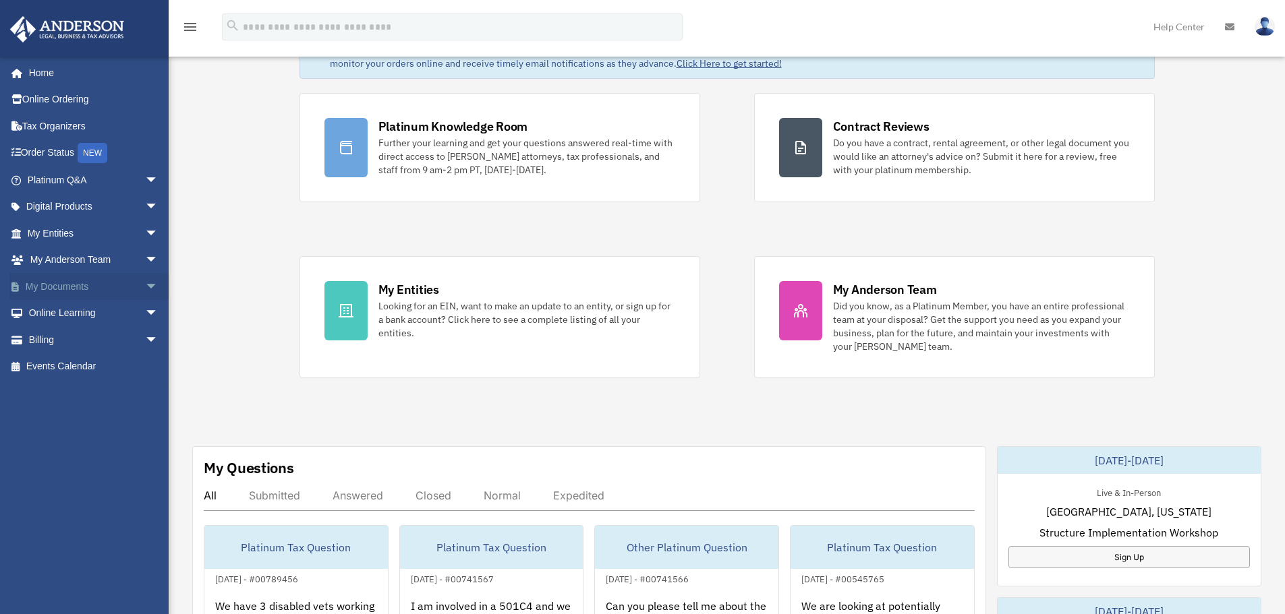
click at [145, 283] on span "arrow_drop_down" at bounding box center [158, 287] width 27 height 28
click at [63, 317] on link "Box" at bounding box center [99, 313] width 160 height 27
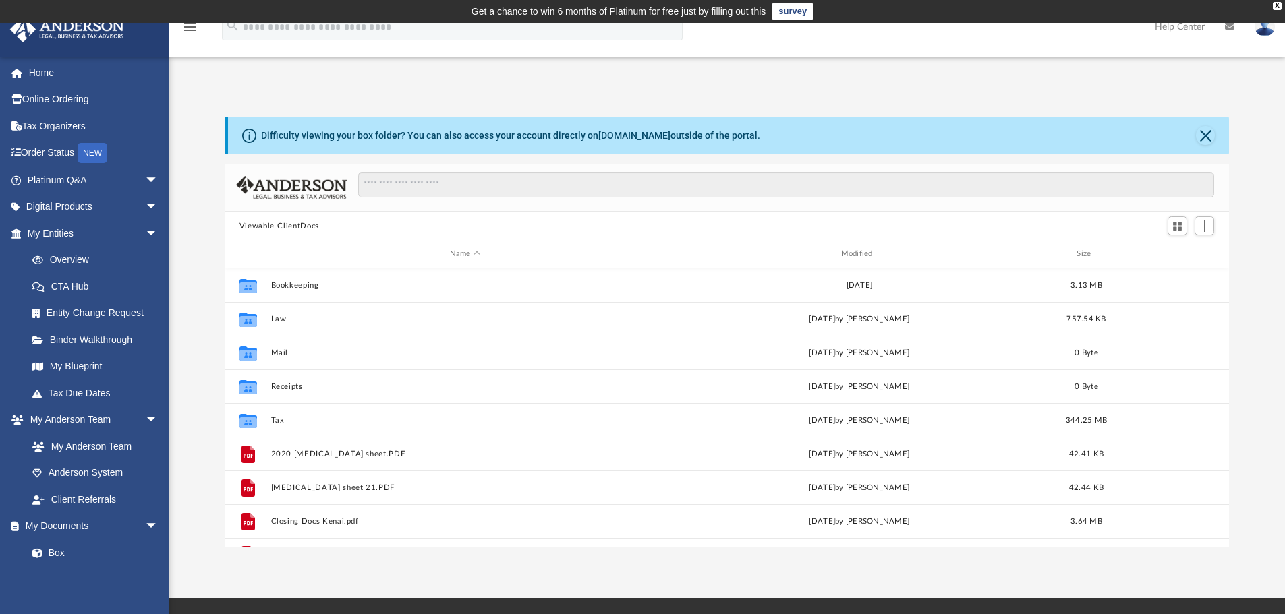
scroll to position [297, 994]
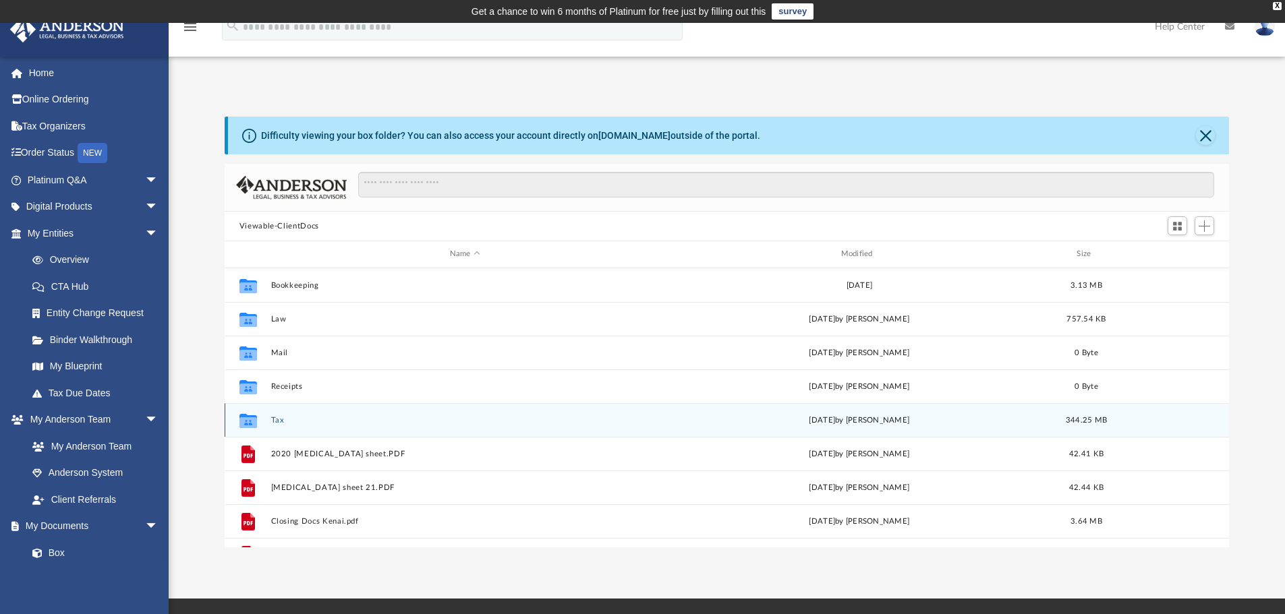
click at [274, 418] on button "Tax" at bounding box center [464, 420] width 389 height 9
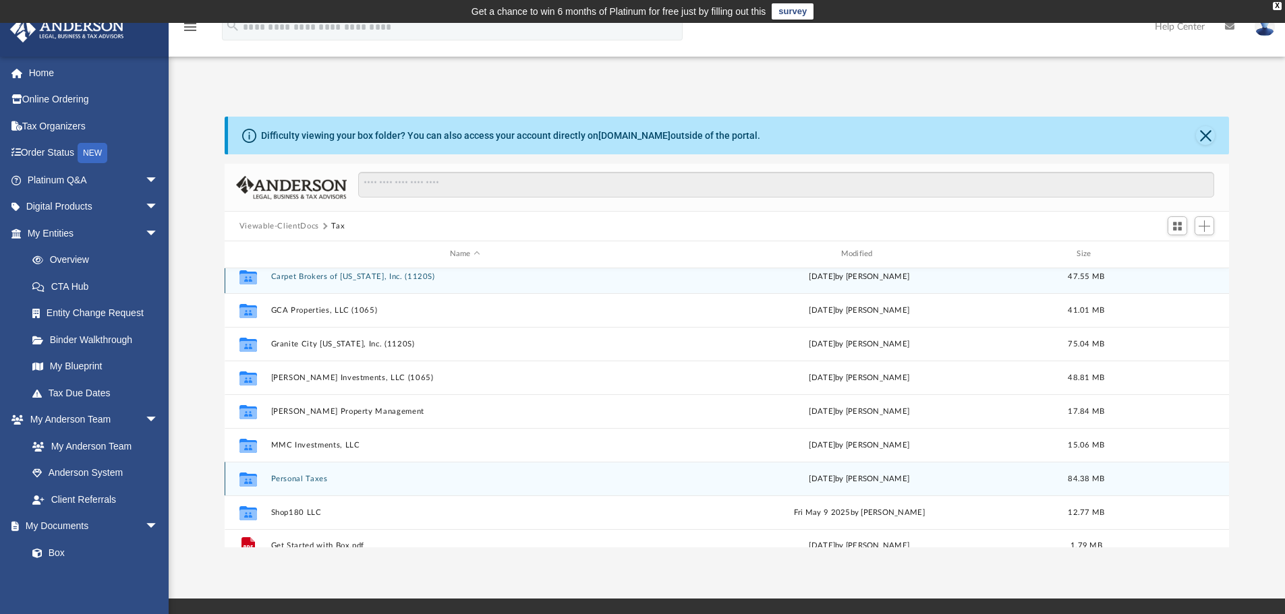
scroll to position [0, 0]
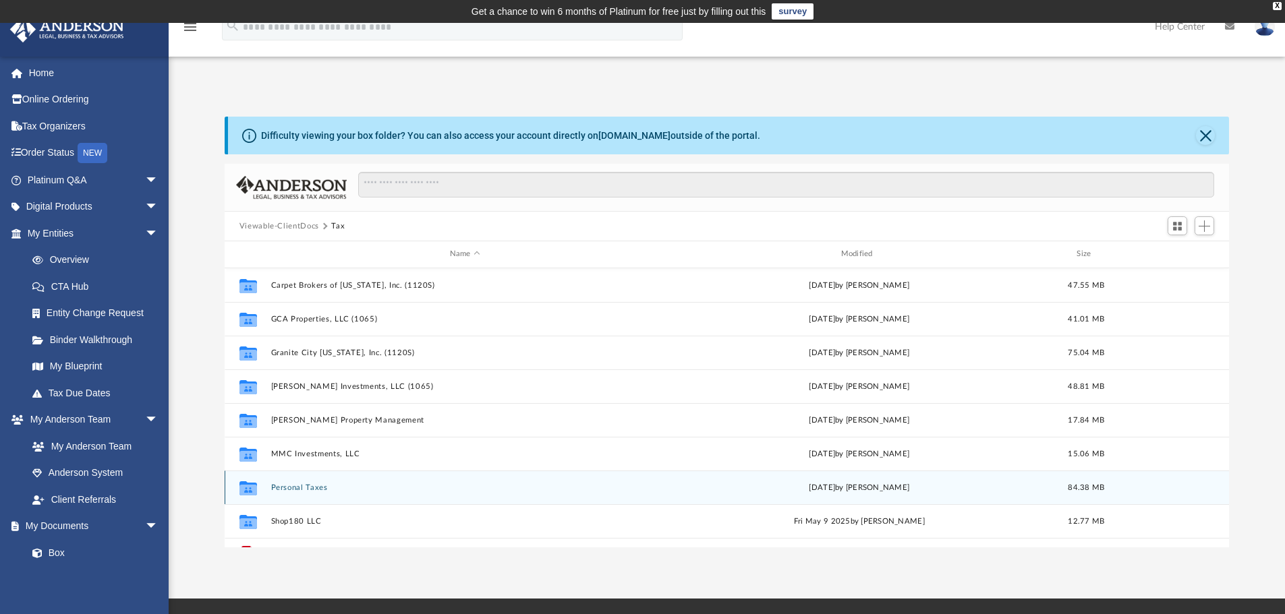
click at [299, 485] on button "Personal Taxes" at bounding box center [464, 488] width 389 height 9
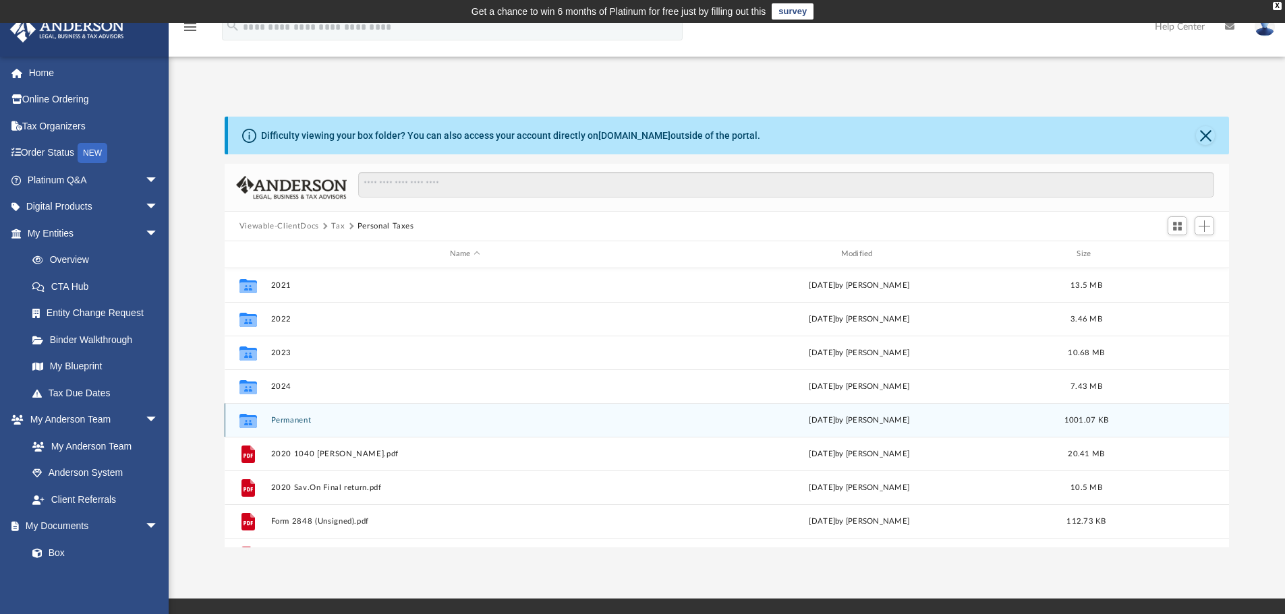
click at [292, 417] on button "Permanent" at bounding box center [464, 420] width 389 height 9
